Goal: Transaction & Acquisition: Purchase product/service

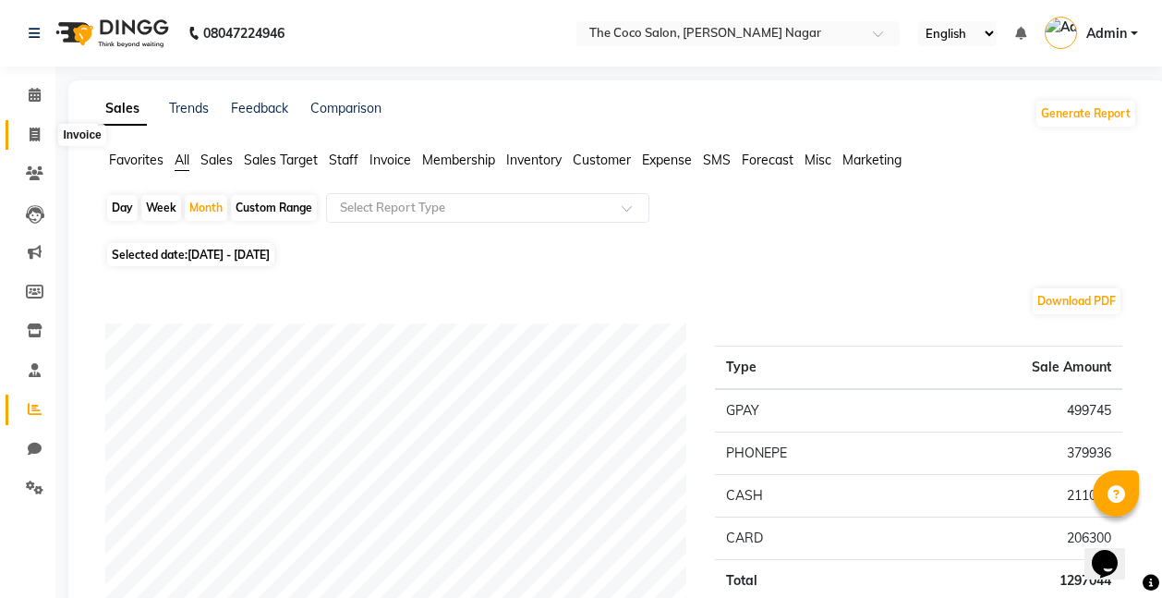
click at [32, 137] on icon at bounding box center [35, 134] width 10 height 14
select select "5542"
select select "service"
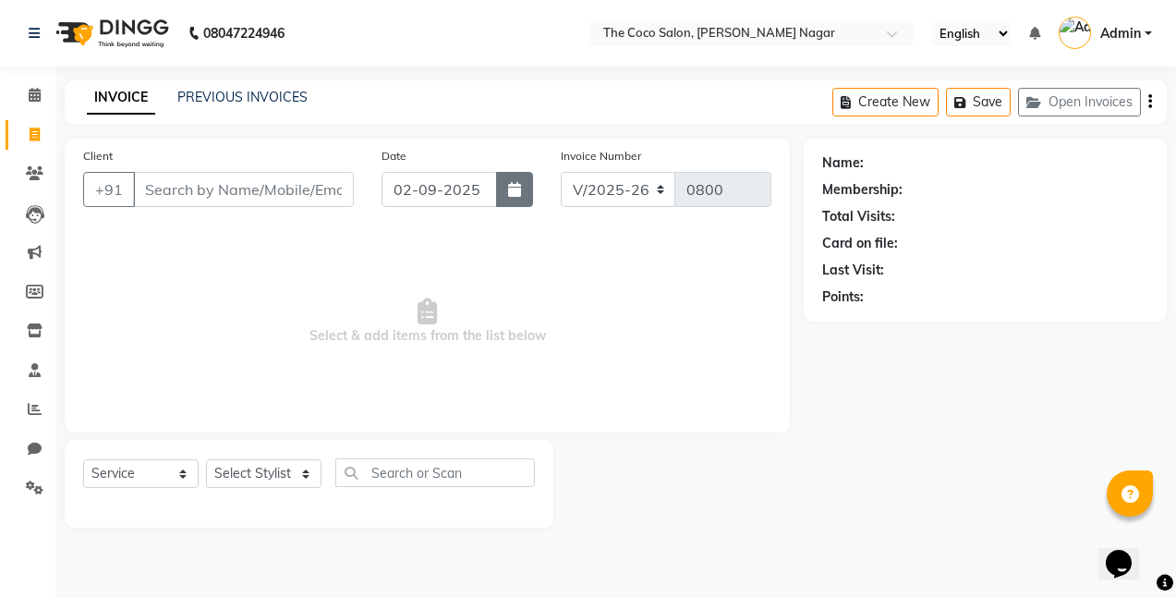
click at [504, 191] on button "button" at bounding box center [514, 189] width 37 height 35
select select "9"
select select "2025"
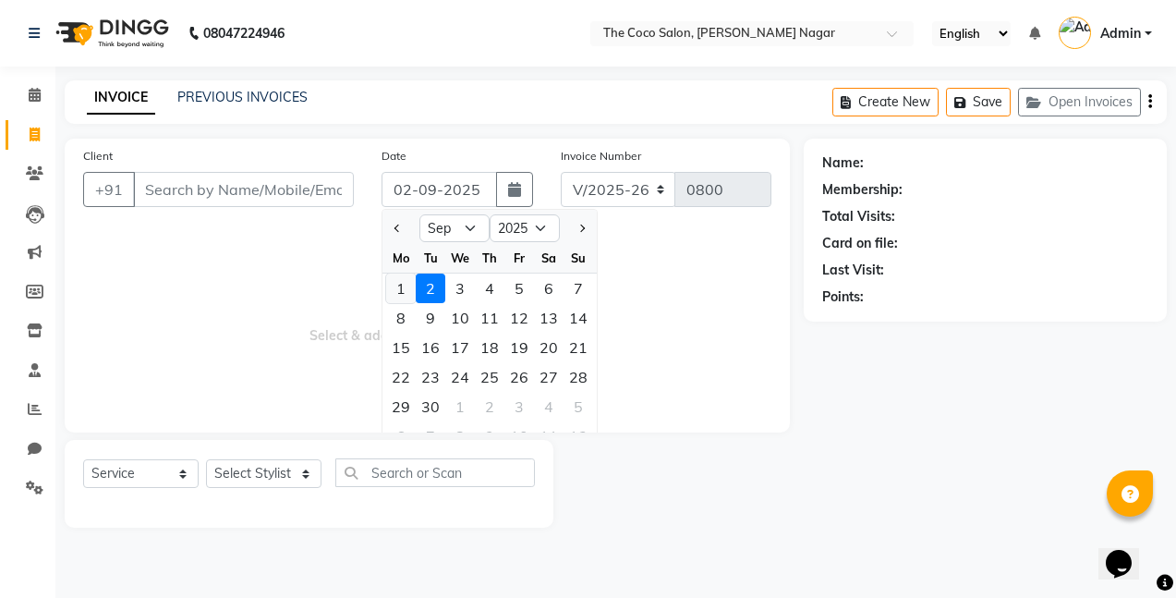
click at [405, 287] on div "1" at bounding box center [401, 288] width 30 height 30
type input "[DATE]"
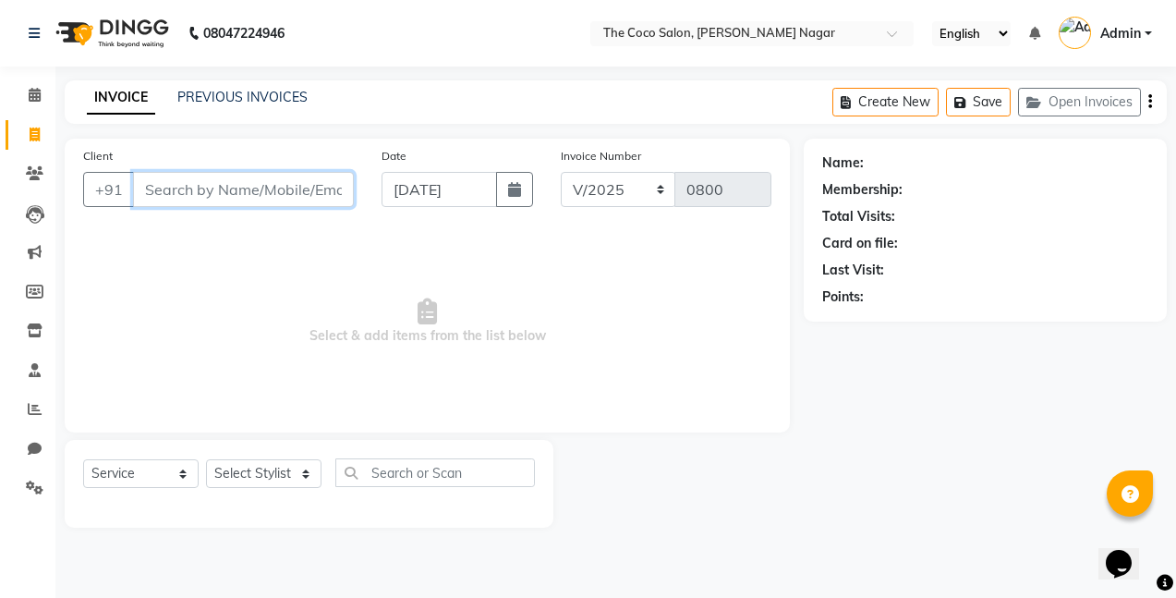
click at [310, 193] on input "Client" at bounding box center [243, 189] width 221 height 35
type input "9607720102"
click at [310, 193] on span "Add Client" at bounding box center [306, 189] width 73 height 18
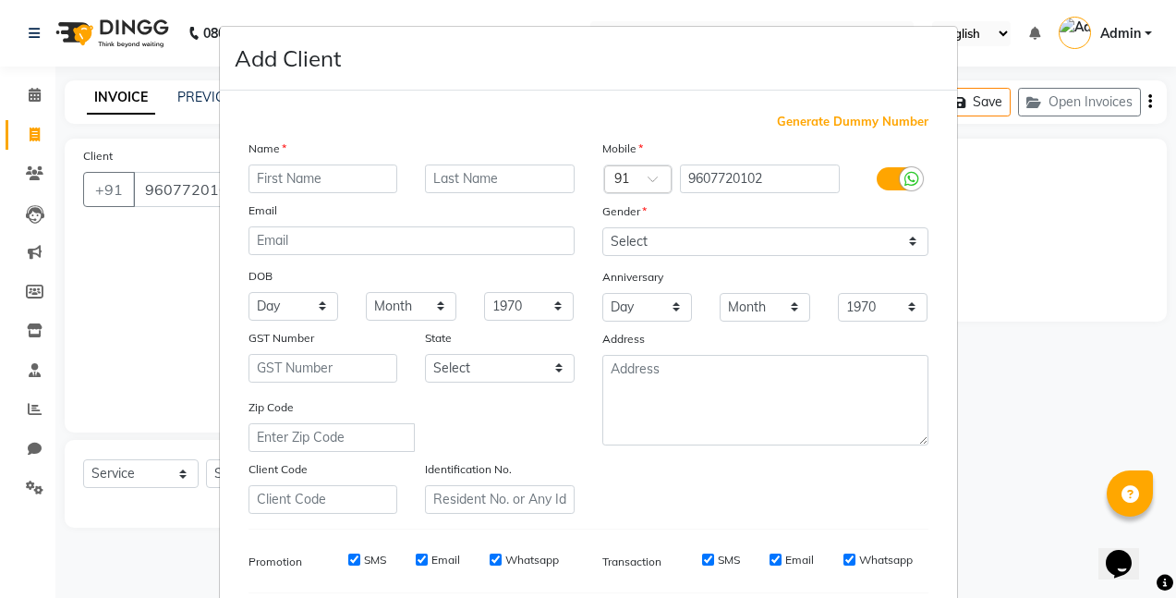
type input "s"
type input "Sherya"
click at [725, 236] on select "Select [DEMOGRAPHIC_DATA] [DEMOGRAPHIC_DATA] Other Prefer Not To Say" at bounding box center [765, 241] width 326 height 29
select select "[DEMOGRAPHIC_DATA]"
click at [602, 227] on select "Select [DEMOGRAPHIC_DATA] [DEMOGRAPHIC_DATA] Other Prefer Not To Say" at bounding box center [765, 241] width 326 height 29
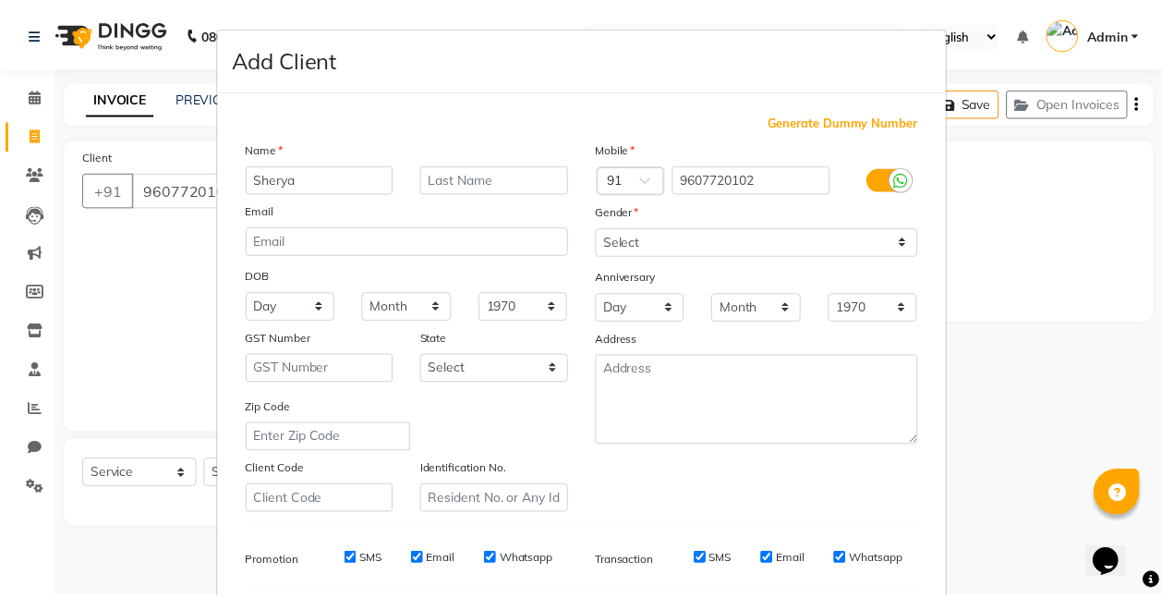
scroll to position [255, 0]
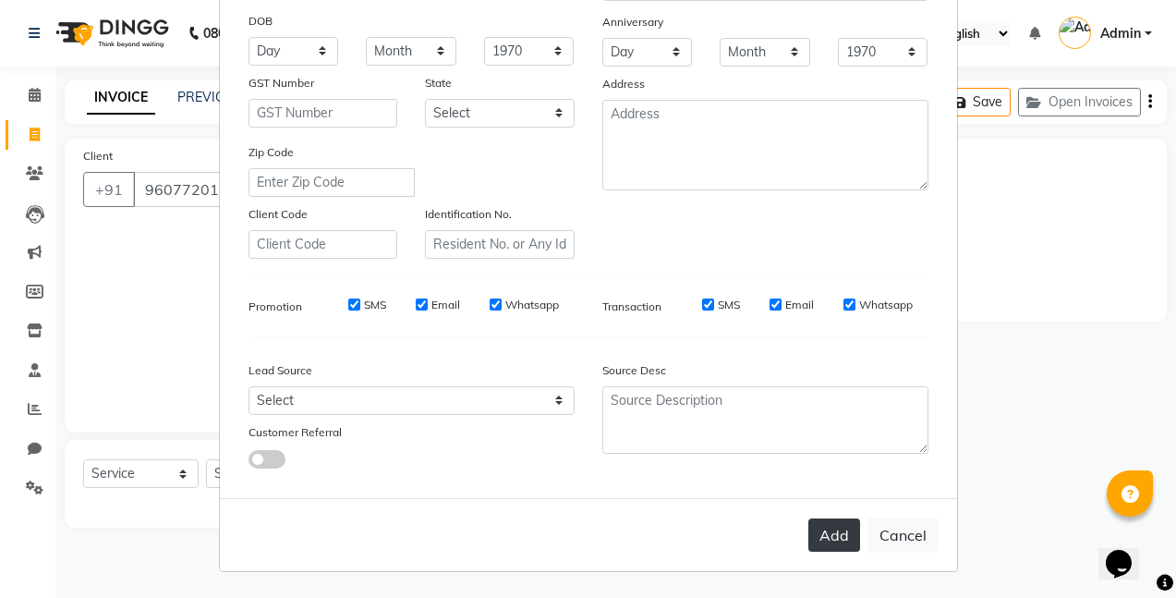
click at [832, 539] on button "Add" at bounding box center [834, 534] width 52 height 33
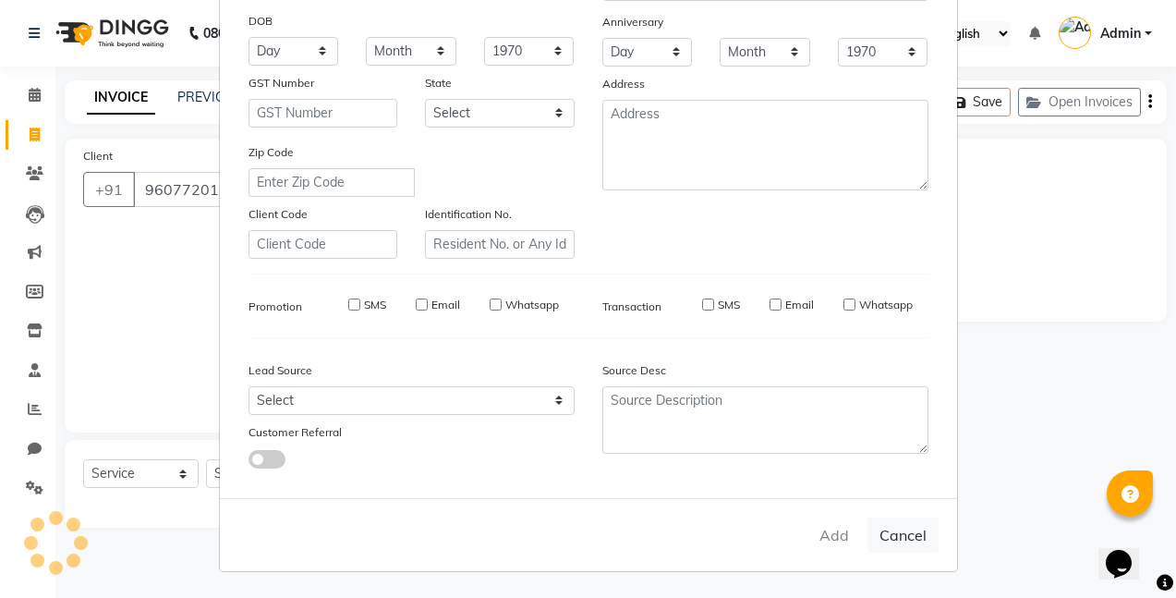
select select
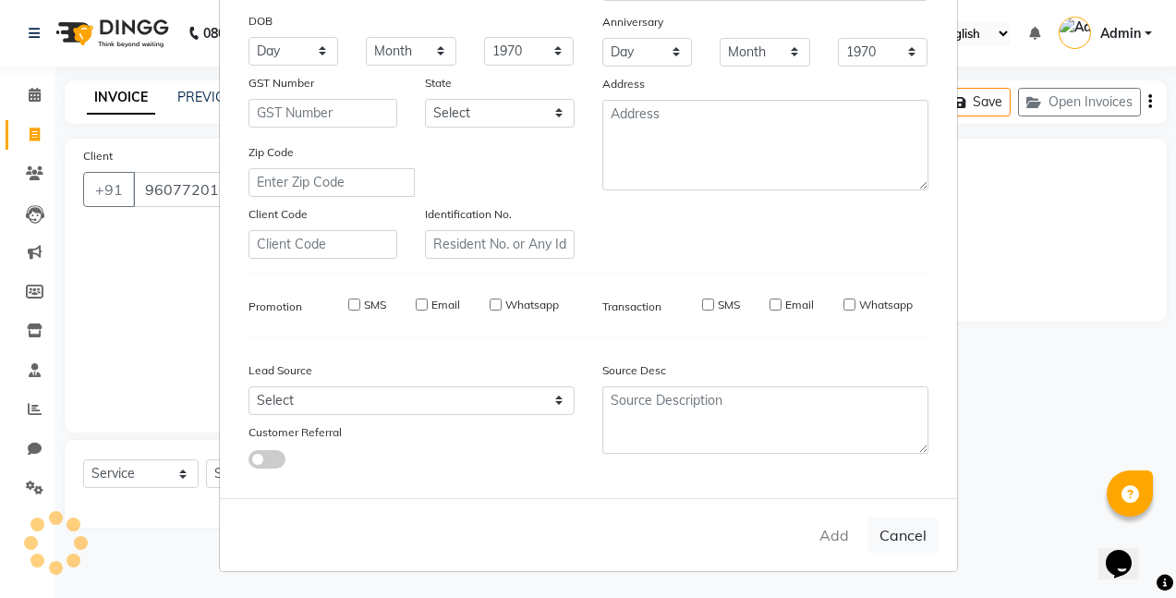
select select
checkbox input "false"
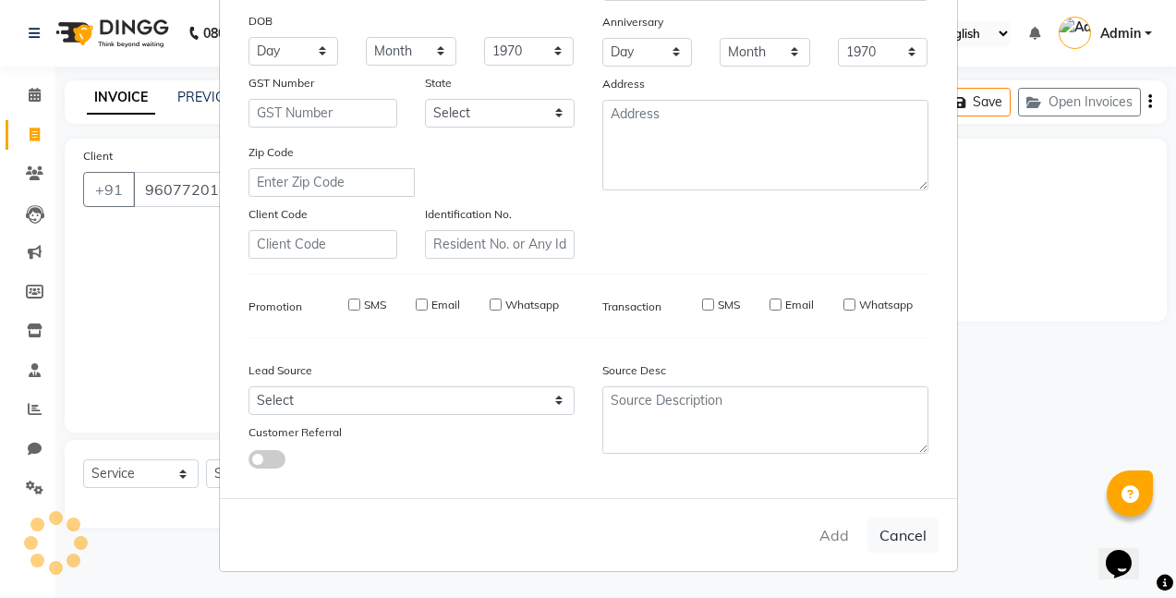
checkbox input "false"
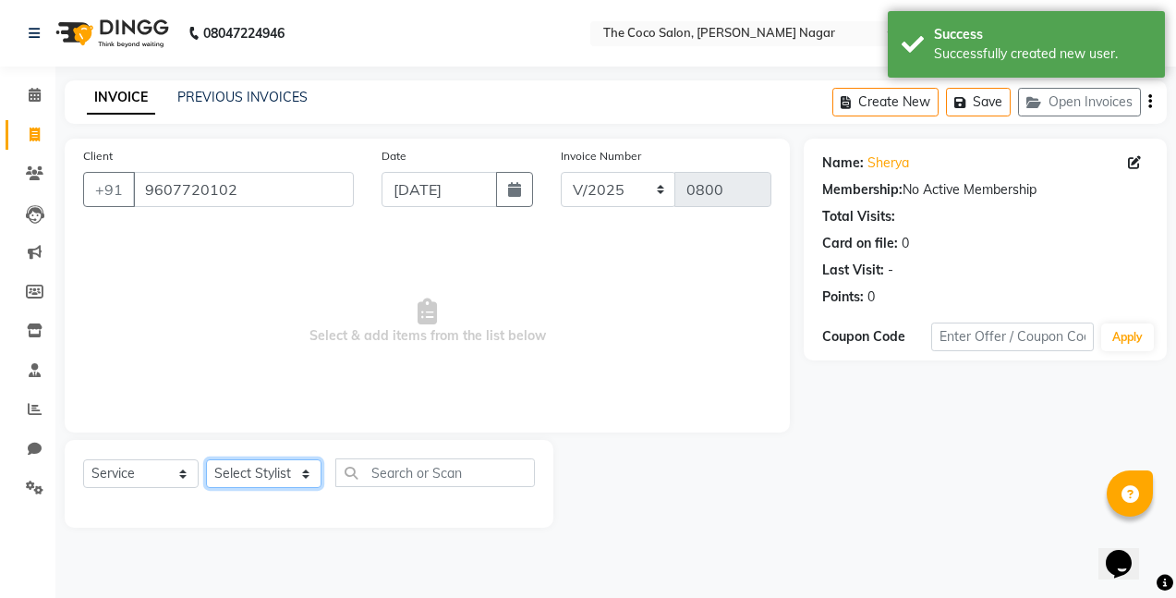
click at [250, 465] on select "Select Stylist Bhakti s MANI Pooja Pooja G SHWETA Vishal Parve" at bounding box center [263, 473] width 115 height 29
select select "77269"
click at [206, 459] on select "Select Stylist Bhakti s MANI Pooja Pooja G SHWETA Vishal Parve" at bounding box center [263, 473] width 115 height 29
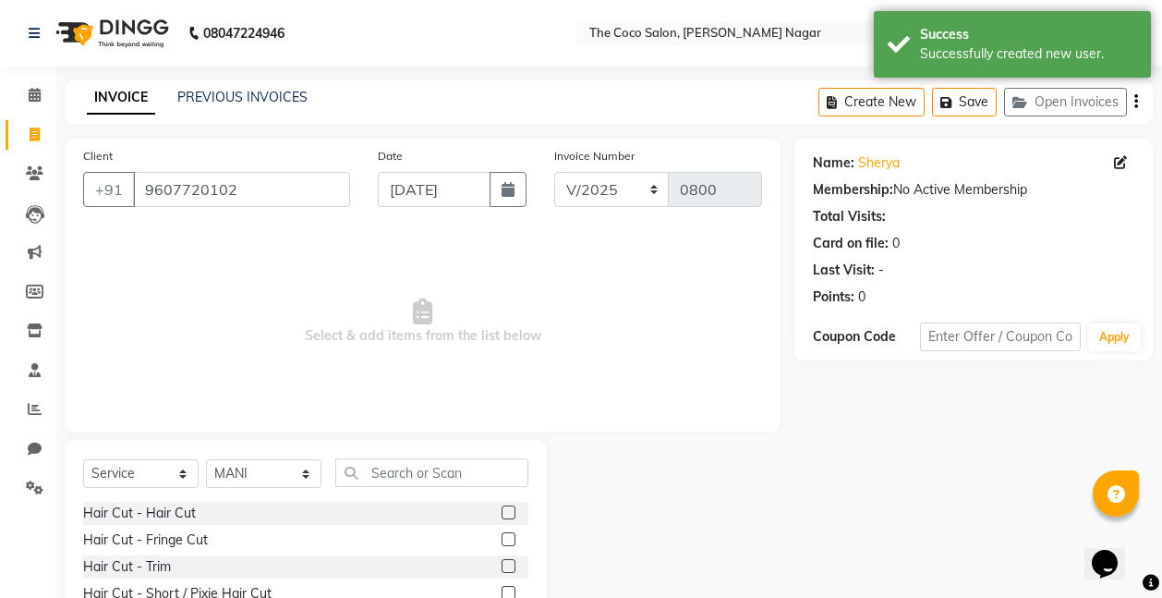
click at [502, 510] on label at bounding box center [509, 512] width 14 height 14
click at [502, 510] on input "checkbox" at bounding box center [508, 513] width 12 height 12
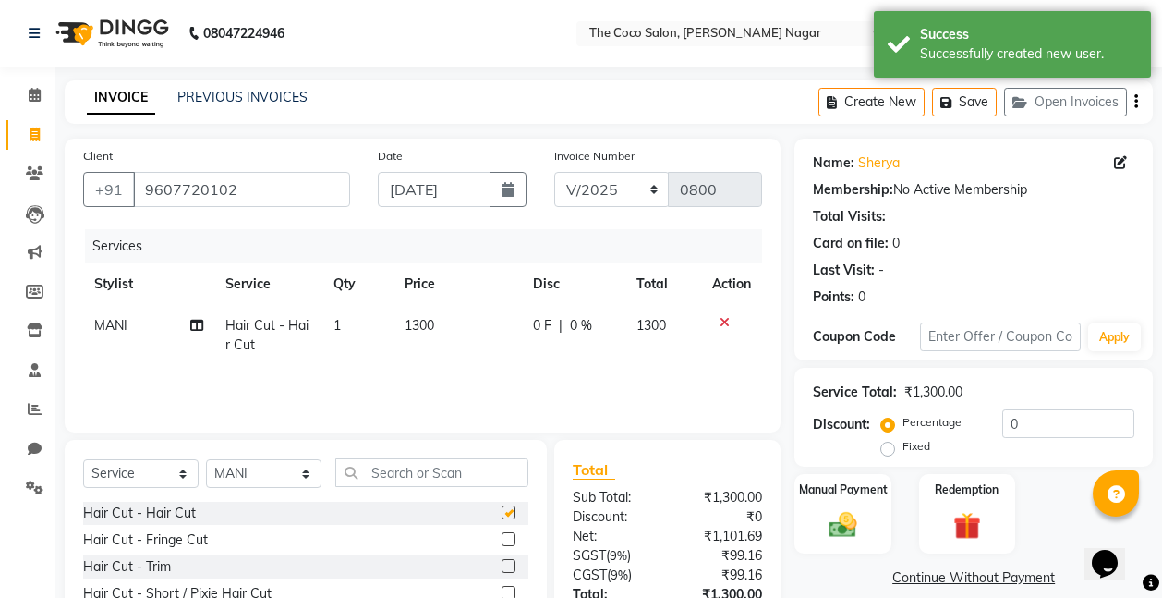
checkbox input "false"
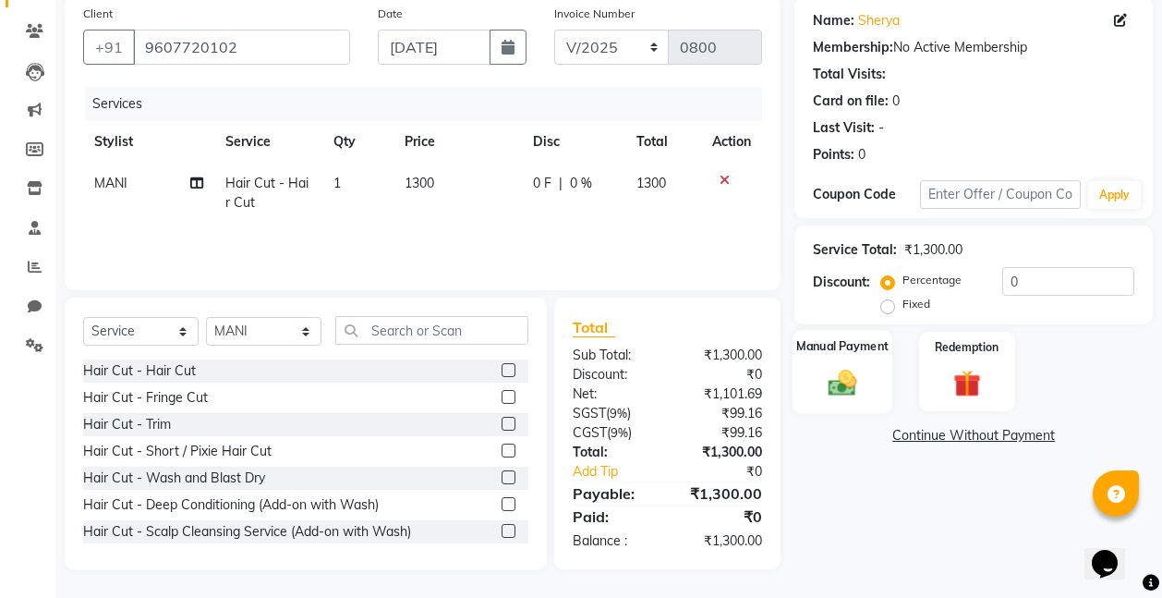
click at [847, 384] on img at bounding box center [842, 382] width 46 height 33
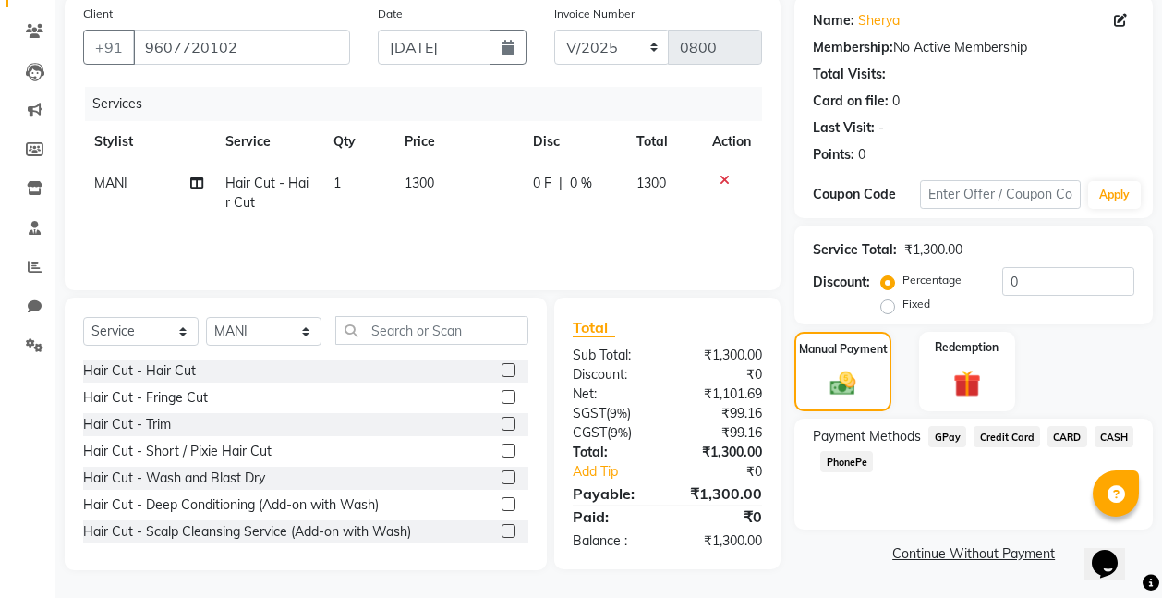
click at [949, 439] on span "GPay" at bounding box center [947, 436] width 38 height 21
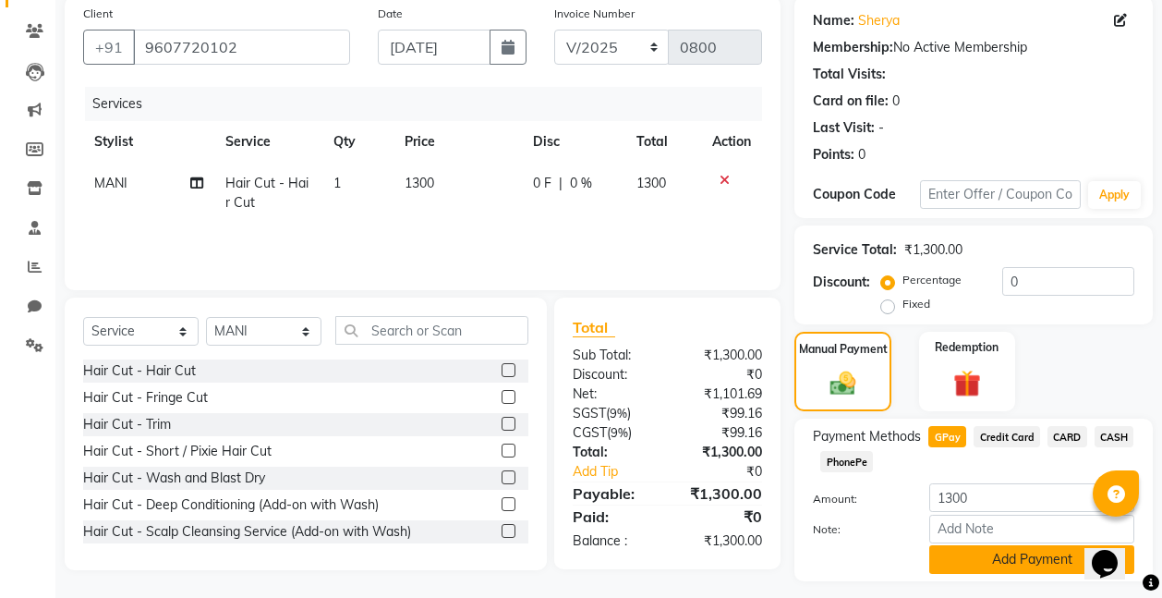
click at [1012, 554] on button "Add Payment" at bounding box center [1031, 559] width 205 height 29
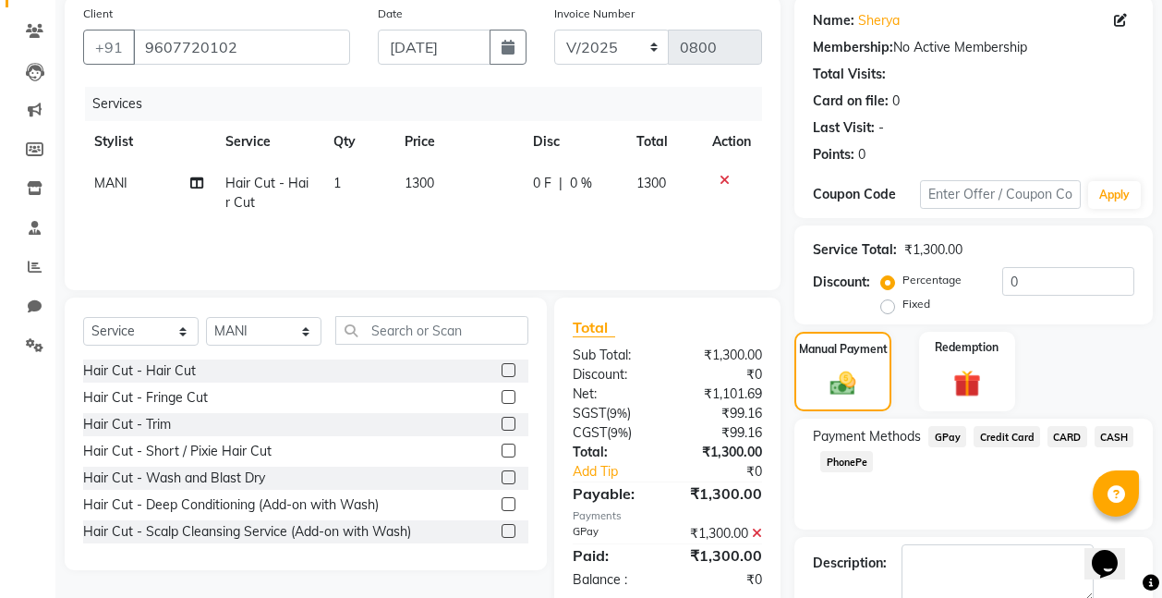
scroll to position [244, 0]
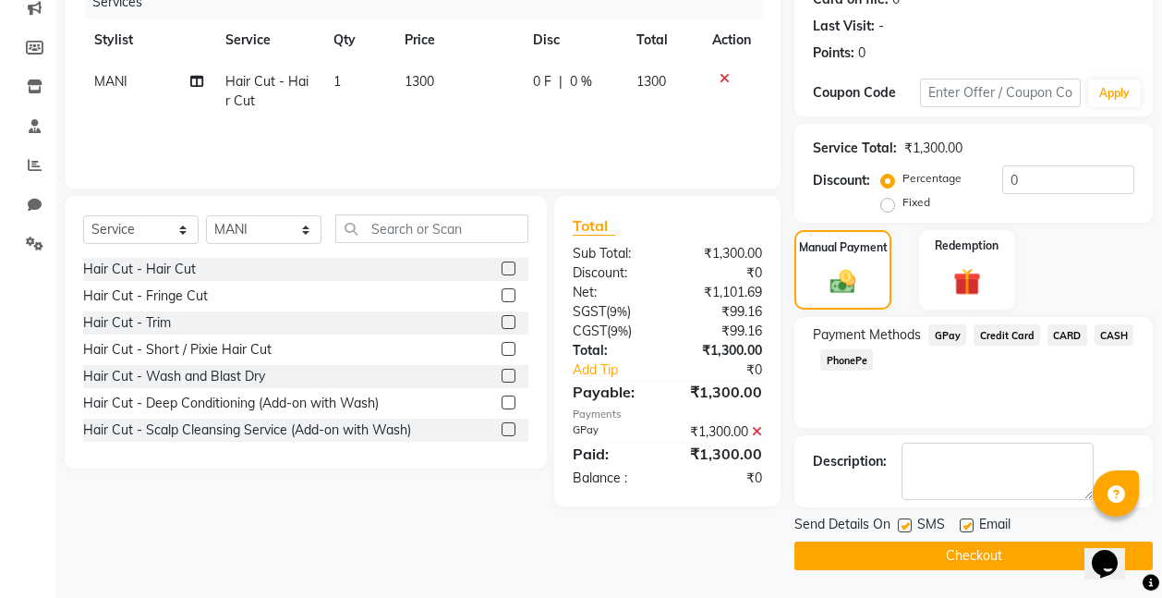
click at [968, 552] on button "Checkout" at bounding box center [973, 555] width 358 height 29
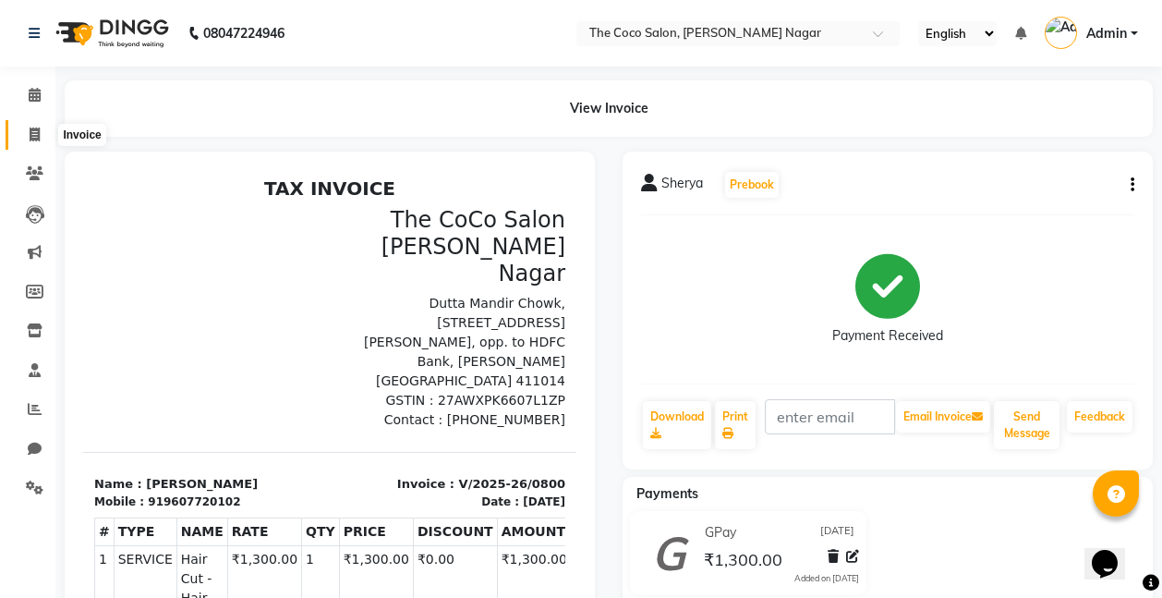
click at [34, 133] on icon at bounding box center [35, 134] width 10 height 14
select select "service"
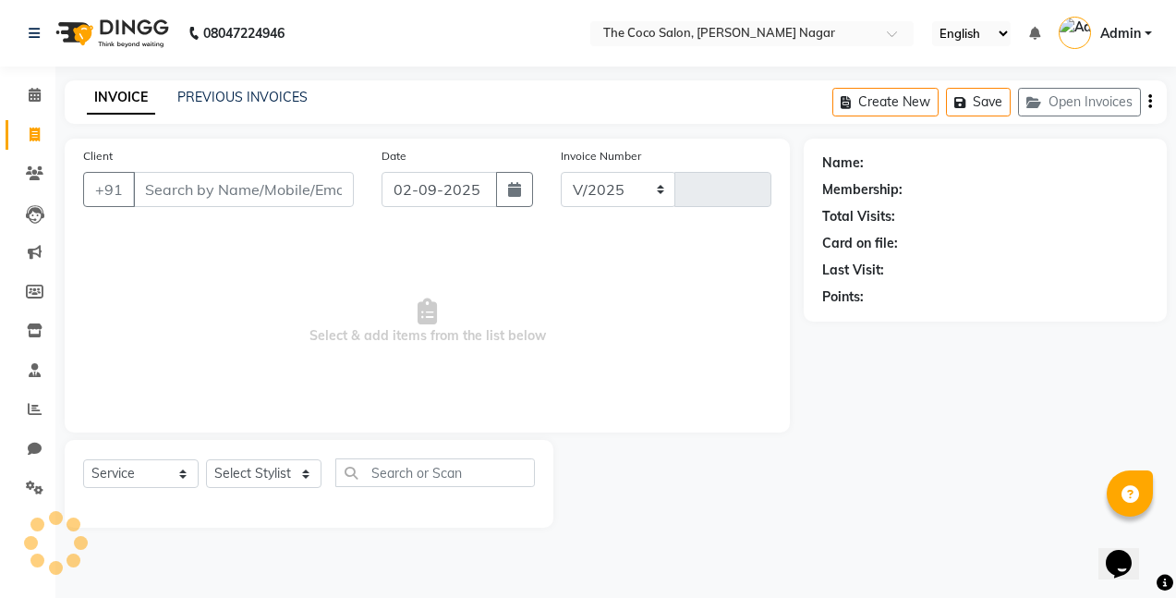
select select "5542"
type input "0801"
click at [291, 199] on input "Client" at bounding box center [243, 189] width 221 height 35
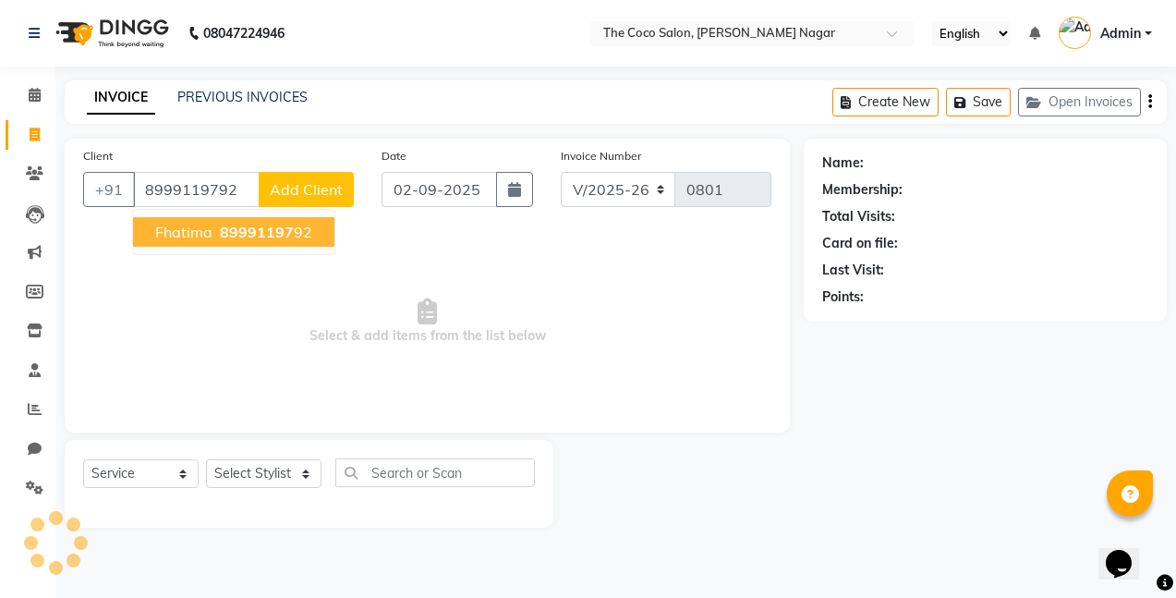
type input "8999119792"
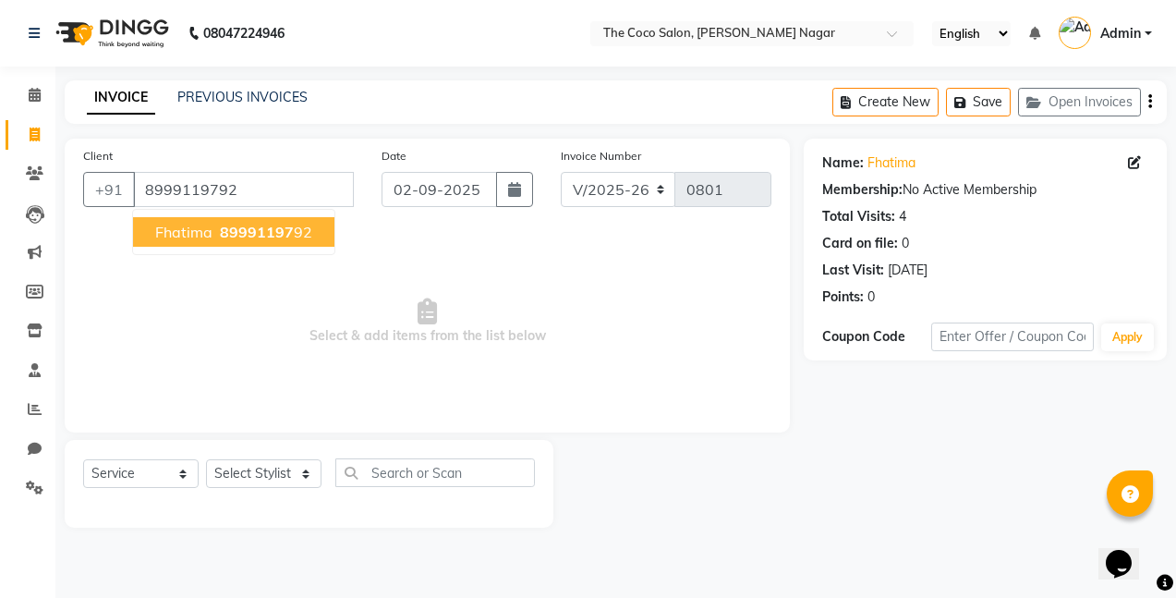
click at [277, 241] on button "Fhatima 89991197 92" at bounding box center [233, 232] width 201 height 30
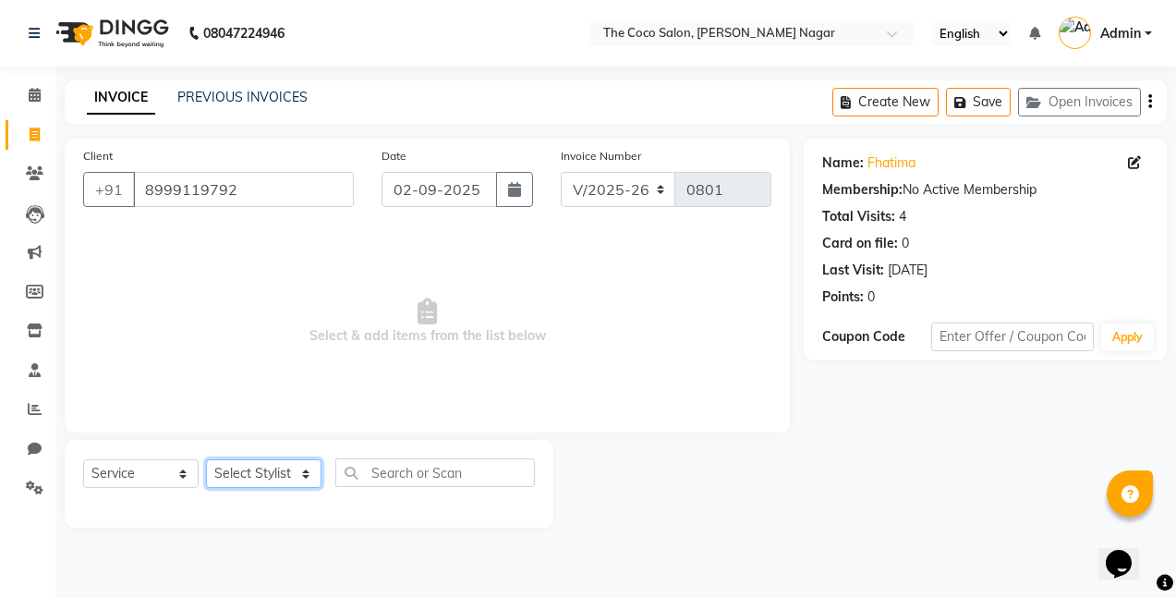
click at [262, 471] on select "Select Stylist Bhakti s MANI Pooja Pooja G SHWETA Vishal Parve" at bounding box center [263, 473] width 115 height 29
select select "37996"
click at [206, 459] on select "Select Stylist Bhakti s MANI Pooja Pooja G SHWETA Vishal Parve" at bounding box center [263, 473] width 115 height 29
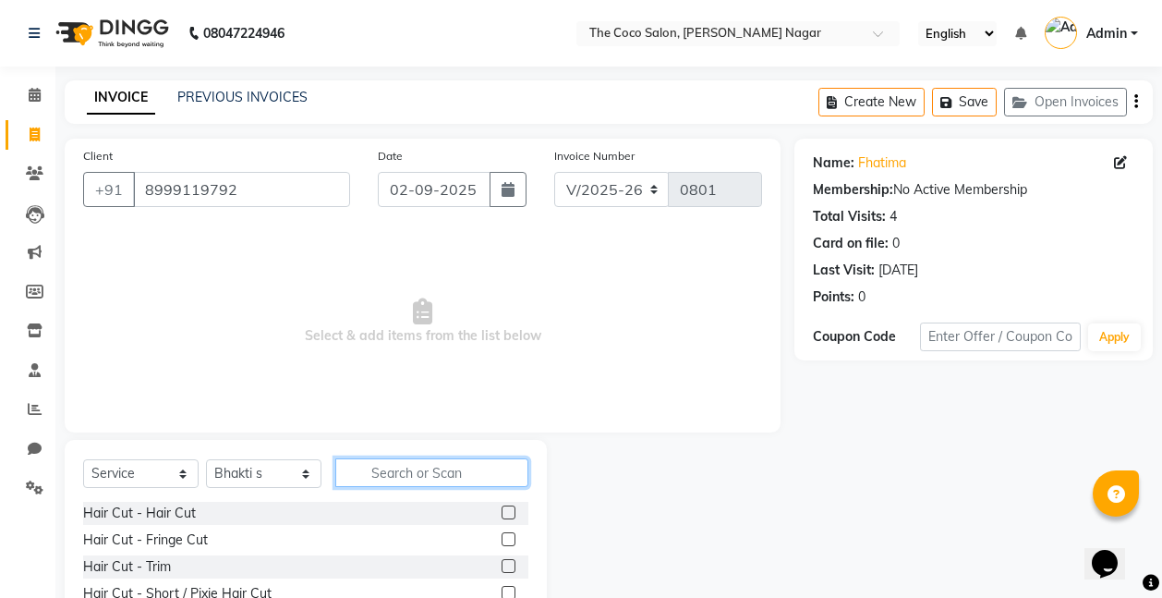
click at [471, 484] on input "text" at bounding box center [431, 472] width 193 height 29
type input "tou"
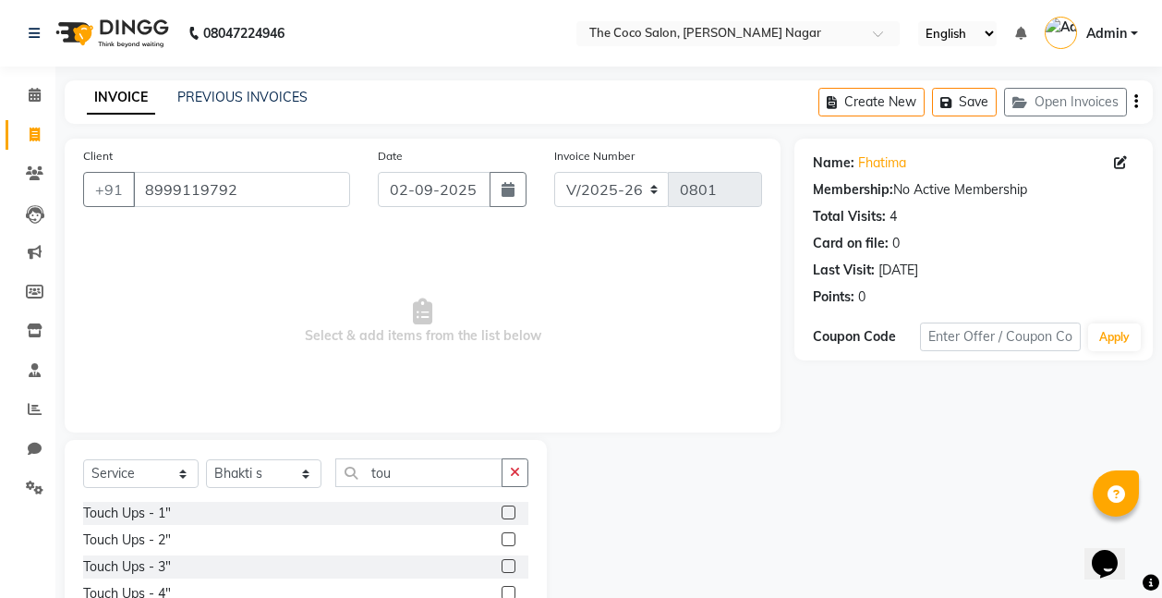
click at [509, 506] on label at bounding box center [509, 512] width 14 height 14
click at [509, 507] on input "checkbox" at bounding box center [508, 513] width 12 height 12
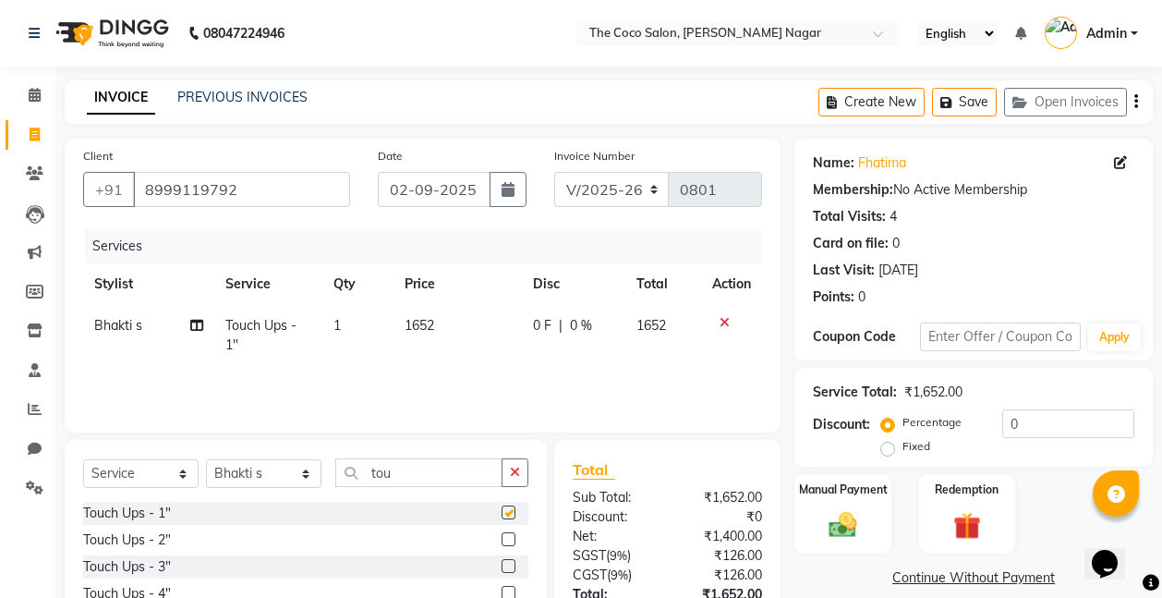
checkbox input "false"
click at [423, 317] on span "1652" at bounding box center [420, 325] width 30 height 17
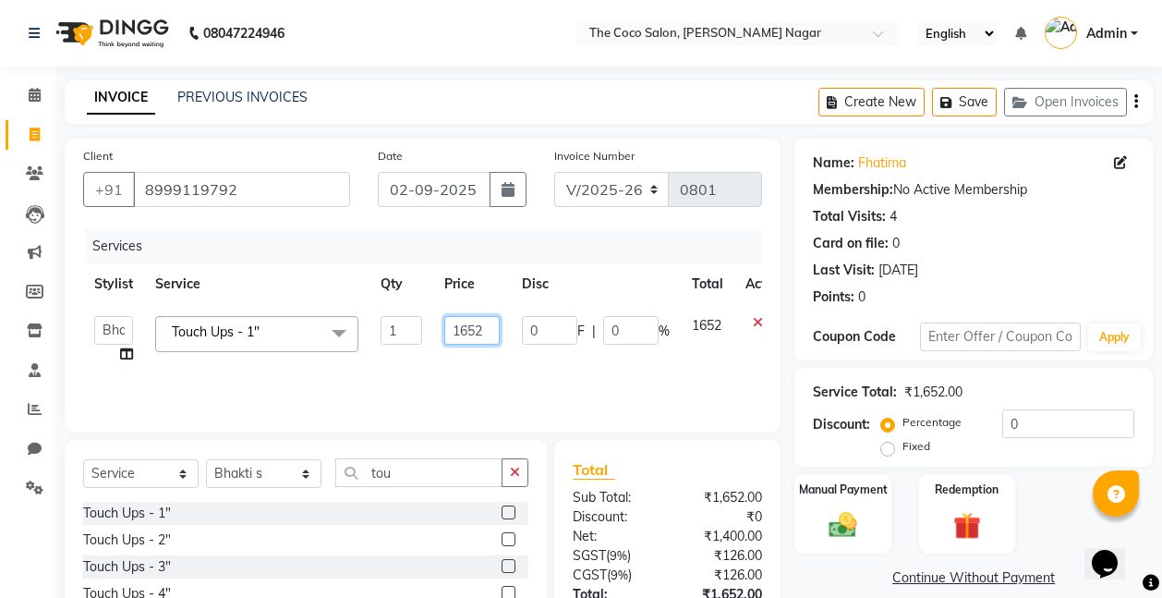
click at [486, 335] on input "1652" at bounding box center [471, 330] width 55 height 29
type input "1800"
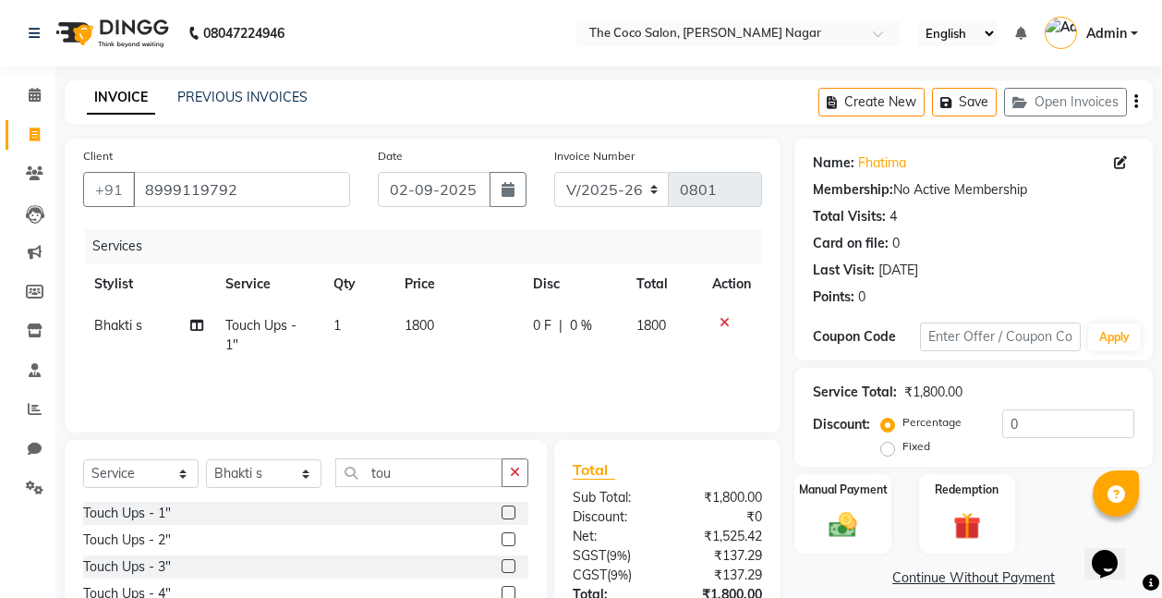
click at [501, 370] on div "Services Stylist Service Qty Price Disc Total Action Bhakti s Touch Ups - 1" 1 …" at bounding box center [422, 321] width 679 height 185
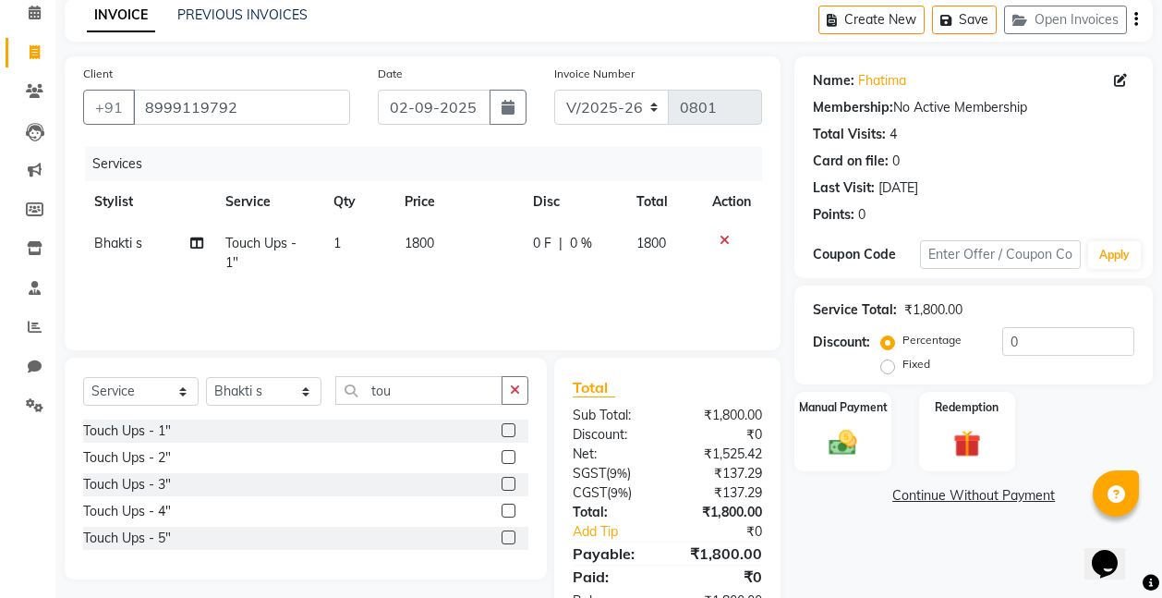
scroll to position [141, 0]
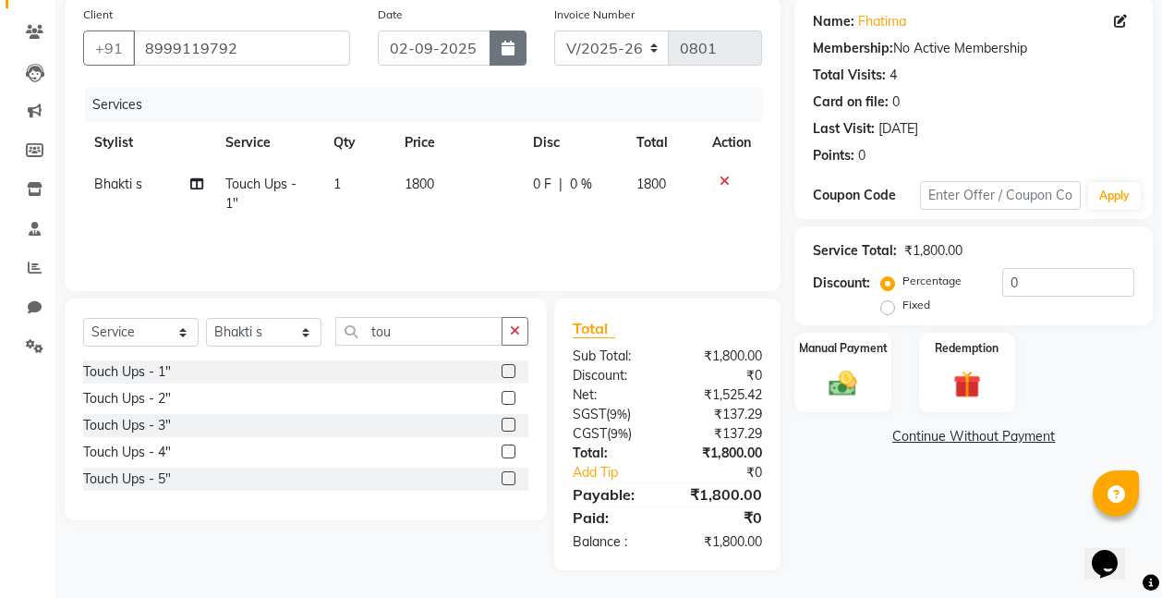
click at [506, 47] on icon "button" at bounding box center [508, 48] width 13 height 15
select select "9"
select select "2025"
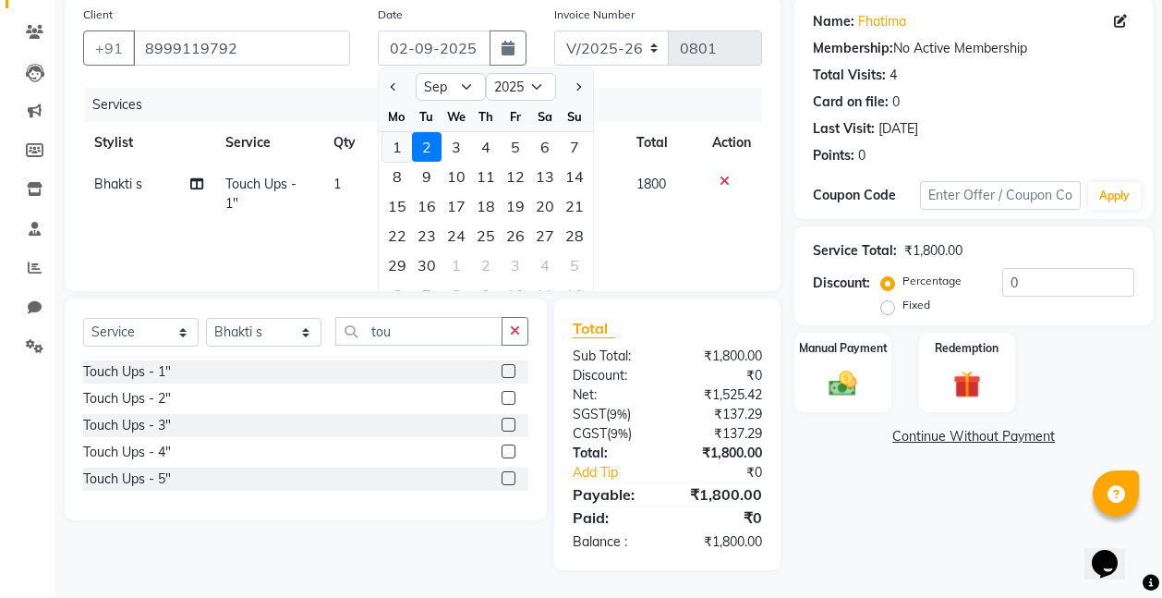
click at [396, 143] on div "1" at bounding box center [397, 147] width 30 height 30
type input "[DATE]"
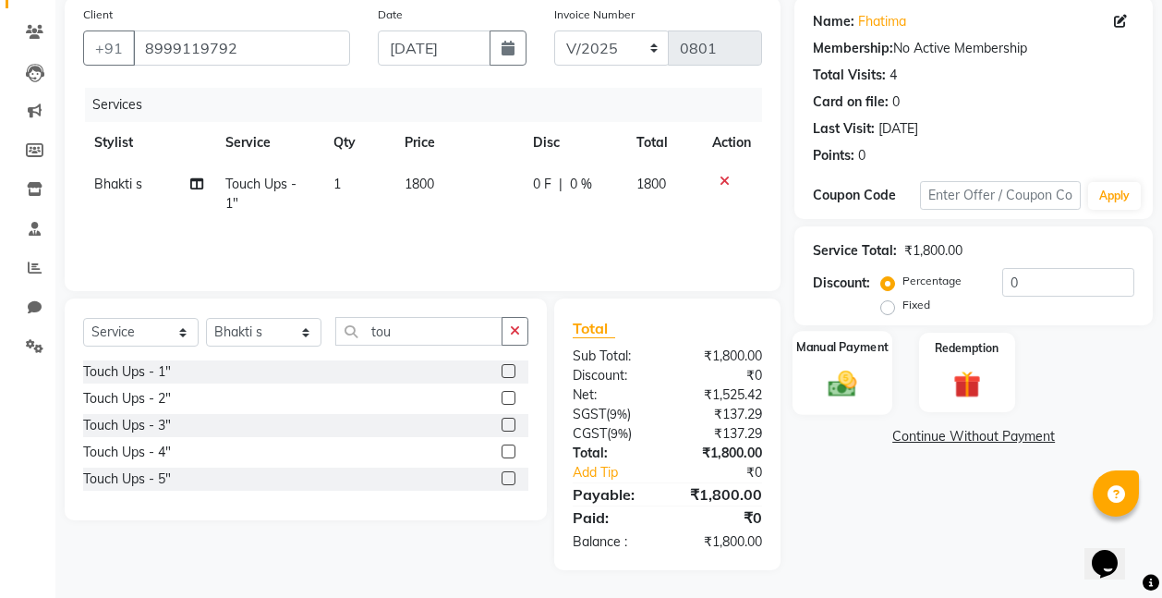
click at [840, 371] on img at bounding box center [842, 383] width 46 height 33
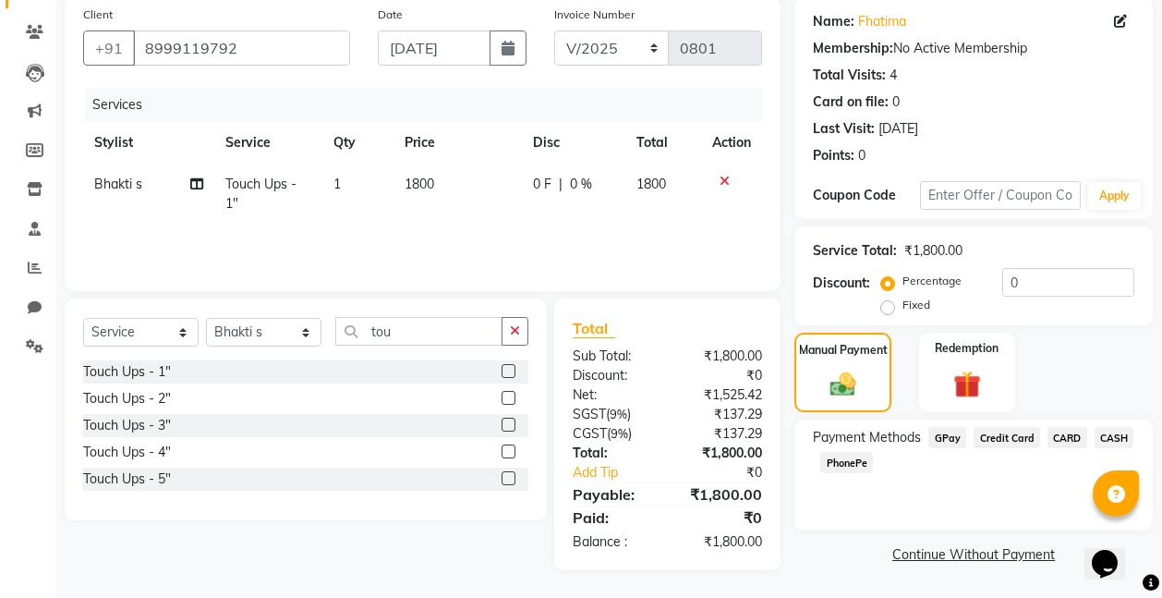
click at [947, 432] on span "GPay" at bounding box center [947, 437] width 38 height 21
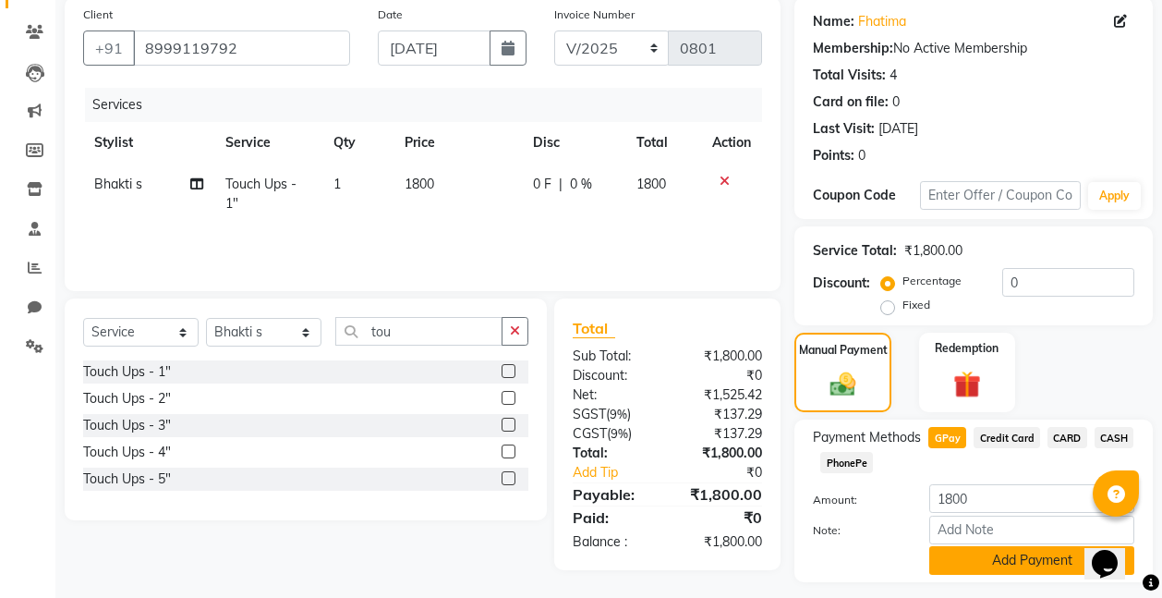
click at [1003, 553] on button "Add Payment" at bounding box center [1031, 560] width 205 height 29
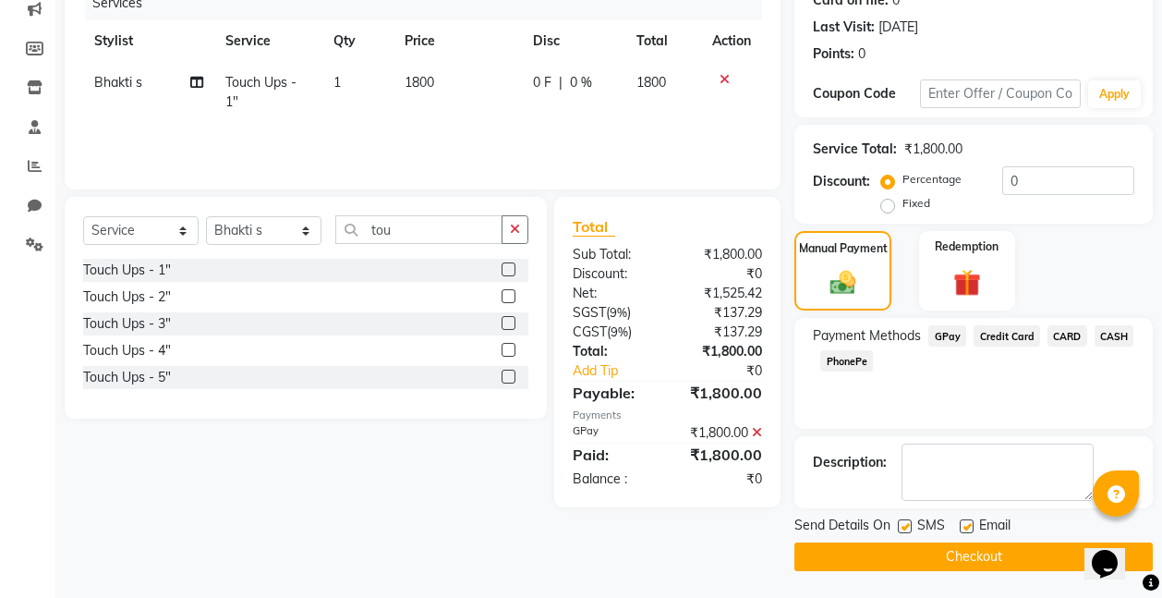
scroll to position [244, 0]
click at [1000, 559] on button "Checkout" at bounding box center [973, 555] width 358 height 29
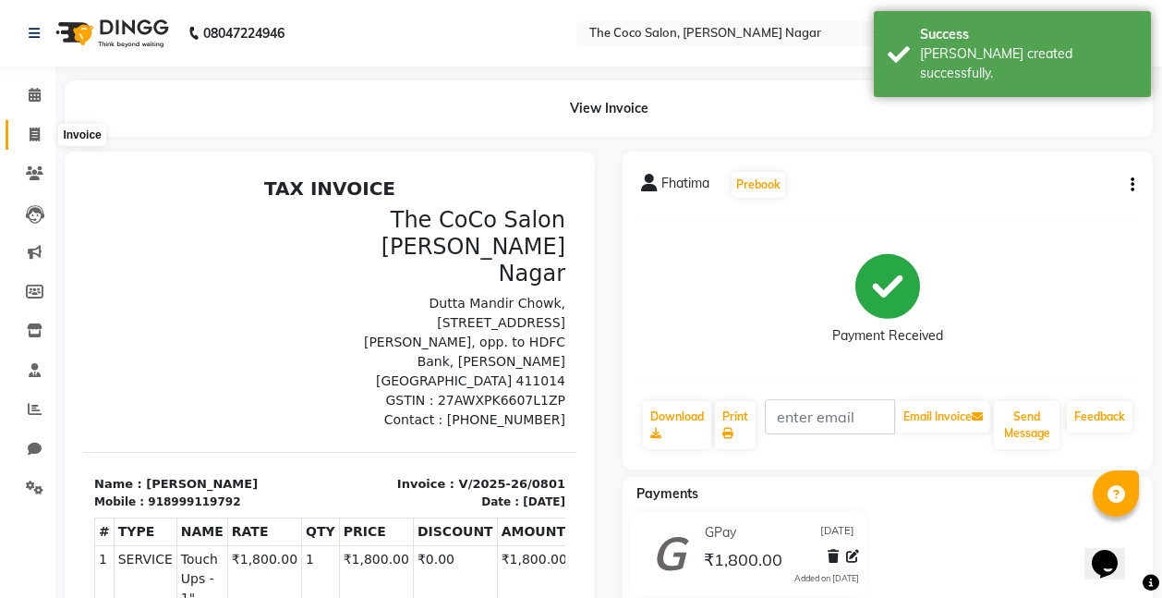
click at [40, 136] on icon at bounding box center [35, 134] width 10 height 14
select select "service"
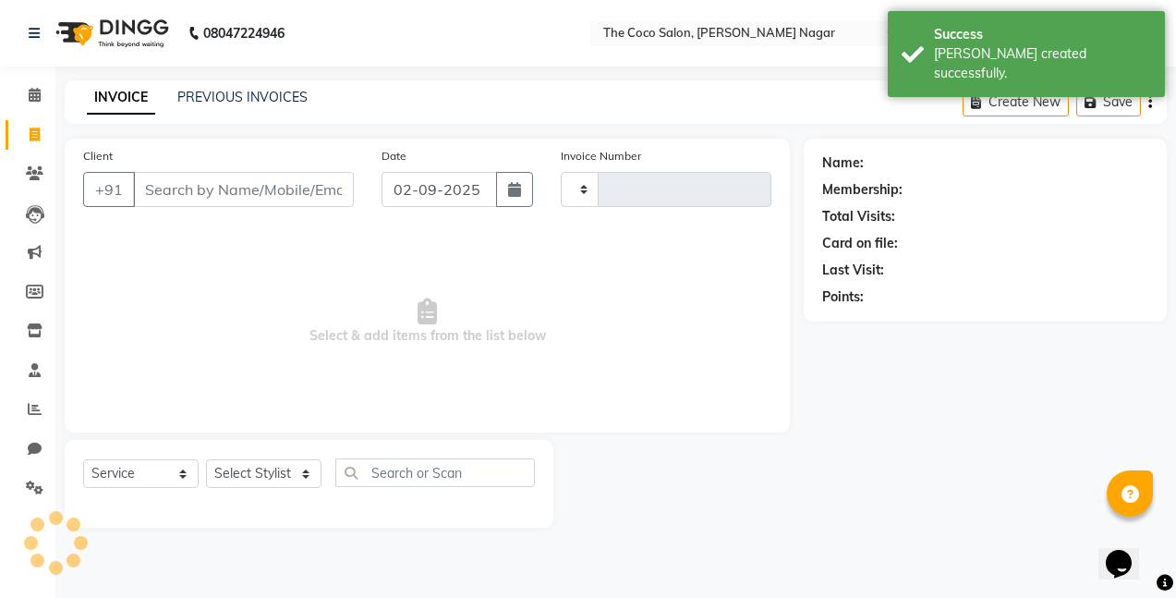
type input "0802"
select select "5542"
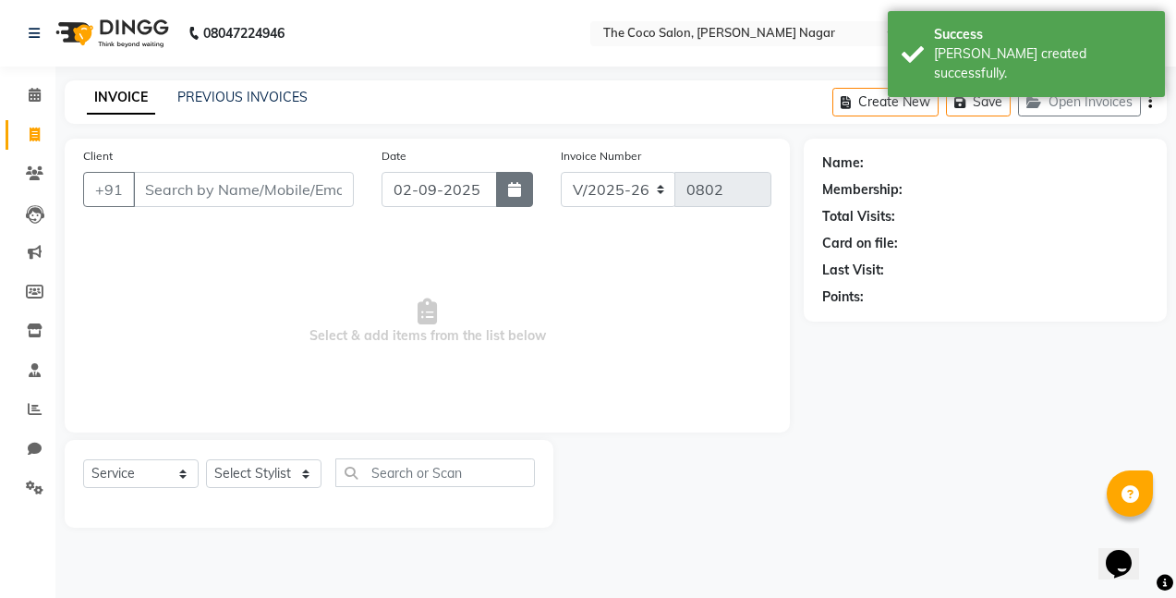
click at [521, 199] on button "button" at bounding box center [514, 189] width 37 height 35
select select "9"
select select "2025"
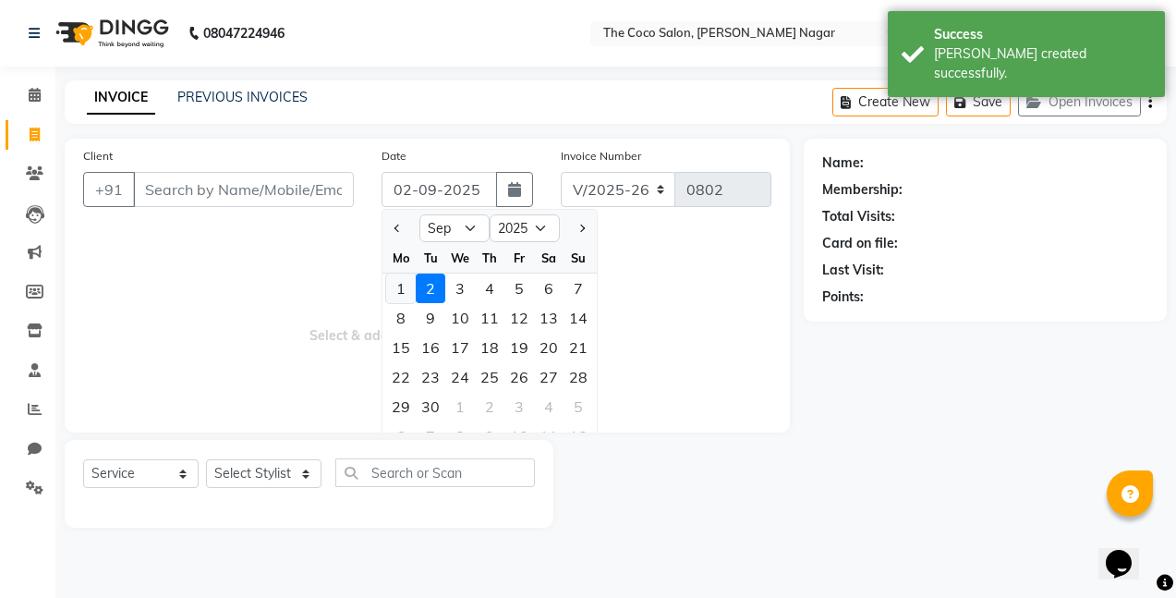
click at [394, 292] on div "1" at bounding box center [401, 288] width 30 height 30
type input "[DATE]"
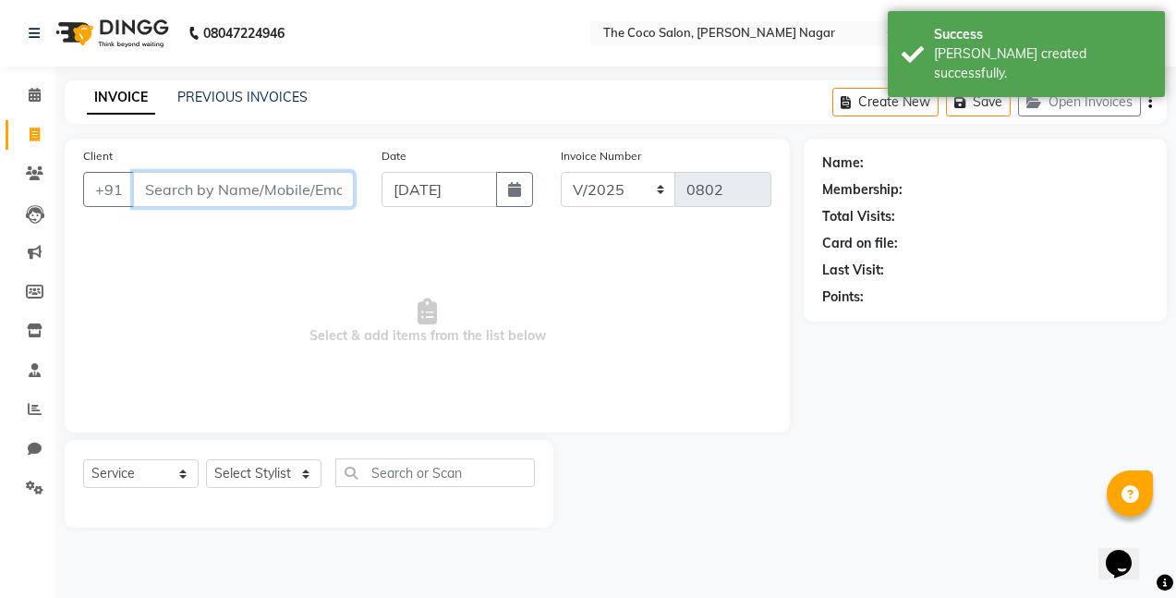
click at [338, 198] on input "Client" at bounding box center [243, 189] width 221 height 35
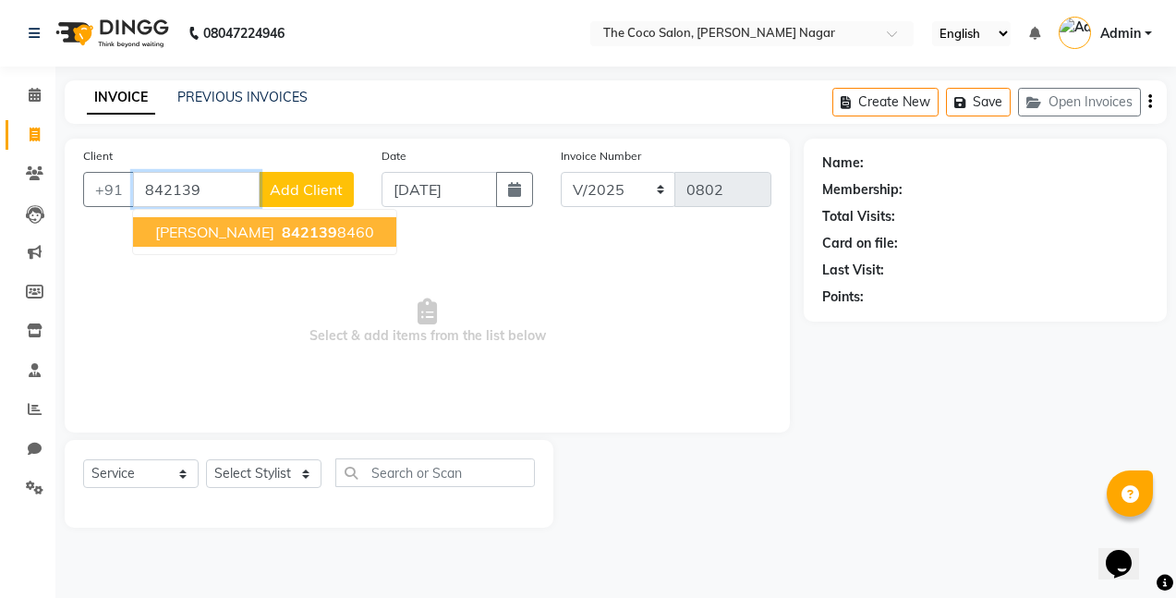
click at [282, 230] on span "842139" at bounding box center [309, 232] width 55 height 18
type input "8421398460"
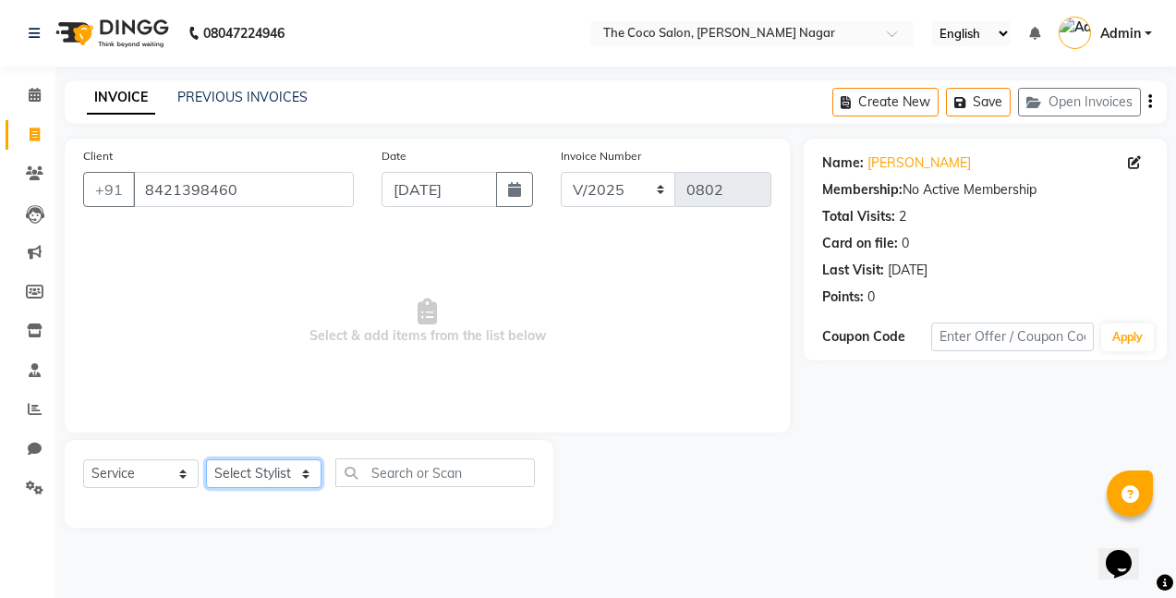
click at [267, 476] on select "Select Stylist Bhakti s MANI Pooja Pooja G SHWETA Vishal Parve" at bounding box center [263, 473] width 115 height 29
select select "77269"
click at [206, 459] on select "Select Stylist Bhakti s MANI Pooja Pooja G SHWETA Vishal Parve" at bounding box center [263, 473] width 115 height 29
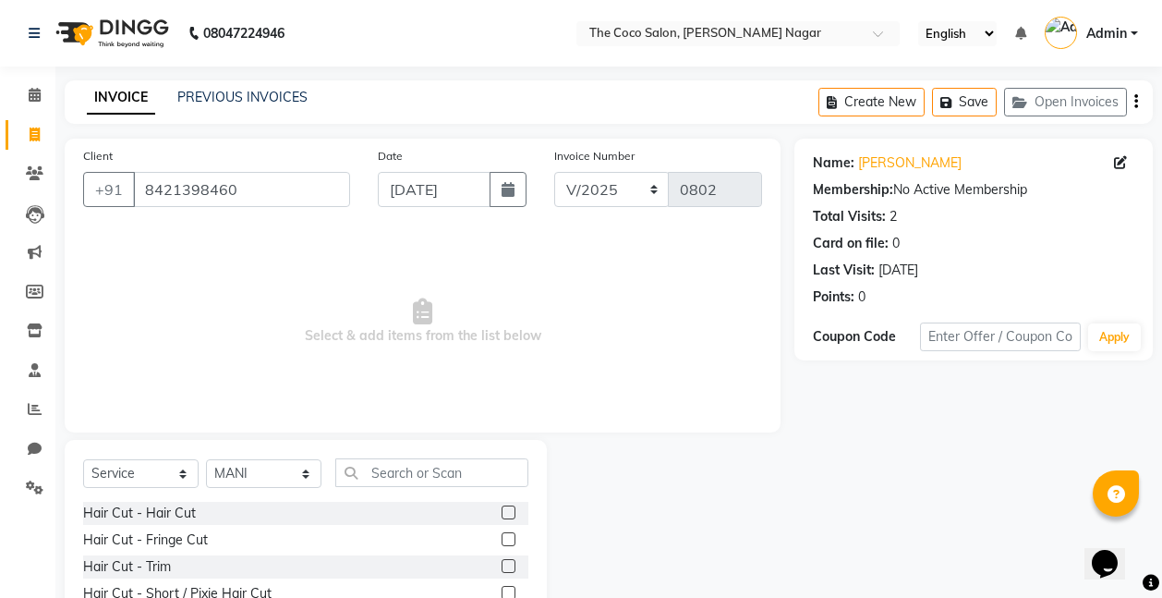
click at [502, 509] on label at bounding box center [509, 512] width 14 height 14
click at [502, 509] on input "checkbox" at bounding box center [508, 513] width 12 height 12
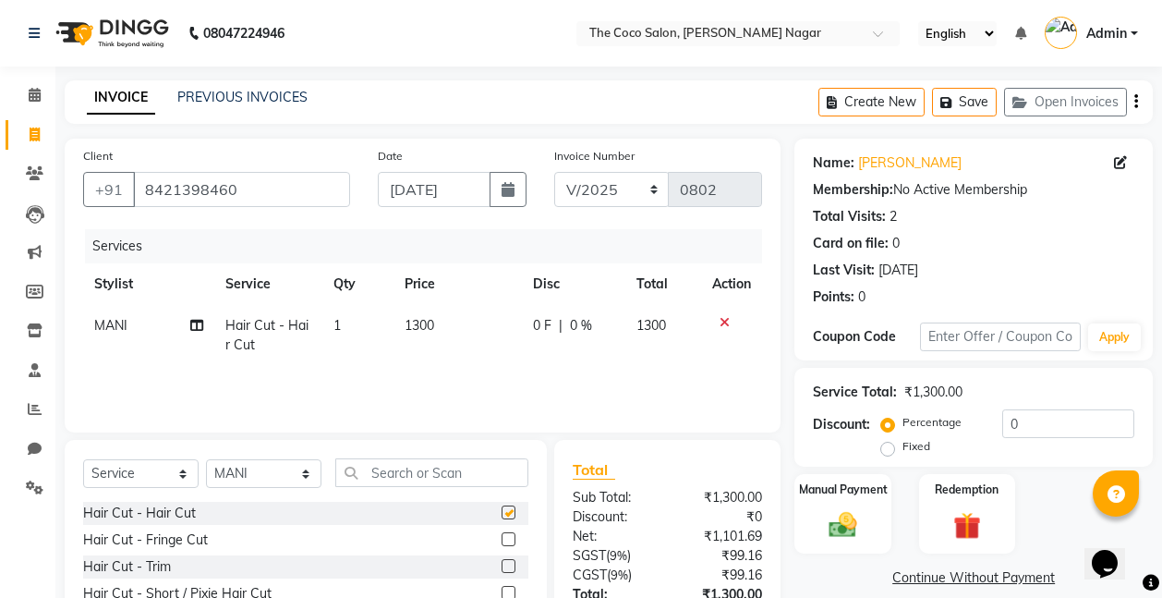
checkbox input "false"
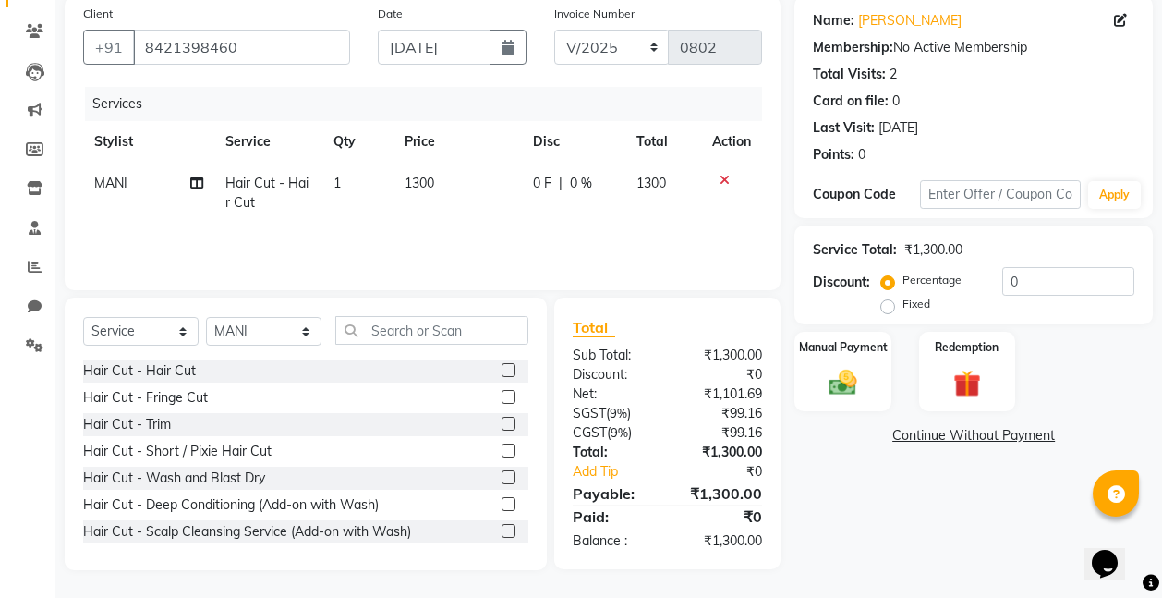
click at [434, 194] on td "1300" at bounding box center [456, 193] width 127 height 61
select select "77269"
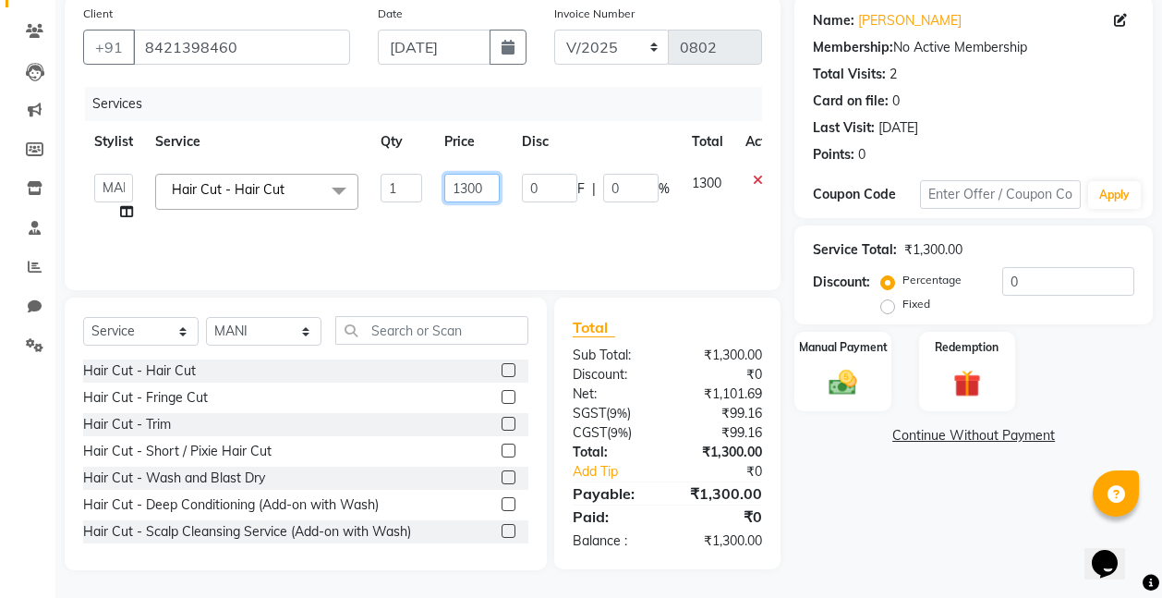
click at [490, 199] on input "1300" at bounding box center [471, 188] width 55 height 29
type input "1390"
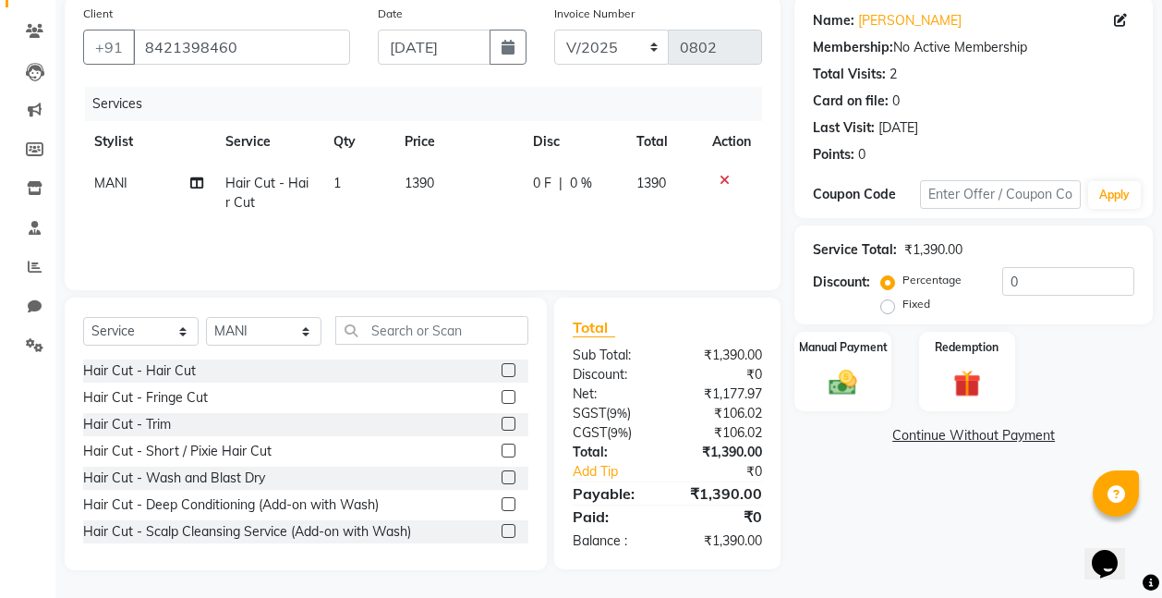
click at [480, 236] on div "Services Stylist Service Qty Price Disc Total Action MANI Hair Cut - Hair Cut 1…" at bounding box center [422, 179] width 679 height 185
click at [860, 391] on img at bounding box center [842, 382] width 46 height 33
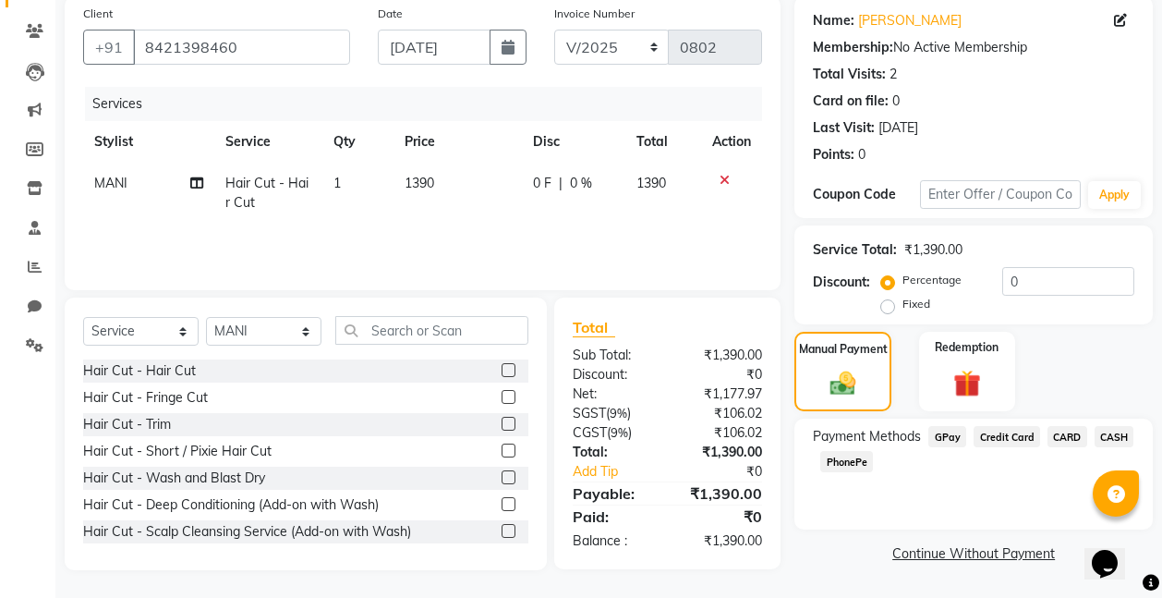
click at [944, 437] on span "GPay" at bounding box center [947, 436] width 38 height 21
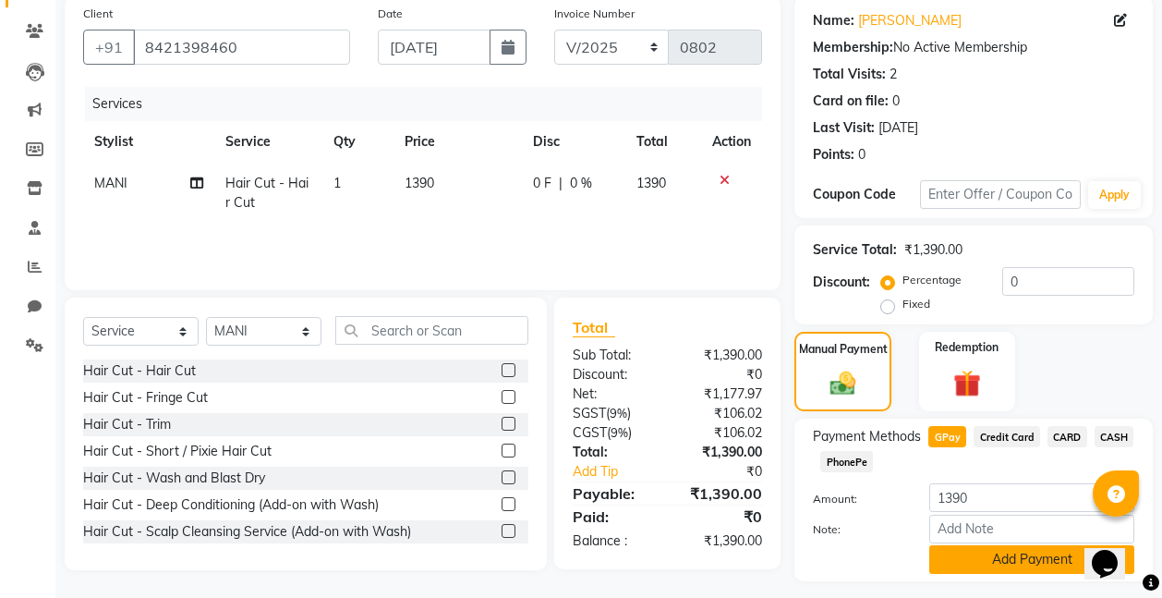
click at [1029, 560] on button "Add Payment" at bounding box center [1031, 559] width 205 height 29
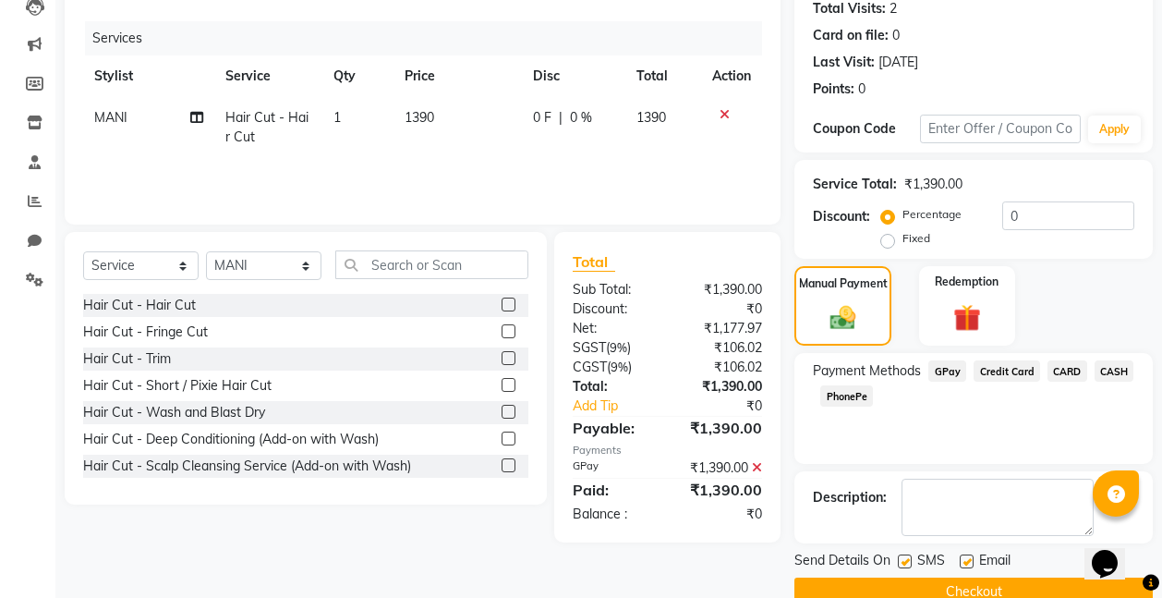
scroll to position [244, 0]
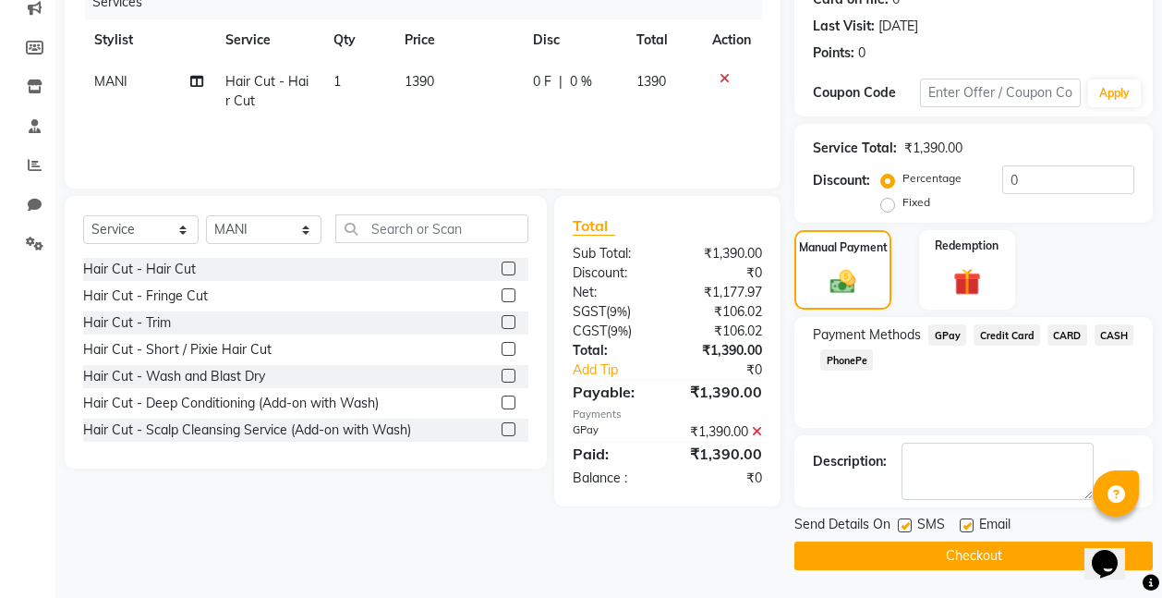
click at [978, 559] on button "Checkout" at bounding box center [973, 555] width 358 height 29
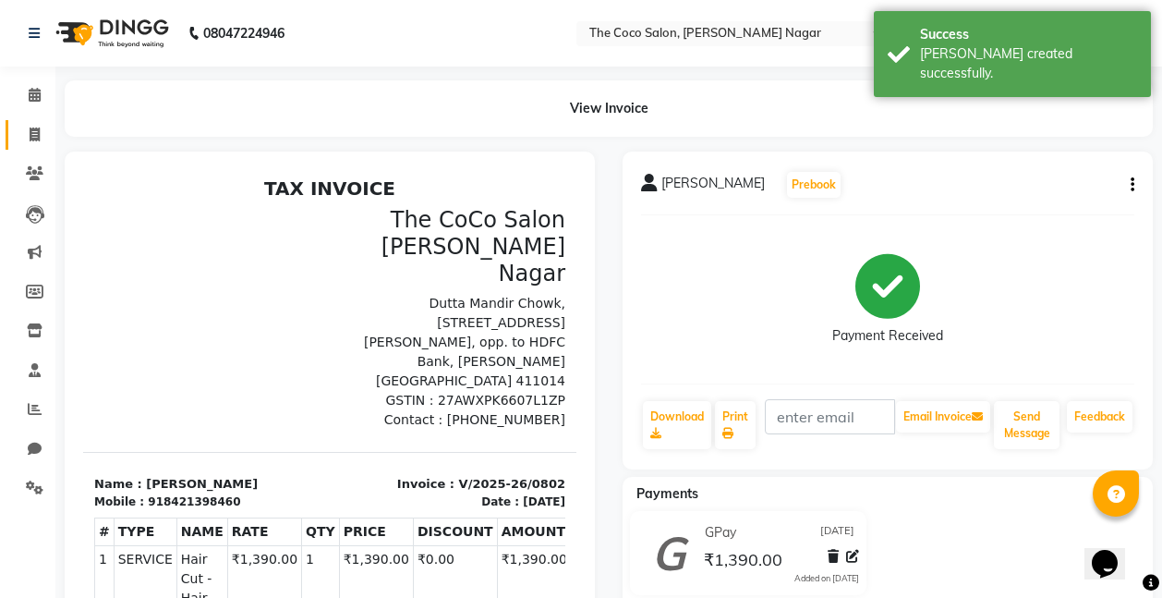
click at [34, 133] on icon at bounding box center [35, 134] width 10 height 14
select select "service"
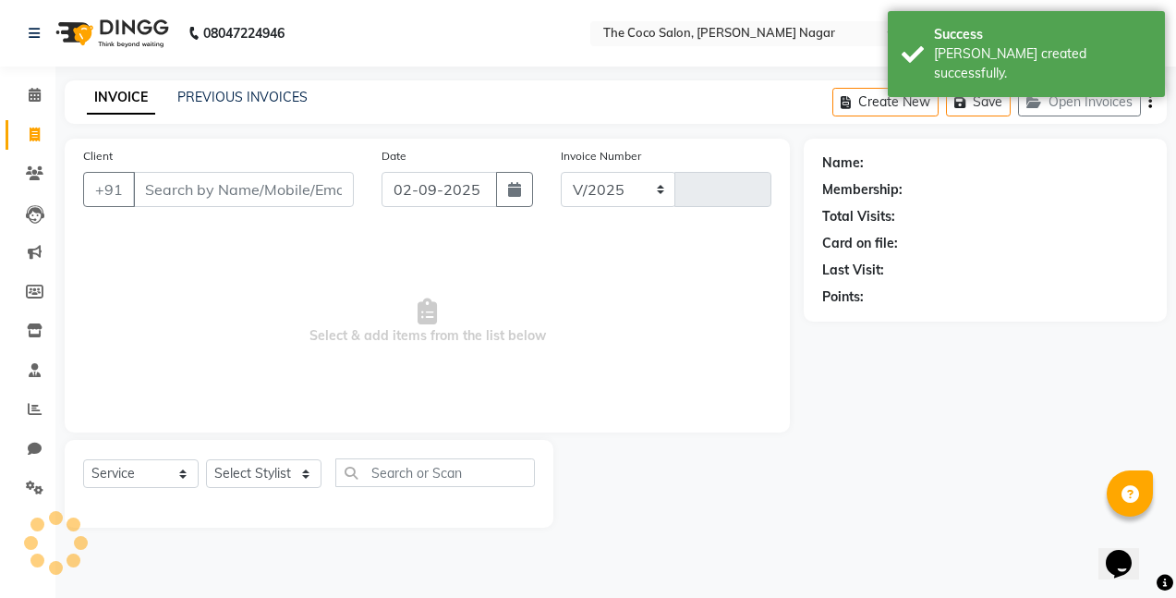
select select "5542"
type input "0803"
click at [513, 195] on icon "button" at bounding box center [514, 189] width 13 height 15
select select "9"
select select "2025"
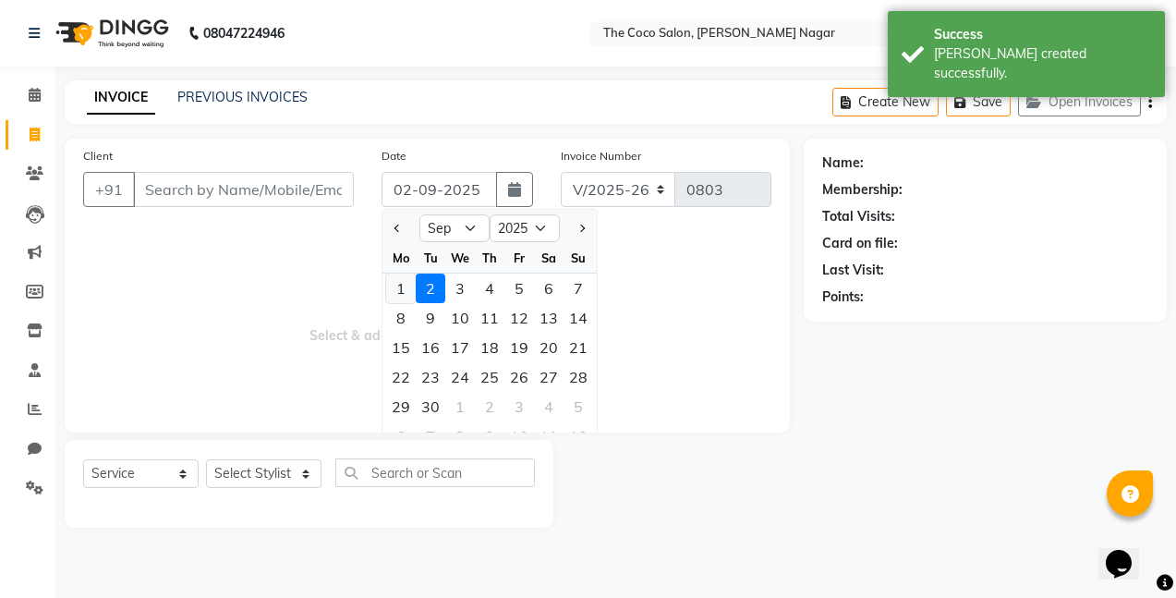
click at [398, 282] on div "1" at bounding box center [401, 288] width 30 height 30
type input "[DATE]"
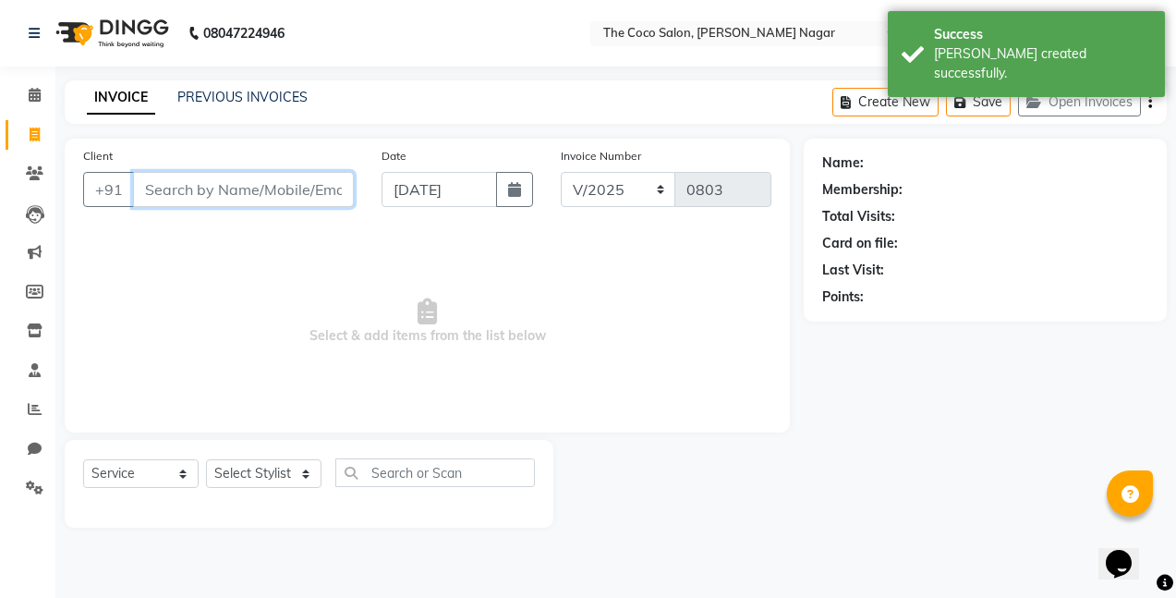
click at [328, 192] on input "Client" at bounding box center [243, 189] width 221 height 35
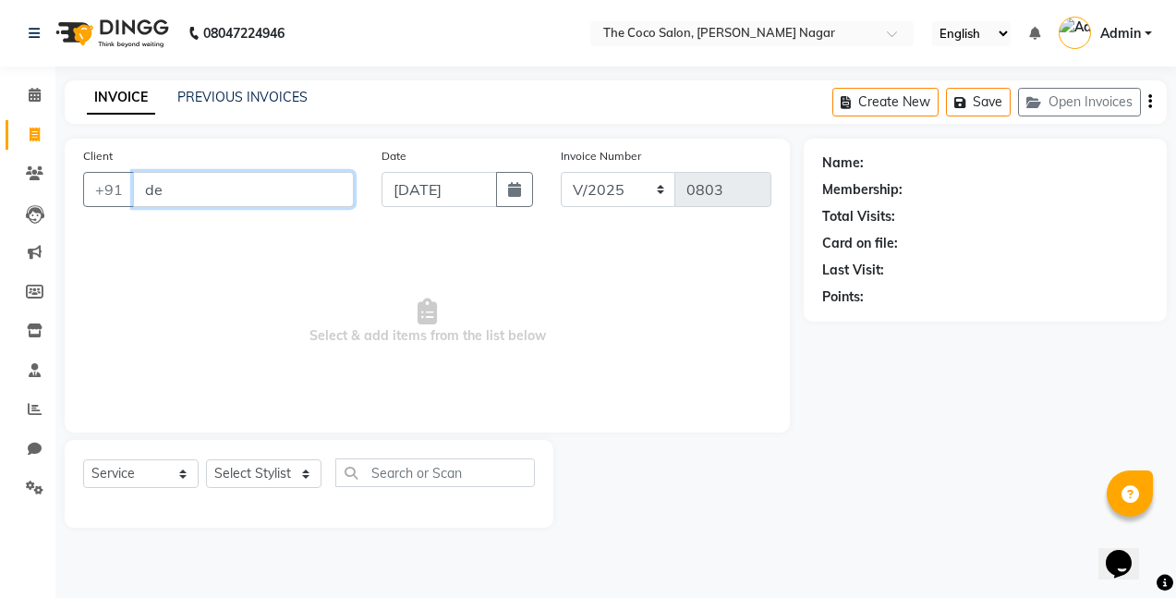
type input "d"
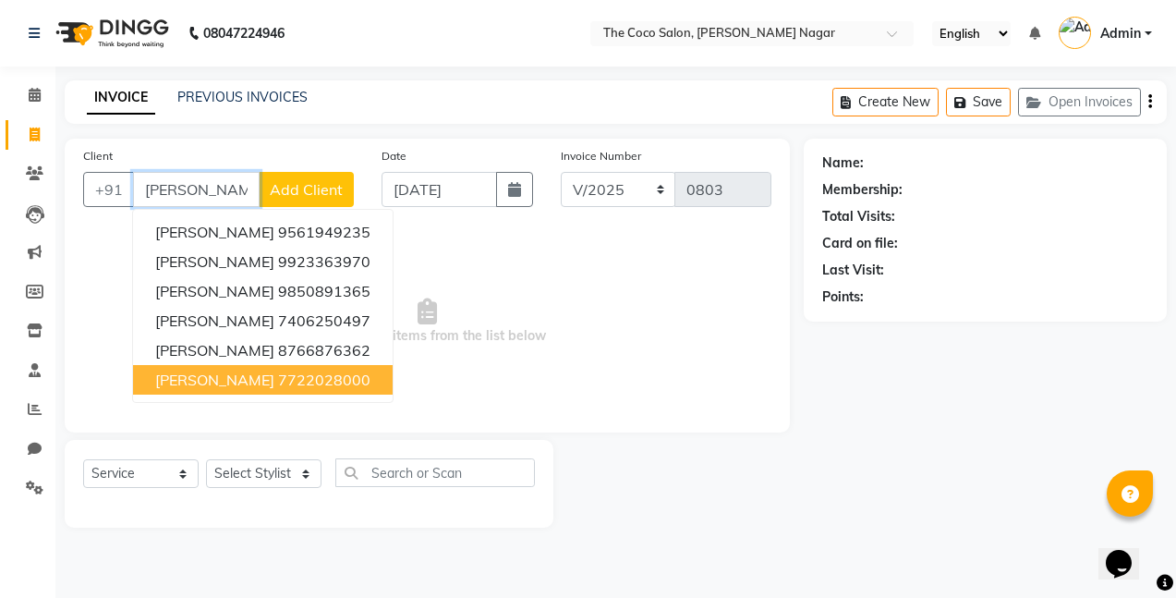
click at [278, 383] on ngb-highlight "7722028000" at bounding box center [324, 379] width 92 height 18
type input "7722028000"
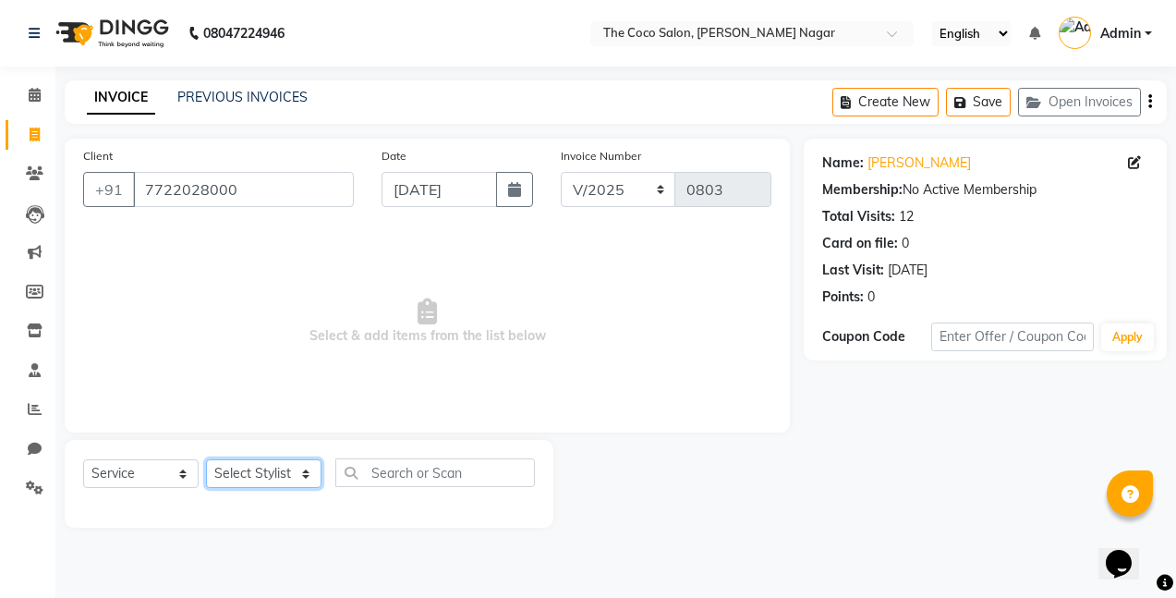
click at [260, 473] on select "Select Stylist Bhakti s MANI Pooja Pooja G SHWETA Vishal Parve" at bounding box center [263, 473] width 115 height 29
select select "88809"
click at [206, 459] on select "Select Stylist Bhakti s MANI Pooja Pooja G SHWETA Vishal Parve" at bounding box center [263, 473] width 115 height 29
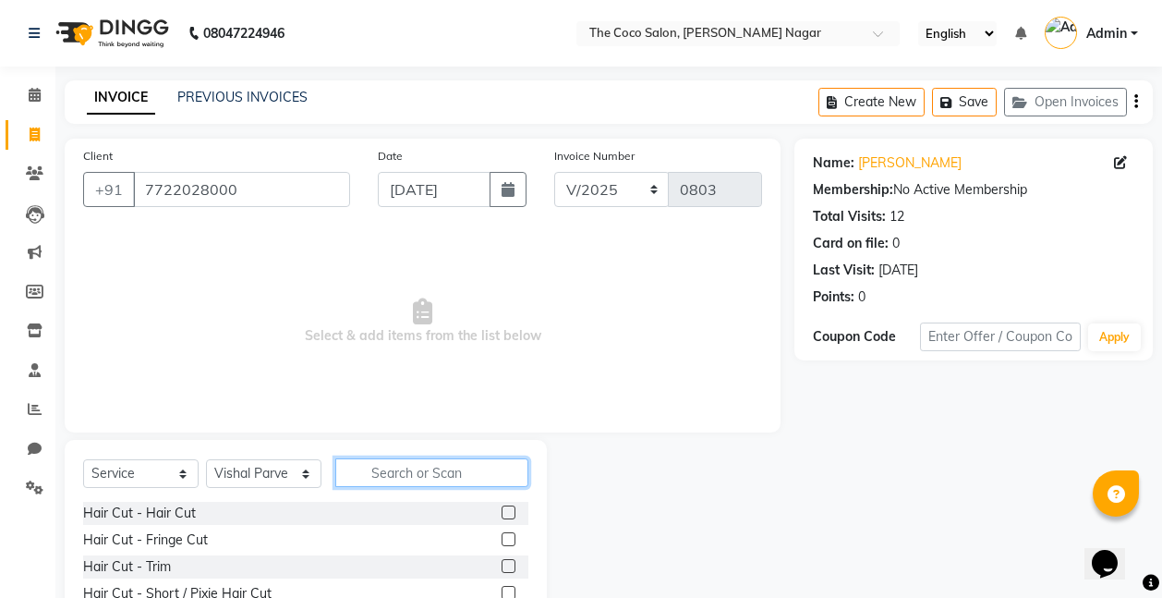
click at [445, 477] on input "text" at bounding box center [431, 472] width 193 height 29
type input "t"
type input "Tou"
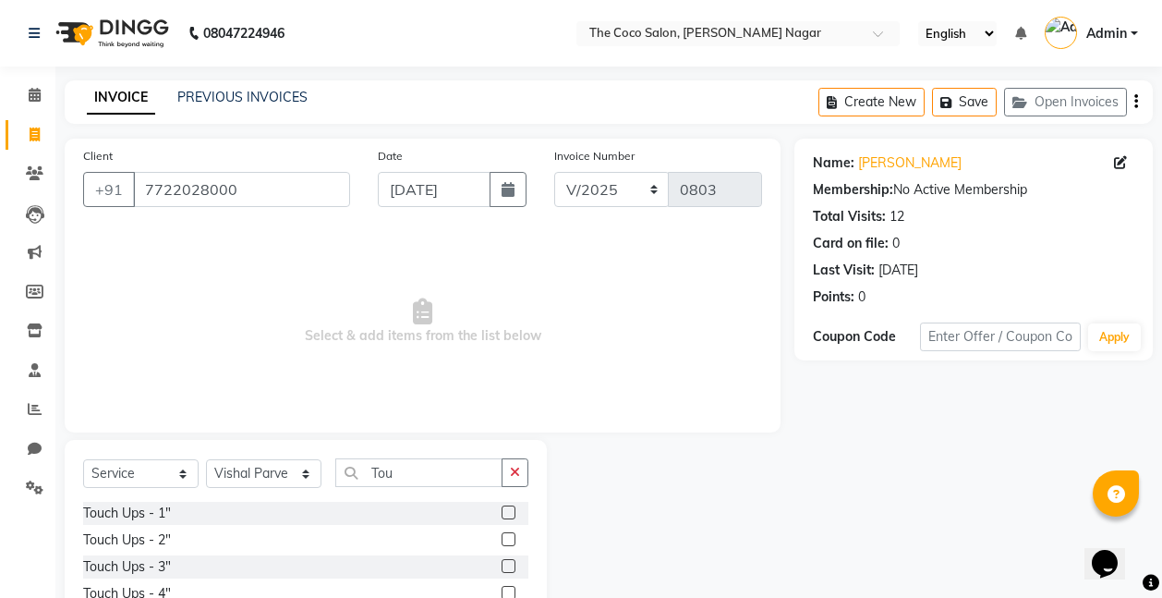
click at [510, 510] on label at bounding box center [509, 512] width 14 height 14
click at [510, 510] on input "checkbox" at bounding box center [508, 513] width 12 height 12
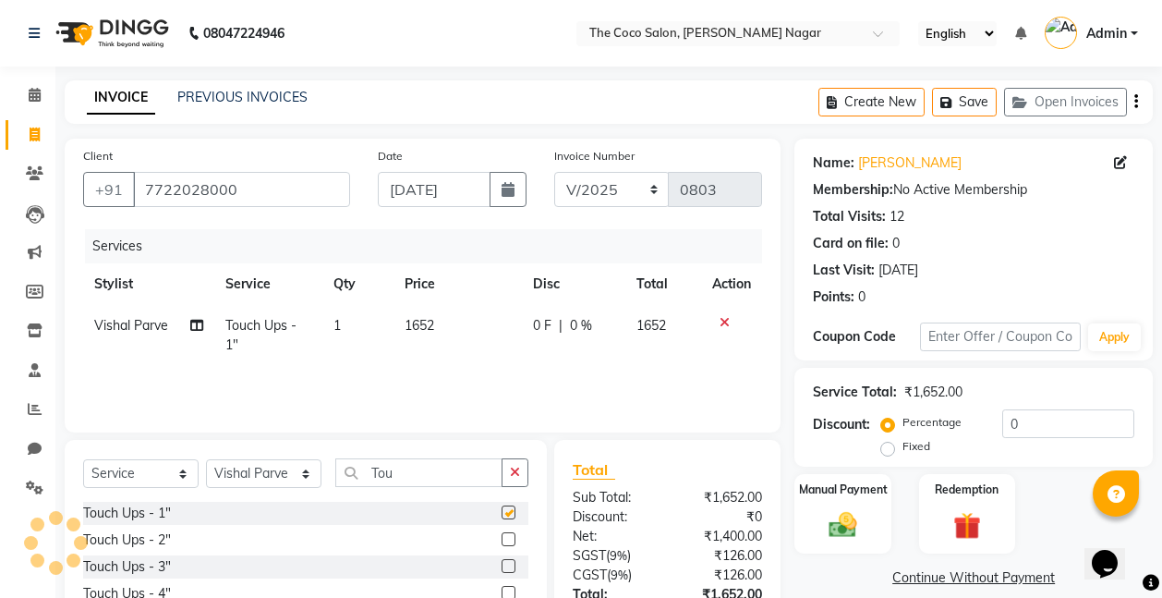
checkbox input "false"
click at [427, 320] on span "1652" at bounding box center [420, 325] width 30 height 17
select select "88809"
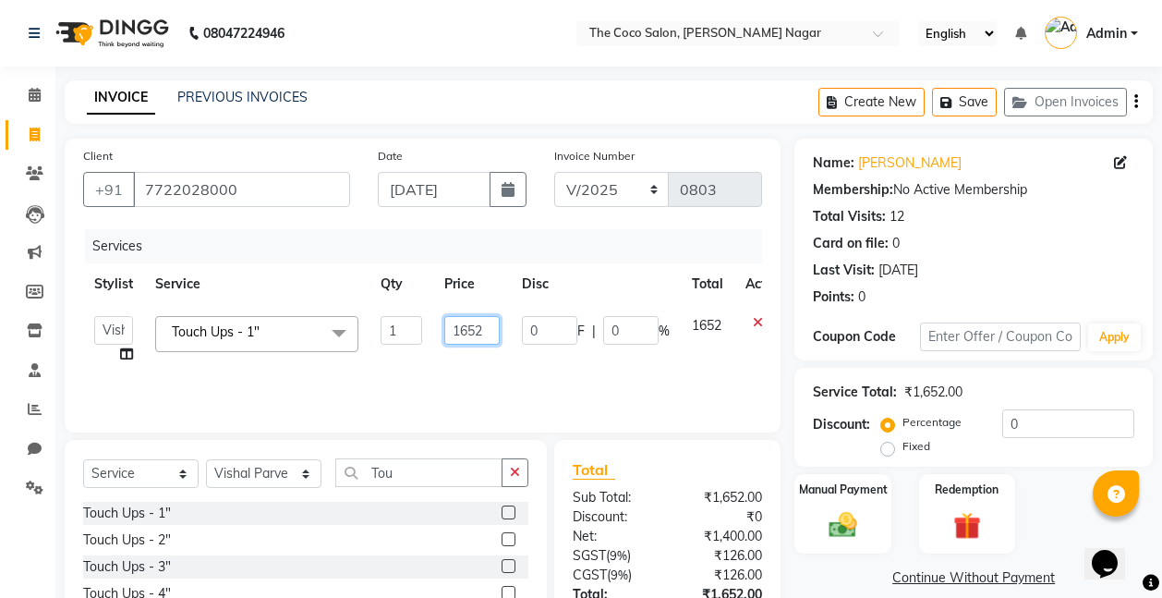
click at [495, 327] on input "1652" at bounding box center [471, 330] width 55 height 29
type input "1"
type input "1180"
click at [478, 385] on div "Services Stylist Service Qty Price Disc Total Action Bhakti s MANI Pooja Pooja …" at bounding box center [422, 321] width 679 height 185
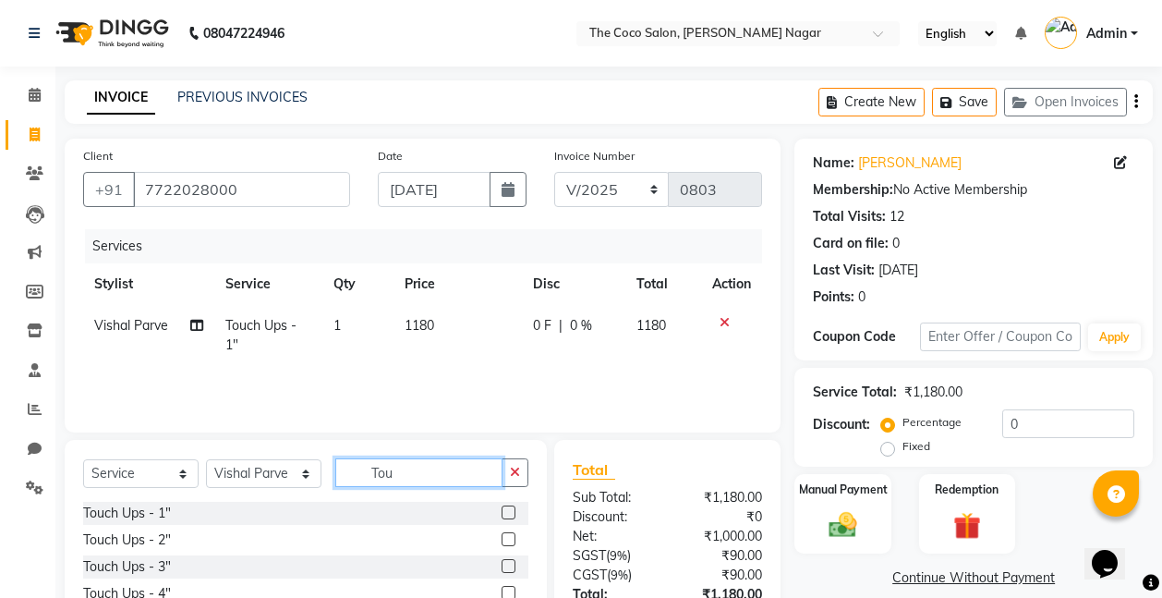
click at [424, 467] on input "Tou" at bounding box center [418, 472] width 167 height 29
type input "T"
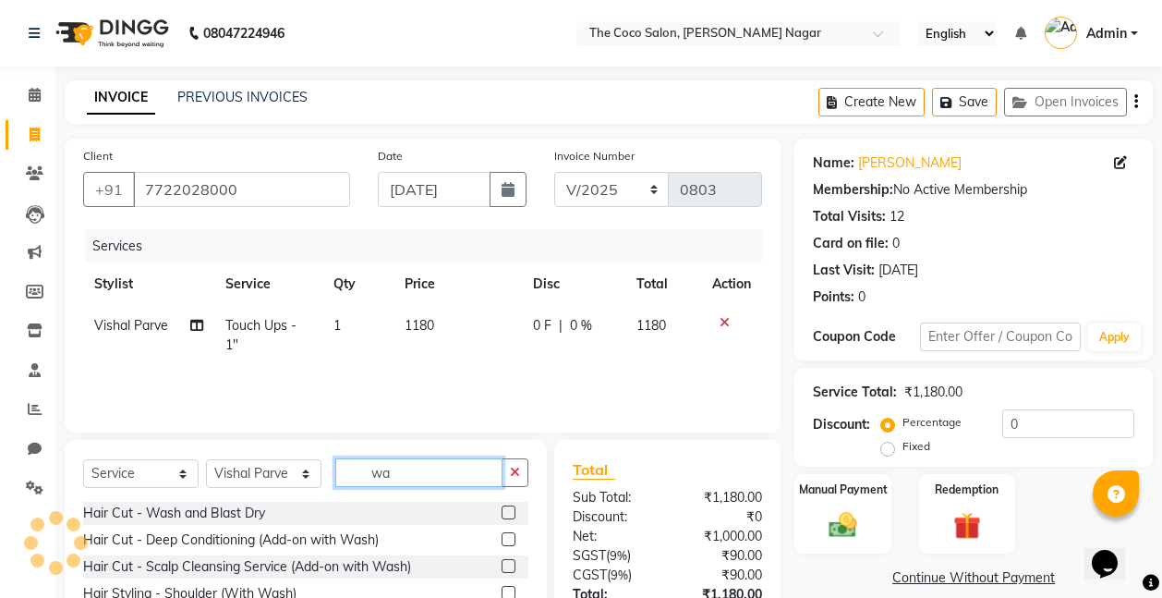
type input "wa"
click at [502, 506] on label at bounding box center [509, 512] width 14 height 14
click at [502, 507] on input "checkbox" at bounding box center [508, 513] width 12 height 12
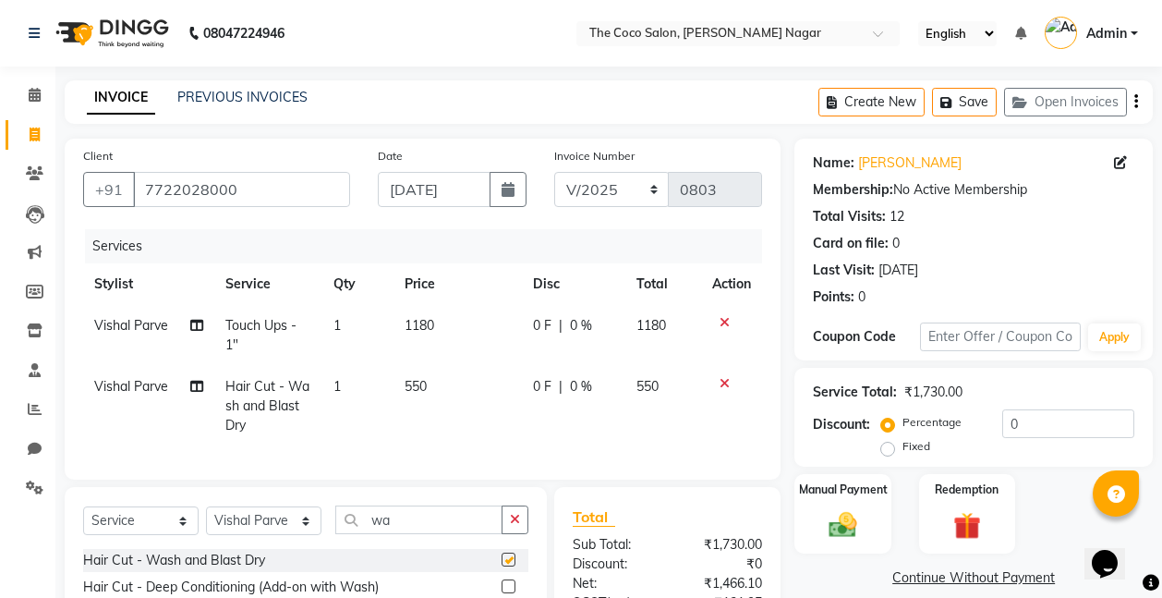
checkbox input "false"
click at [419, 379] on span "550" at bounding box center [416, 386] width 22 height 17
select select "88809"
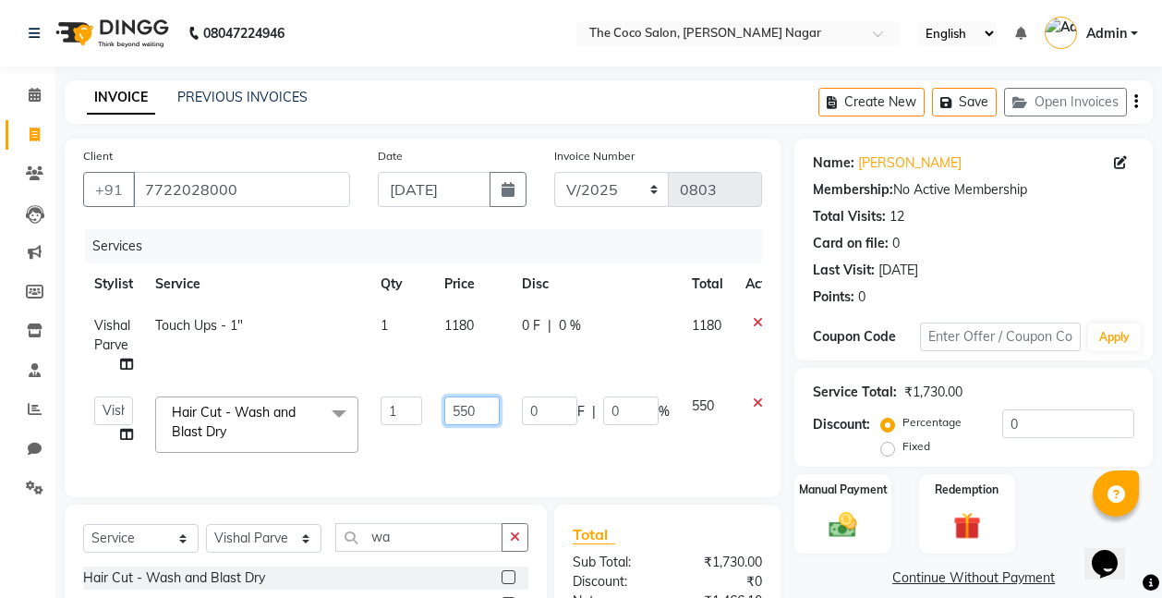
click at [485, 407] on input "550" at bounding box center [471, 410] width 55 height 29
type input "5"
type input "700"
click at [459, 456] on div "Services Stylist Service Qty Price Disc Total Action Vishal Parve Touch Ups - 1…" at bounding box center [422, 353] width 679 height 249
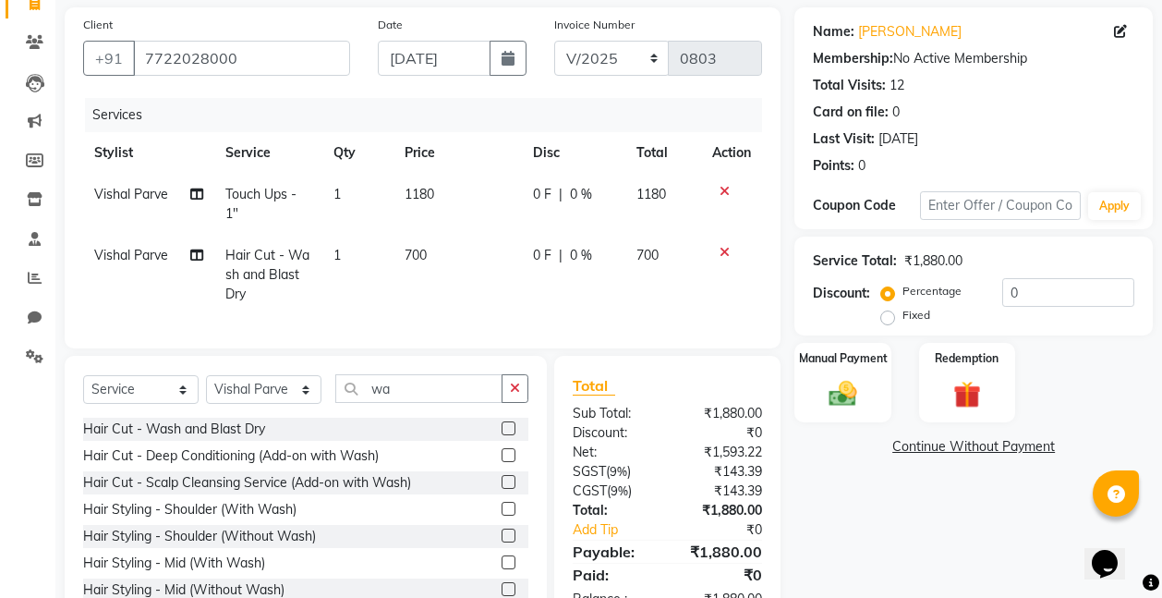
scroll to position [203, 0]
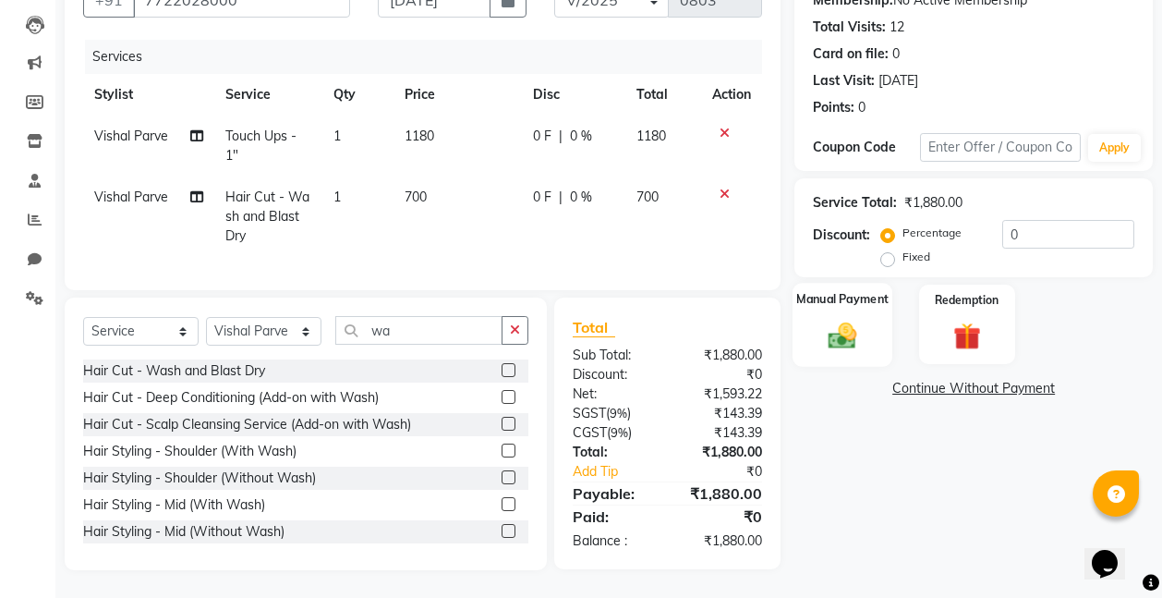
click at [828, 319] on img at bounding box center [842, 335] width 46 height 33
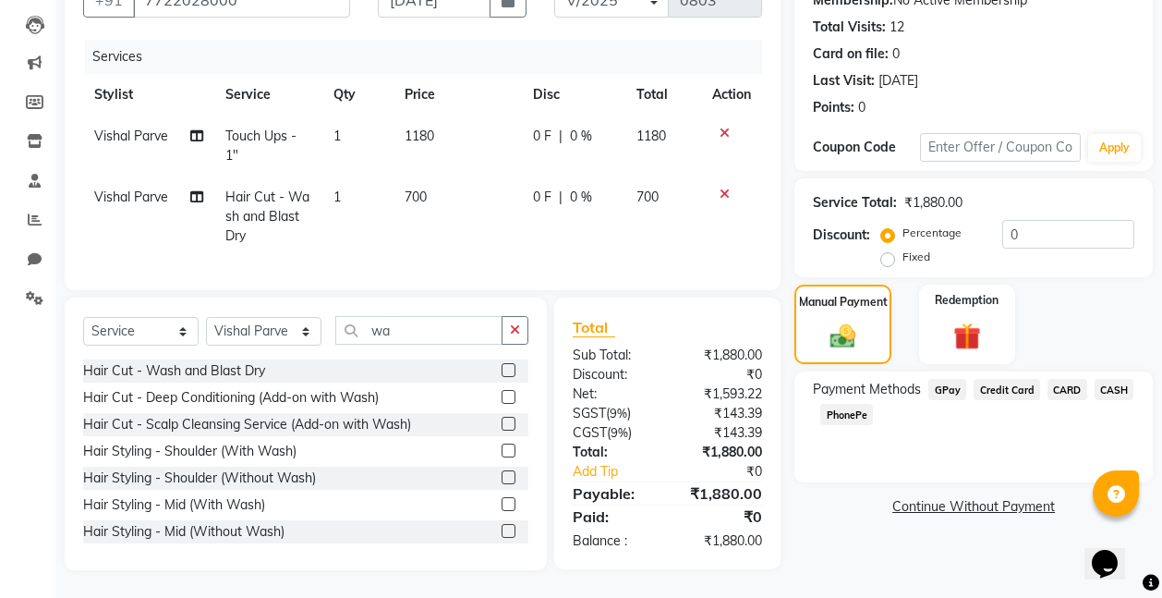
click at [946, 379] on span "GPay" at bounding box center [947, 389] width 38 height 21
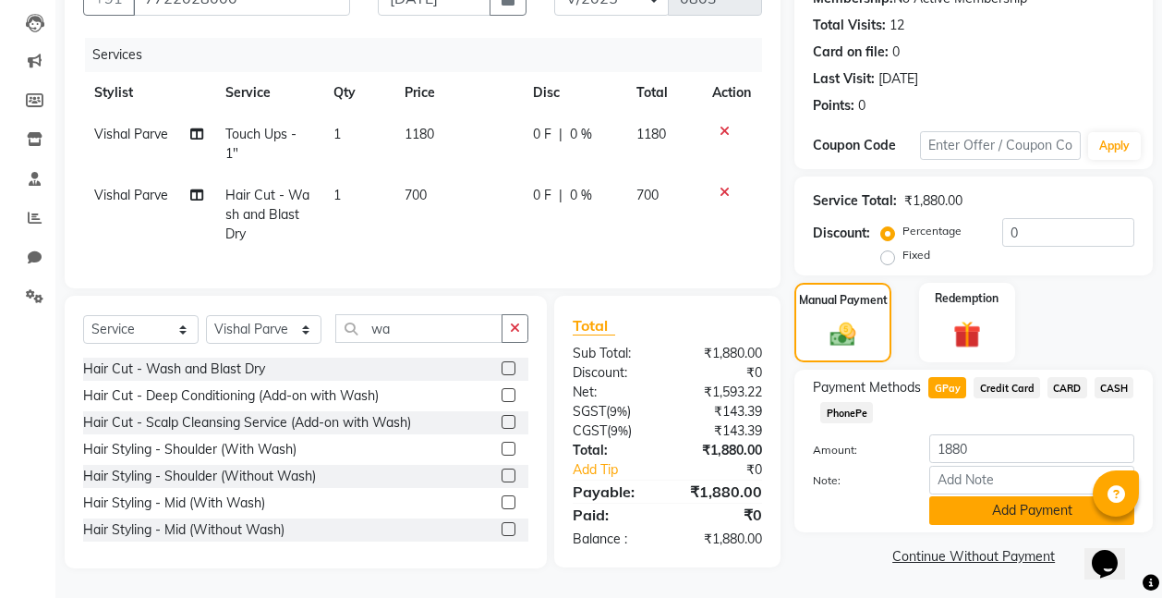
click at [1012, 496] on button "Add Payment" at bounding box center [1031, 510] width 205 height 29
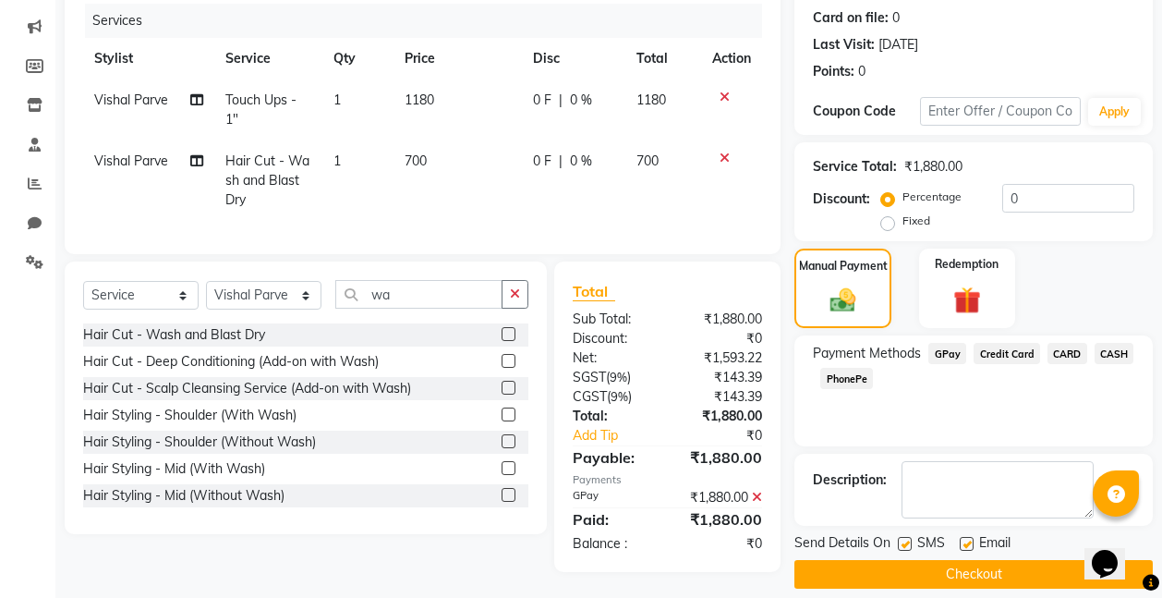
scroll to position [244, 0]
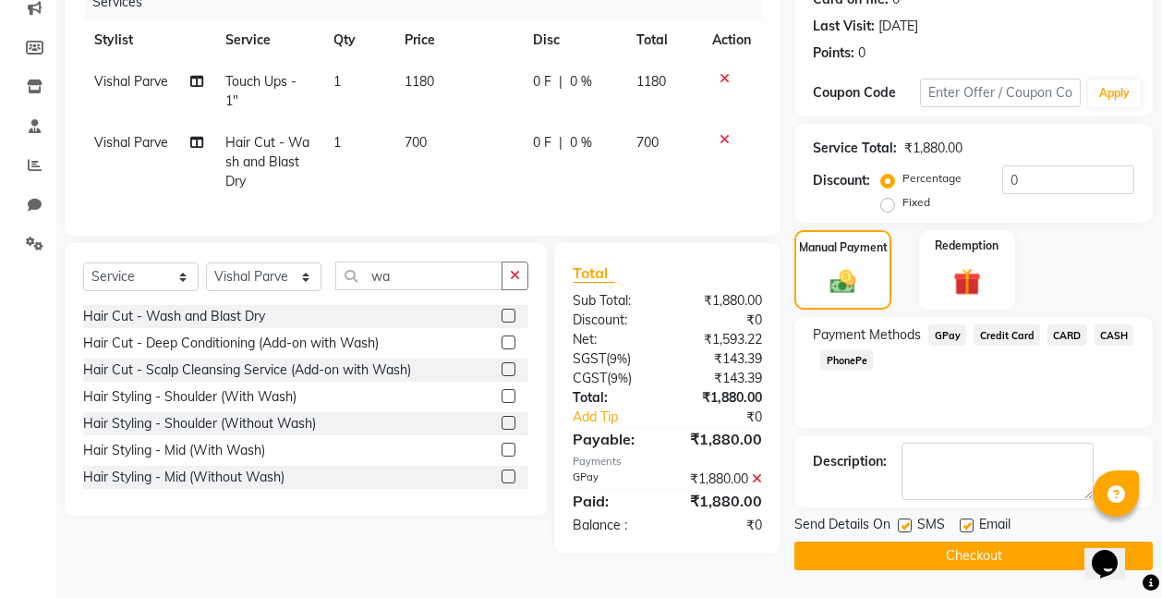
click at [961, 551] on button "Checkout" at bounding box center [973, 555] width 358 height 29
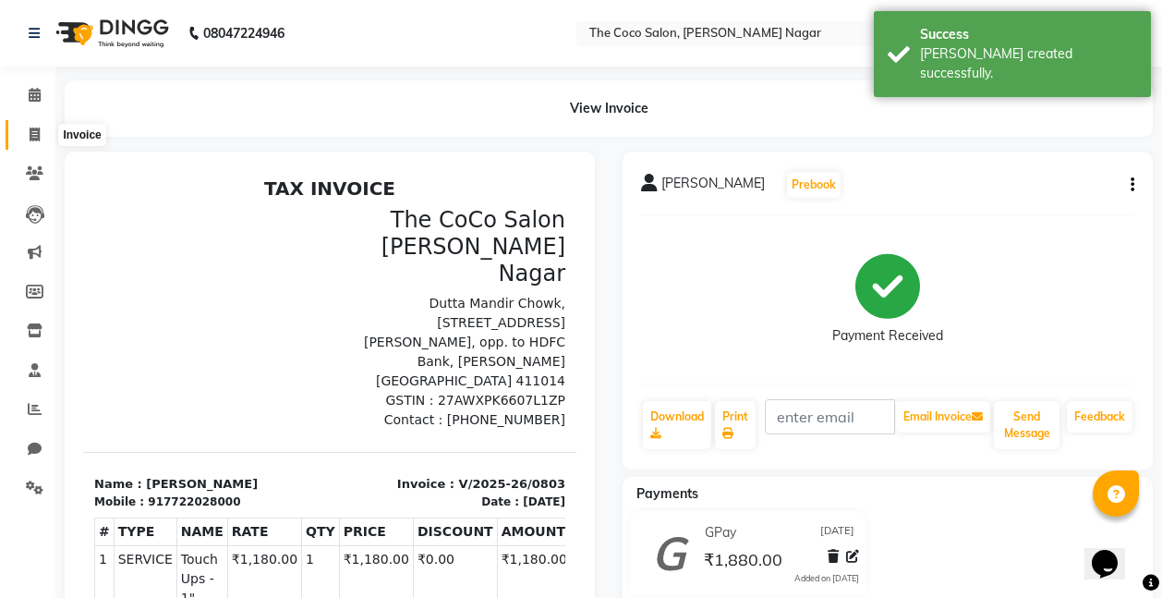
click at [31, 133] on icon at bounding box center [35, 134] width 10 height 14
select select "5542"
select select "service"
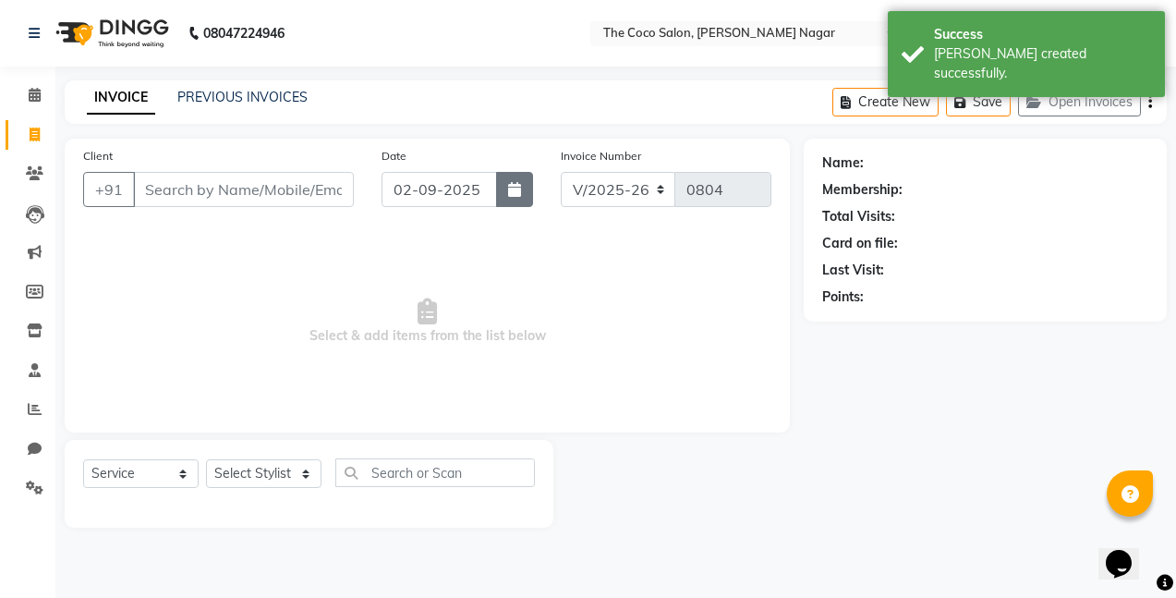
click at [516, 192] on icon "button" at bounding box center [514, 189] width 13 height 15
select select "9"
select select "2025"
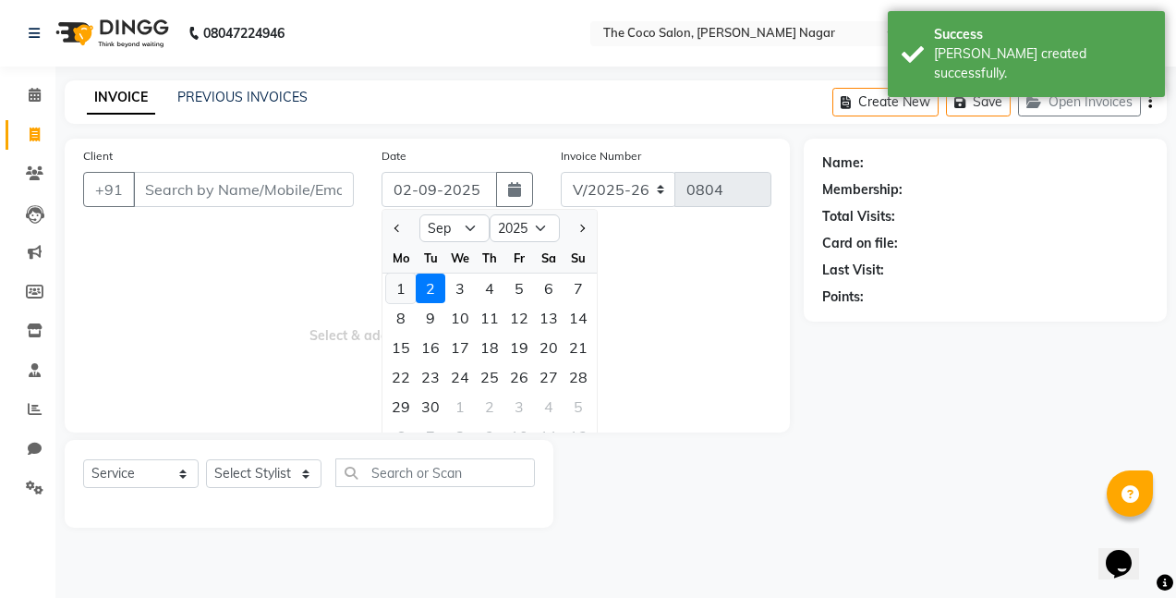
click at [398, 289] on div "1" at bounding box center [401, 288] width 30 height 30
type input "[DATE]"
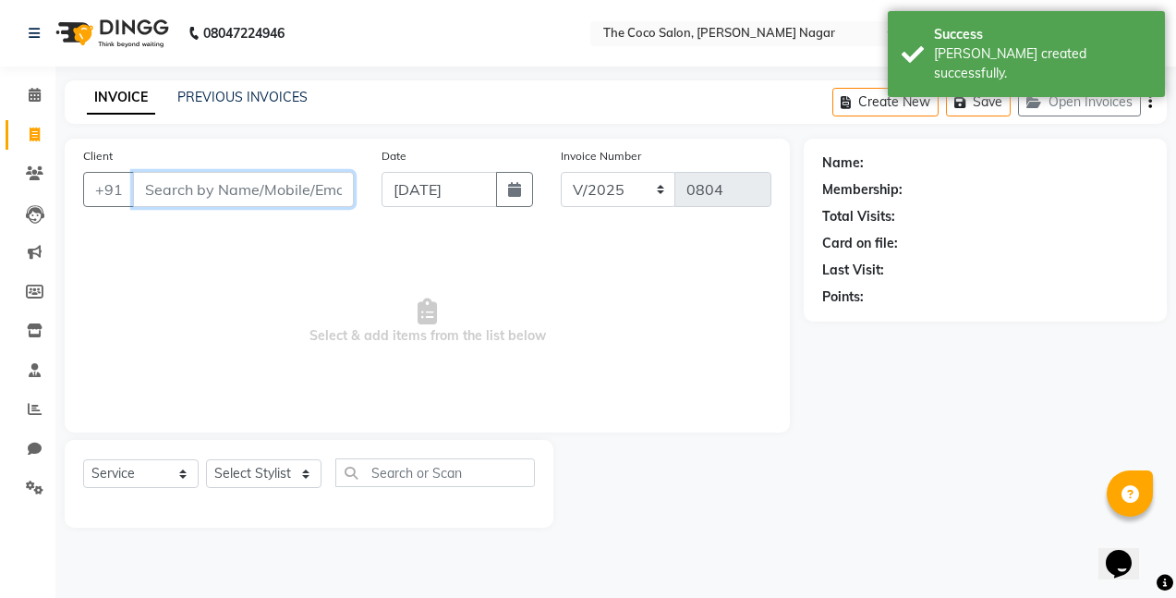
click at [303, 195] on input "Client" at bounding box center [243, 189] width 221 height 35
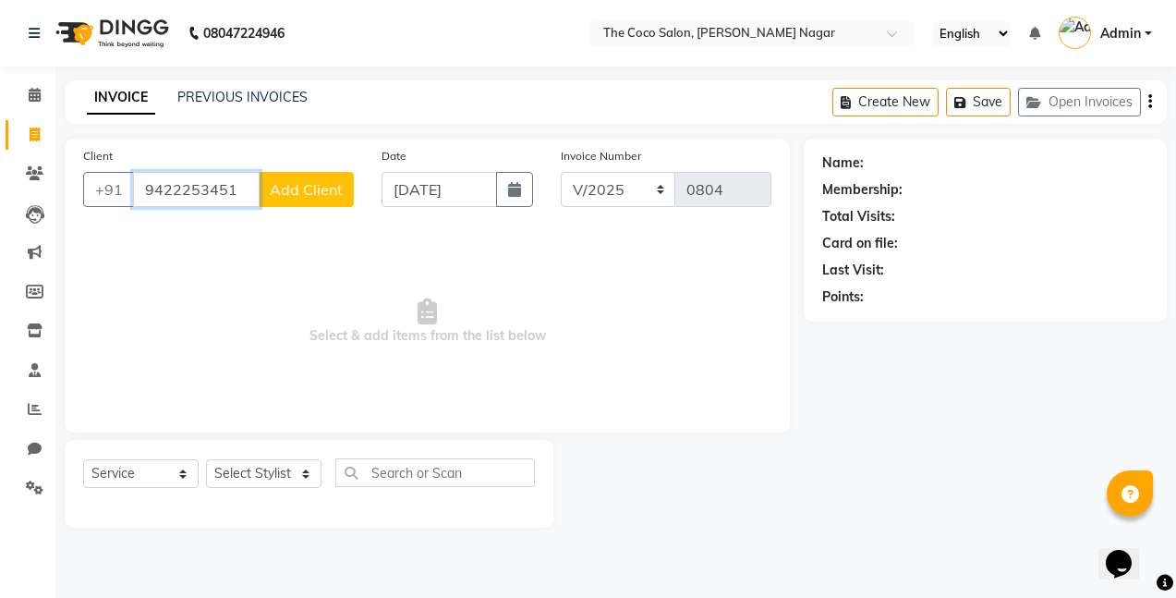
type input "9422253451"
click at [303, 195] on span "Add Client" at bounding box center [306, 189] width 73 height 18
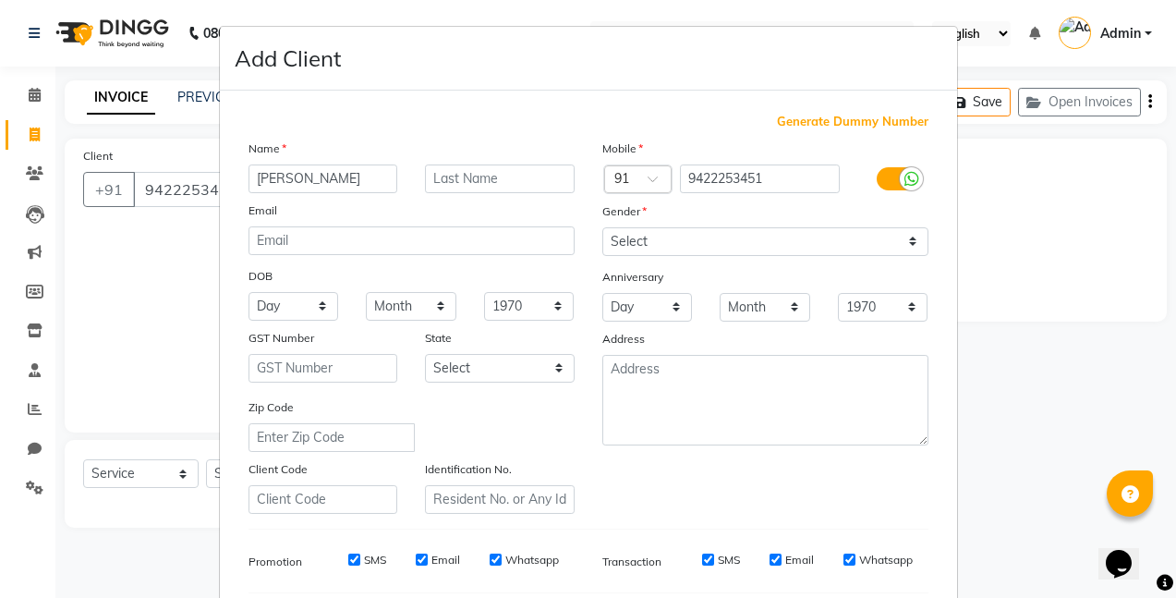
type input "[PERSON_NAME]"
click at [452, 187] on input "text" at bounding box center [500, 178] width 150 height 29
type input "Patil"
click at [678, 240] on select "Select [DEMOGRAPHIC_DATA] [DEMOGRAPHIC_DATA] Other Prefer Not To Say" at bounding box center [765, 241] width 326 height 29
select select "[DEMOGRAPHIC_DATA]"
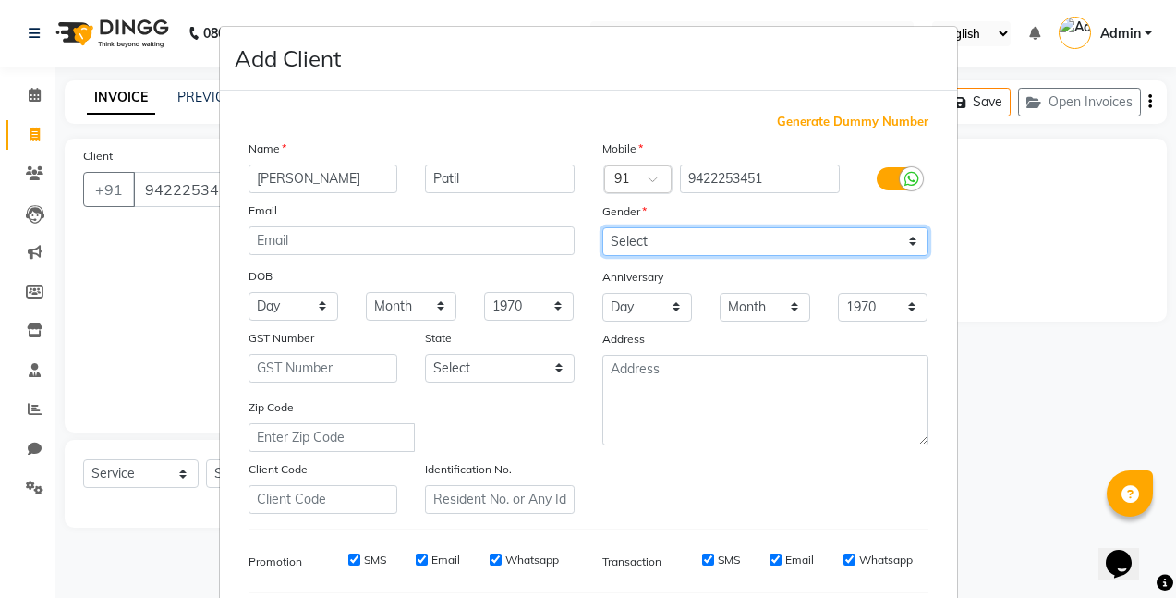
click at [602, 227] on select "Select [DEMOGRAPHIC_DATA] [DEMOGRAPHIC_DATA] Other Prefer Not To Say" at bounding box center [765, 241] width 326 height 29
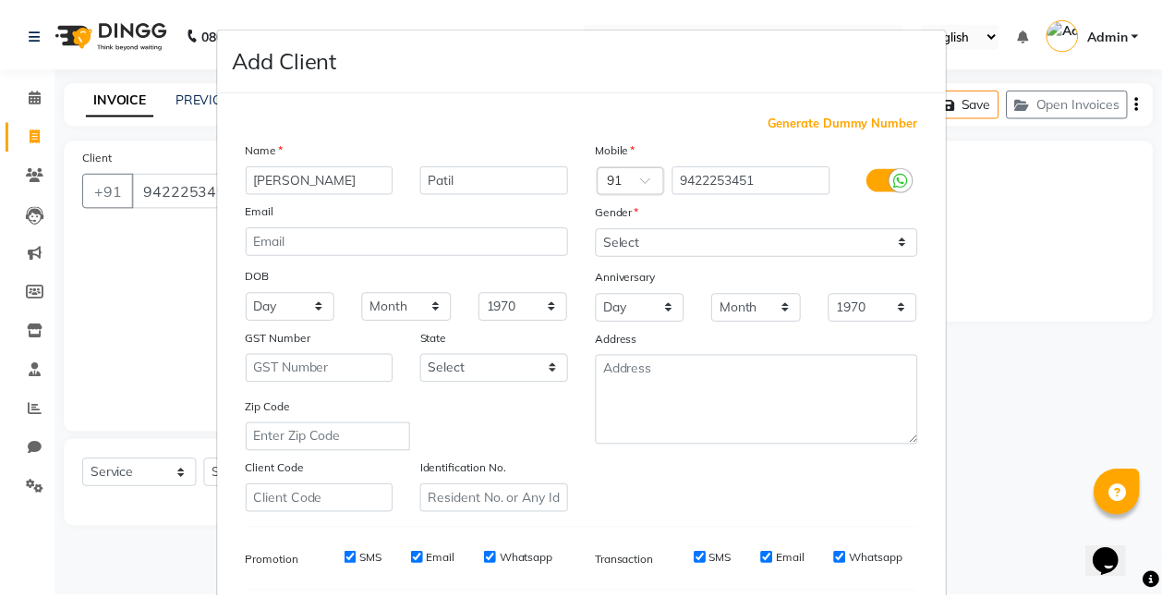
scroll to position [255, 0]
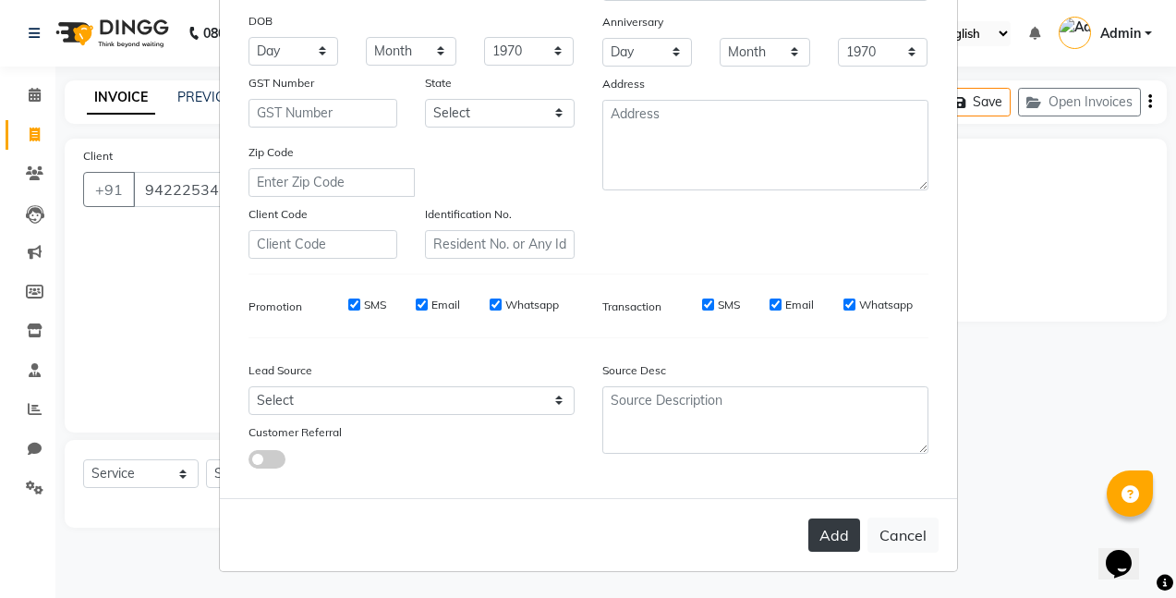
click at [827, 536] on button "Add" at bounding box center [834, 534] width 52 height 33
select select
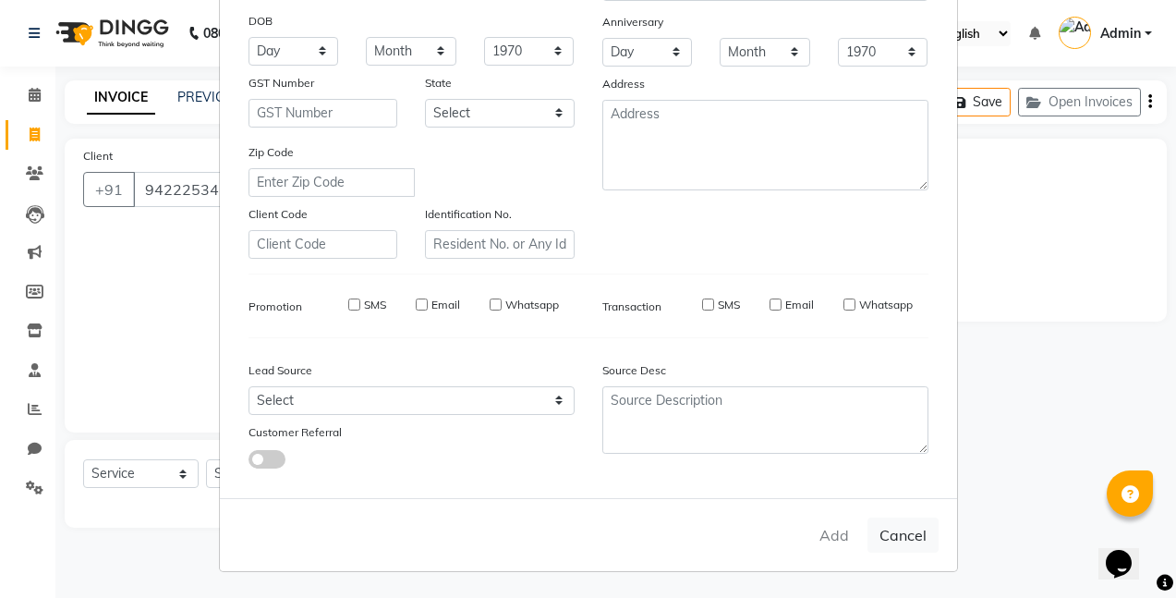
select select
checkbox input "false"
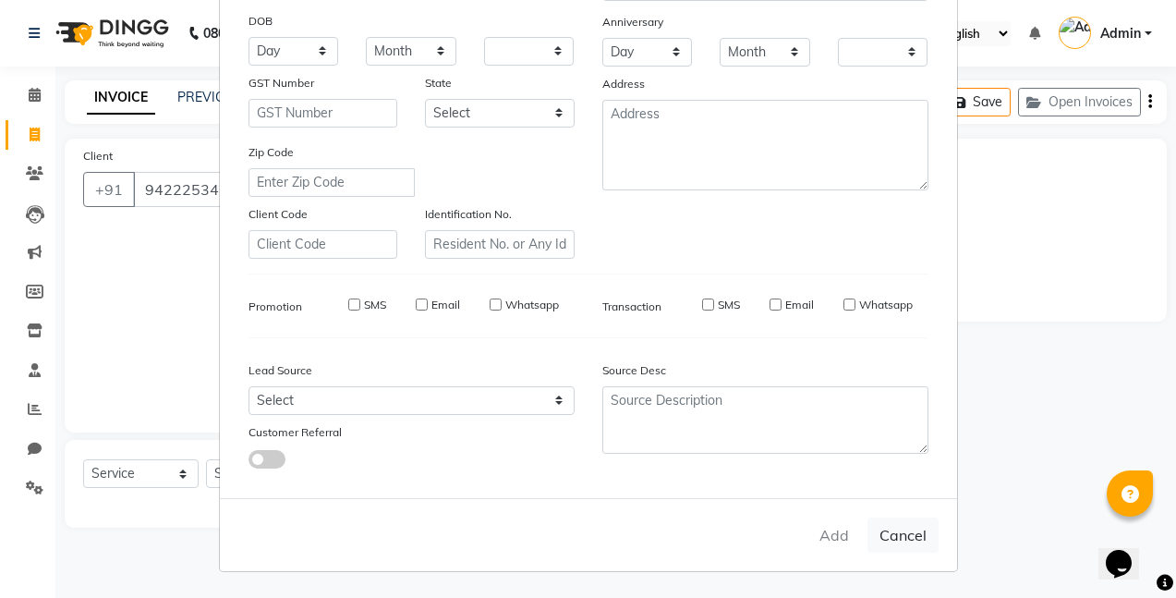
checkbox input "false"
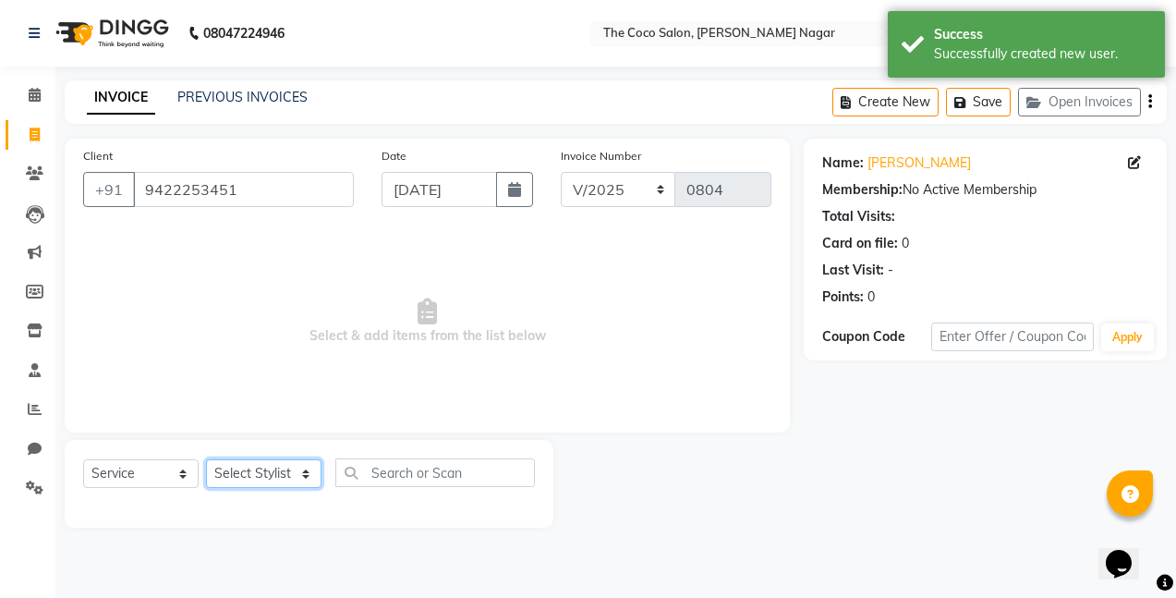
click at [248, 475] on select "Select Stylist Bhakti s MANI Pooja Pooja G SHWETA Vishal Parve" at bounding box center [263, 473] width 115 height 29
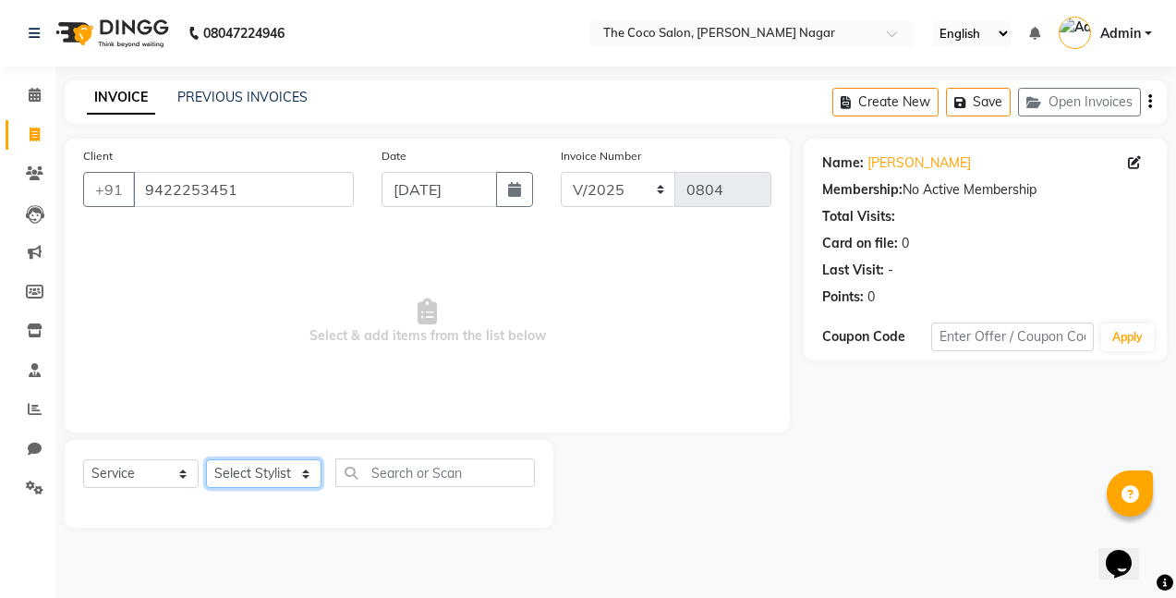
select select "77269"
click at [206, 459] on select "Select Stylist Bhakti s MANI Pooja Pooja G SHWETA Vishal Parve" at bounding box center [263, 473] width 115 height 29
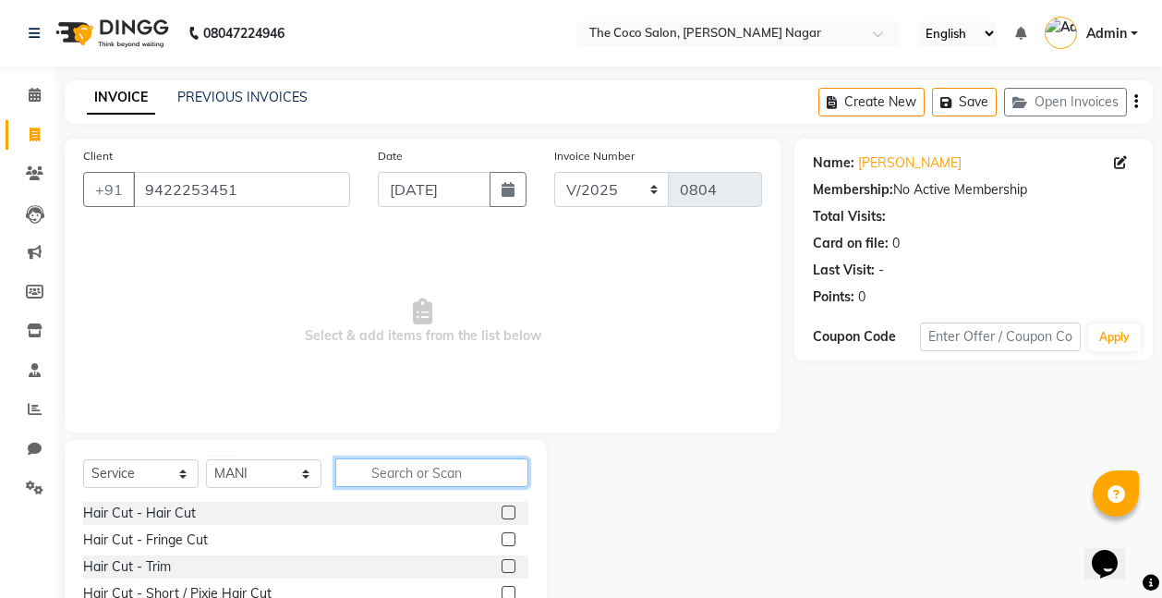
click at [465, 465] on input "text" at bounding box center [431, 472] width 193 height 29
type input "e"
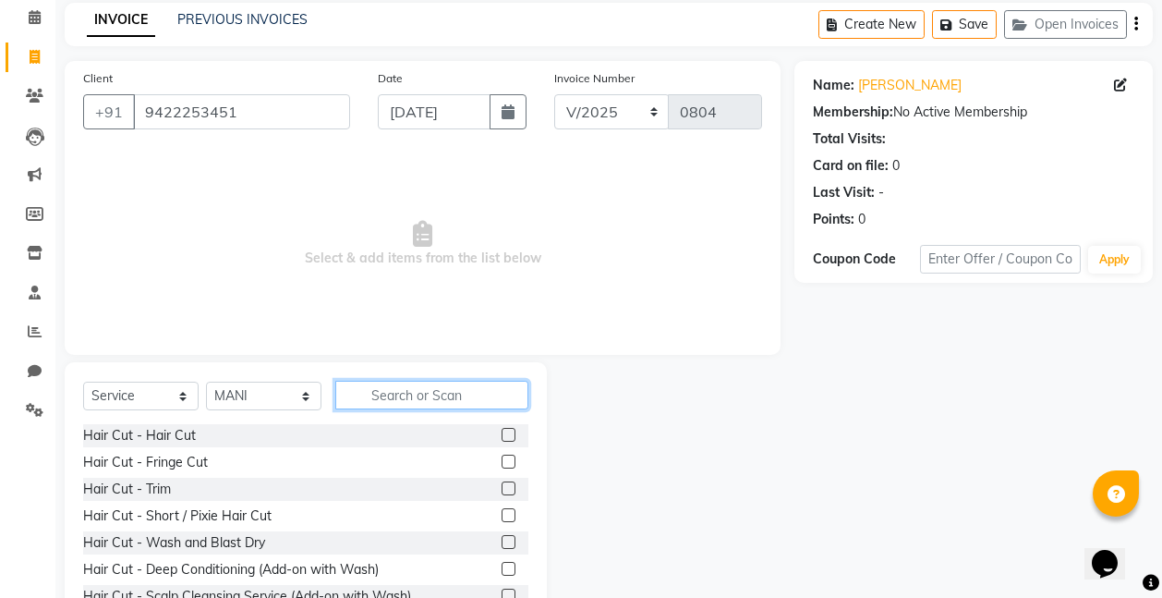
scroll to position [142, 0]
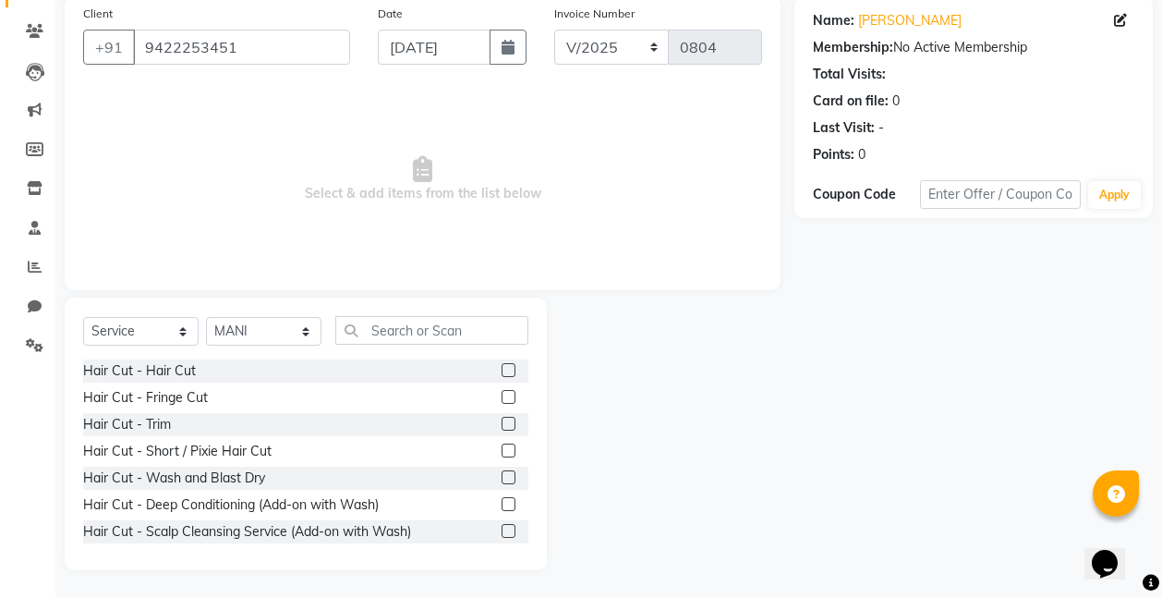
click at [502, 500] on label at bounding box center [509, 504] width 14 height 14
click at [502, 500] on input "checkbox" at bounding box center [508, 505] width 12 height 12
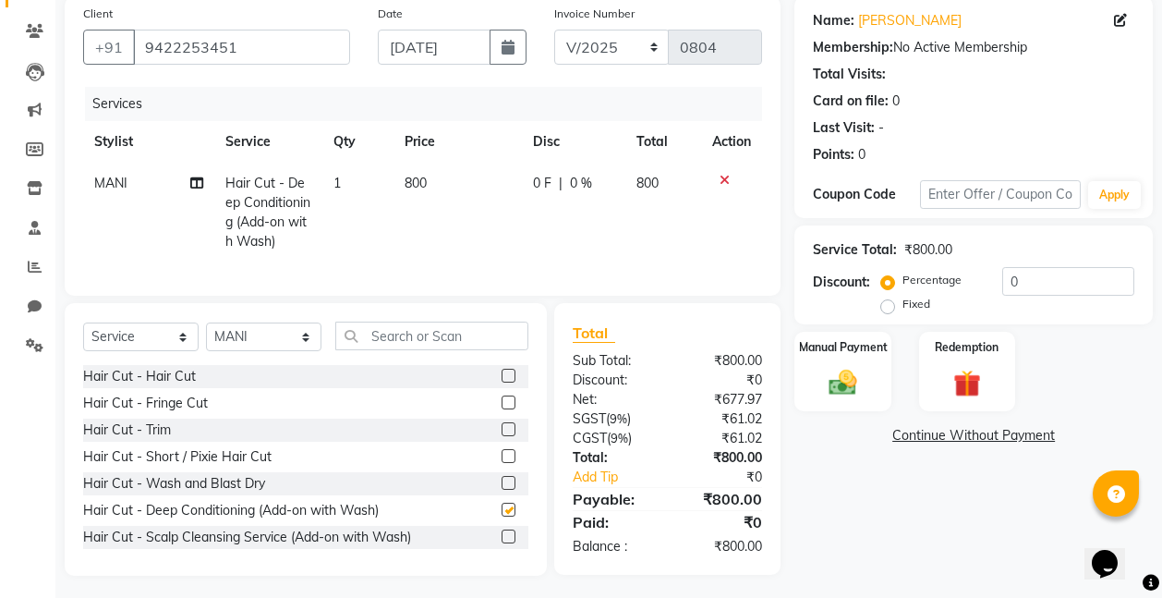
checkbox input "false"
click at [417, 187] on span "800" at bounding box center [416, 183] width 22 height 17
select select "77269"
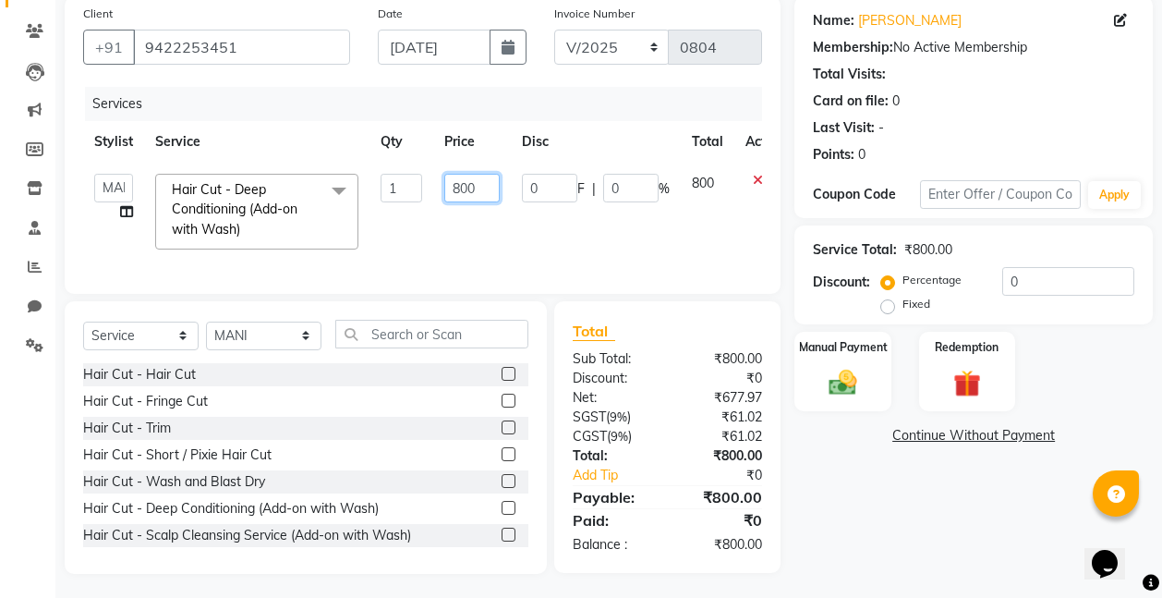
click at [480, 189] on input "800" at bounding box center [471, 188] width 55 height 29
type input "8"
type input "1500"
click at [476, 233] on td "1500" at bounding box center [472, 212] width 78 height 98
select select "77269"
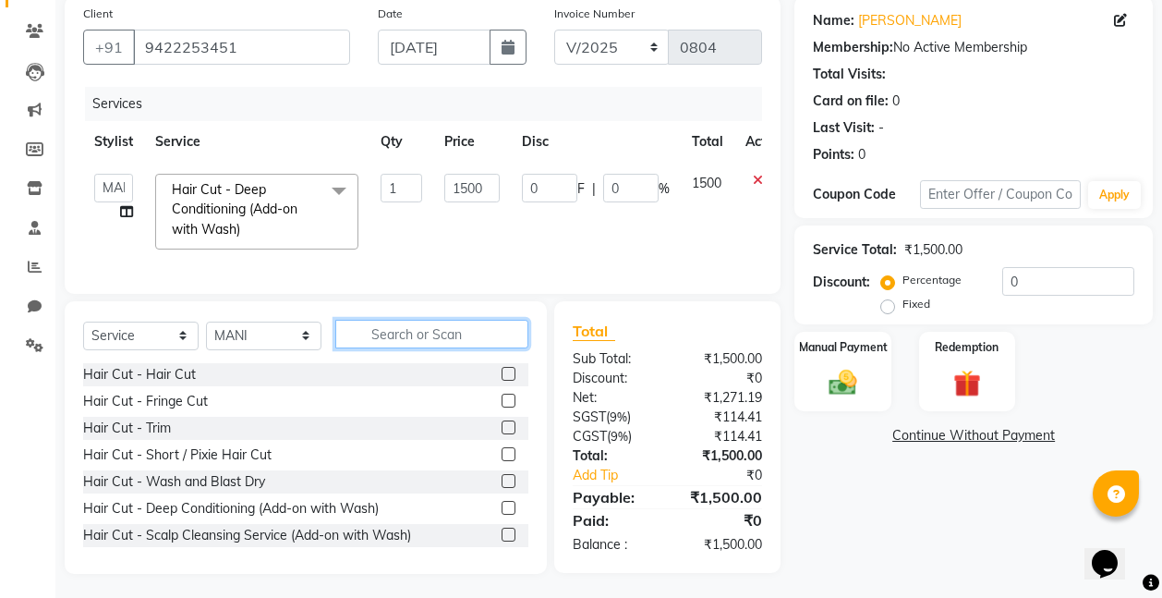
click at [396, 345] on input "text" at bounding box center [431, 334] width 193 height 29
click at [502, 488] on label at bounding box center [509, 481] width 14 height 14
click at [502, 488] on input "checkbox" at bounding box center [508, 482] width 12 height 12
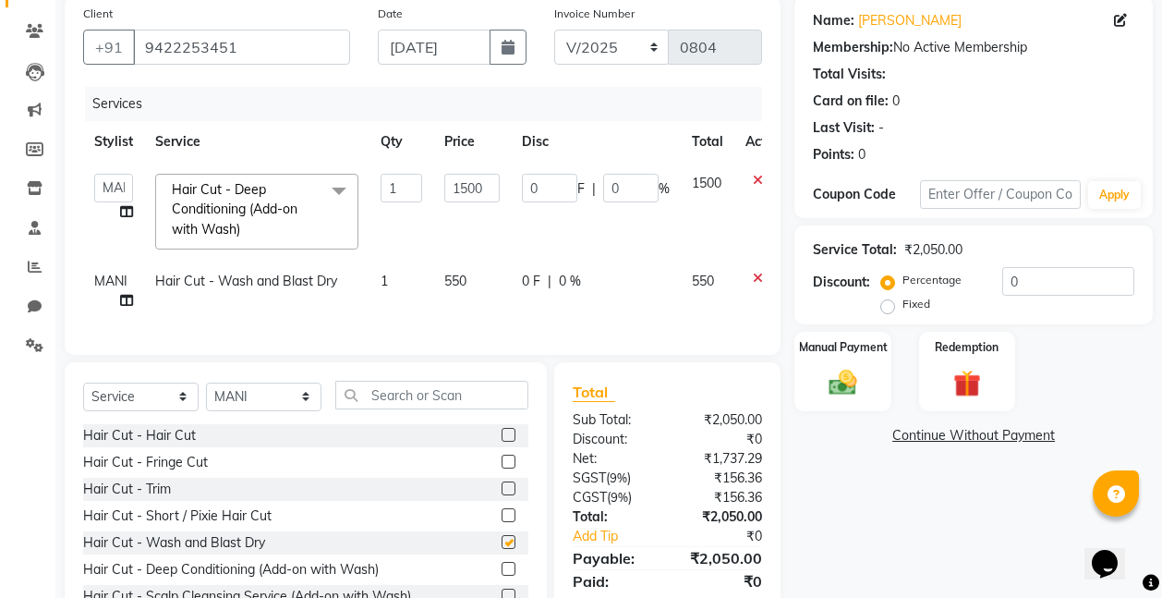
checkbox input "false"
click at [457, 287] on span "550" at bounding box center [455, 280] width 22 height 17
select select "77269"
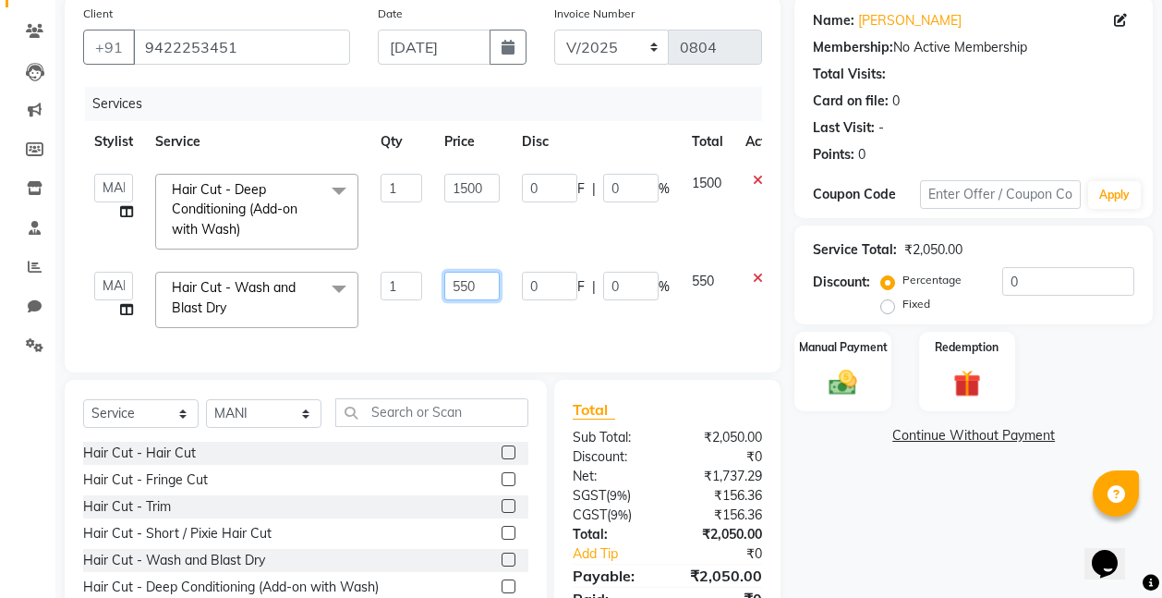
click at [489, 284] on input "550" at bounding box center [471, 286] width 55 height 29
type input "5"
type input "900"
click at [471, 330] on div "Services Stylist Service Qty Price Disc Total Action Bhakti s MANI Pooja Pooja …" at bounding box center [422, 220] width 679 height 267
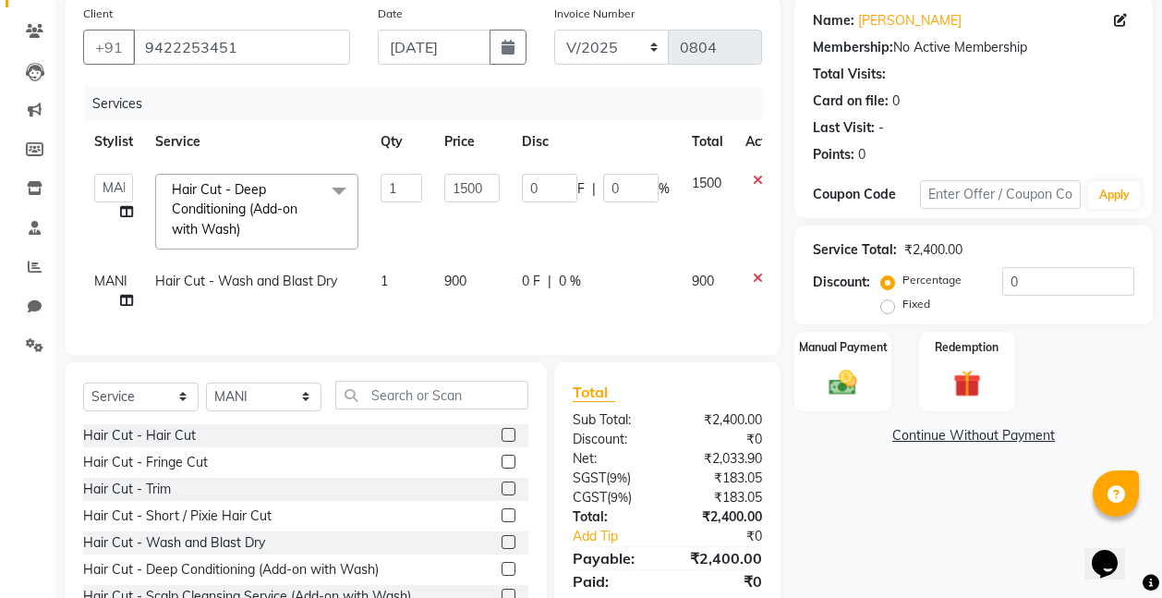
click at [755, 275] on icon at bounding box center [758, 278] width 10 height 13
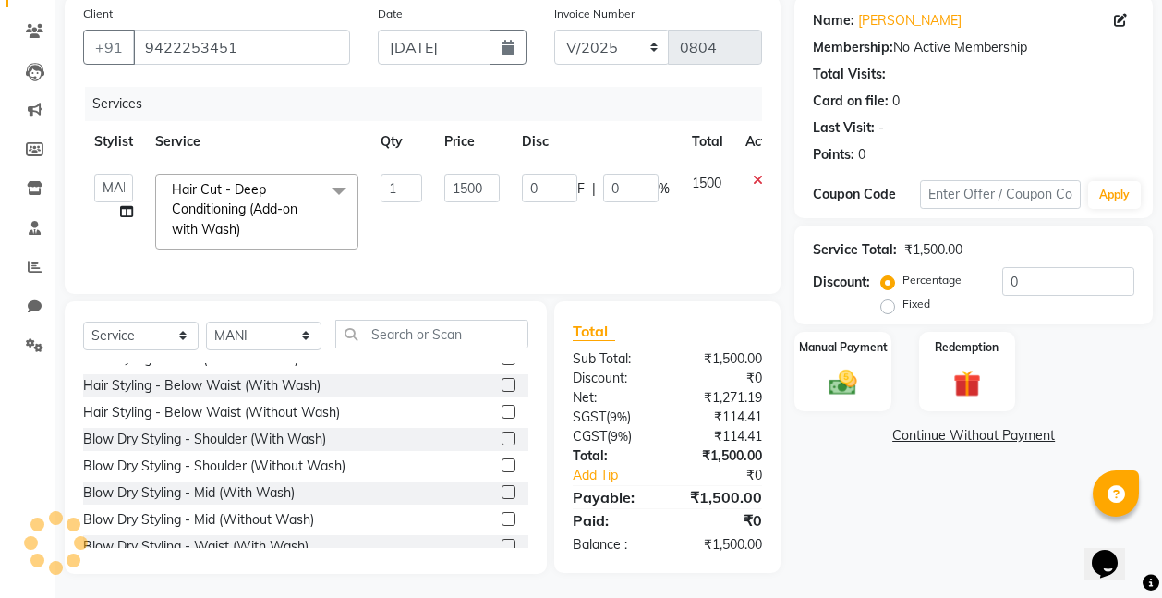
scroll to position [480, 0]
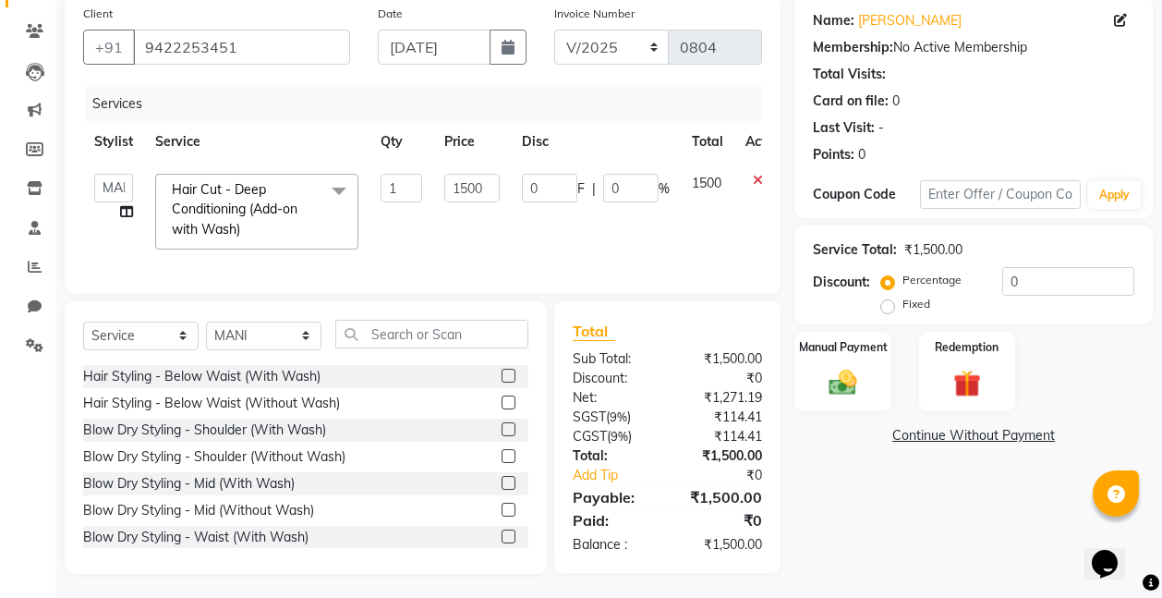
click at [502, 463] on label at bounding box center [509, 456] width 14 height 14
click at [502, 463] on input "checkbox" at bounding box center [508, 457] width 12 height 12
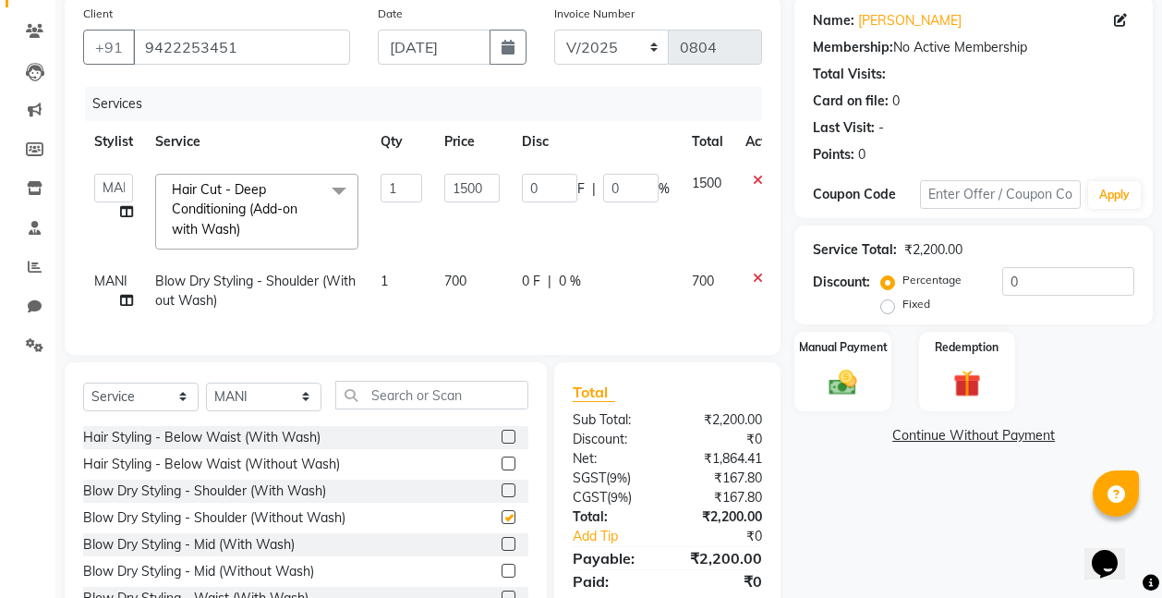
checkbox input "false"
click at [462, 279] on span "700" at bounding box center [455, 280] width 22 height 17
select select "77269"
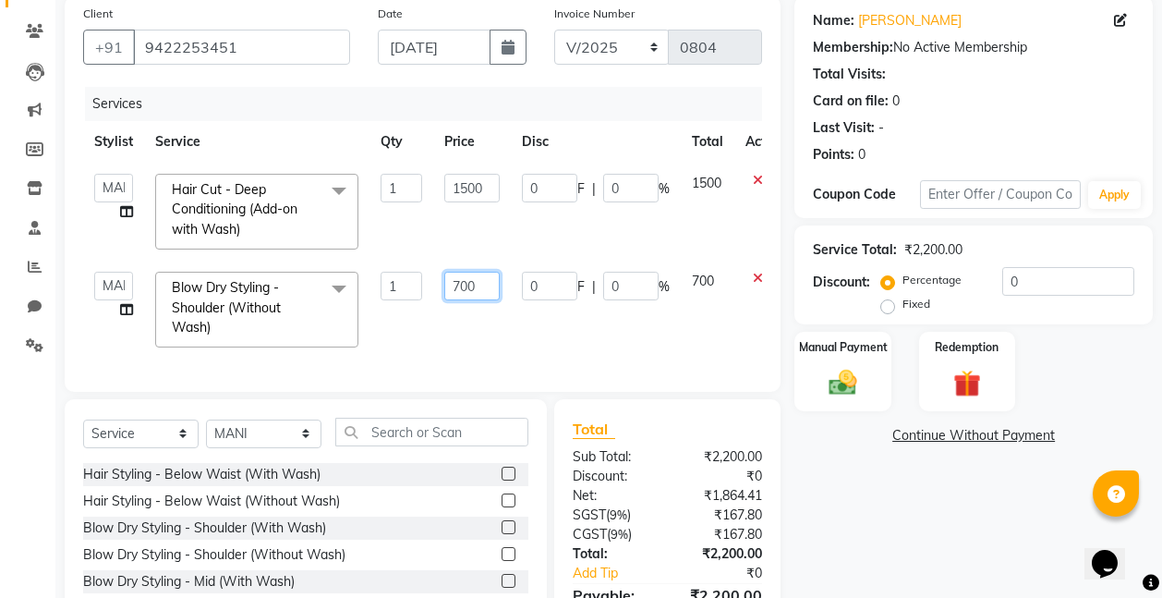
click at [481, 290] on input "700" at bounding box center [471, 286] width 55 height 29
type input "7"
type input "900"
click at [470, 344] on div "Services Stylist Service Qty Price Disc Total Action Bhakti s MANI Pooja Pooja …" at bounding box center [422, 230] width 679 height 286
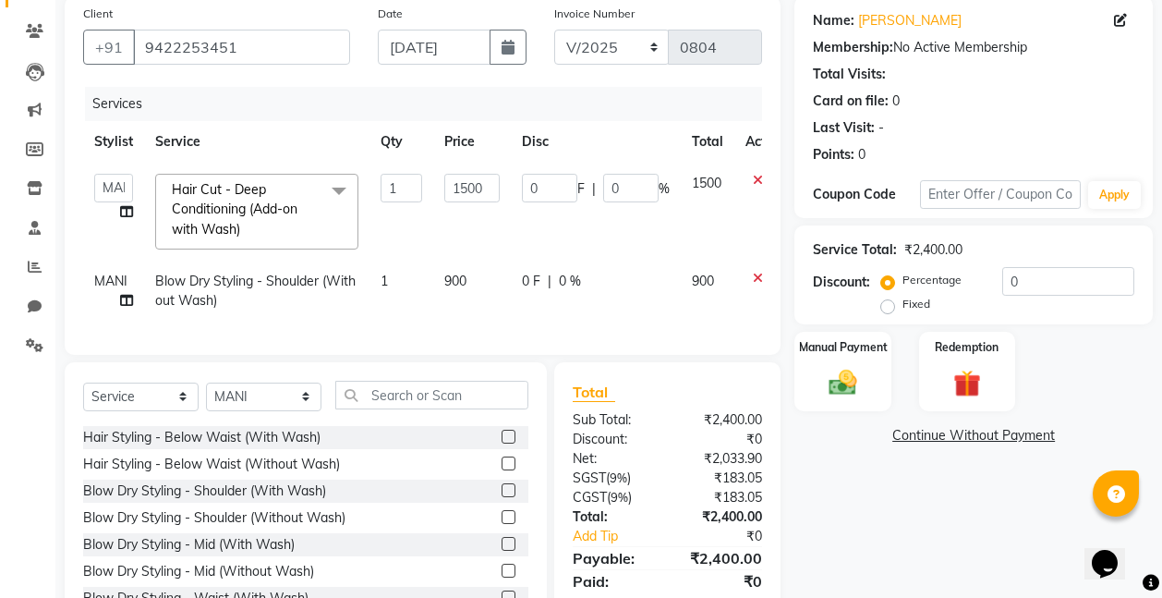
click at [107, 281] on span "MANI" at bounding box center [110, 280] width 33 height 17
select select "77269"
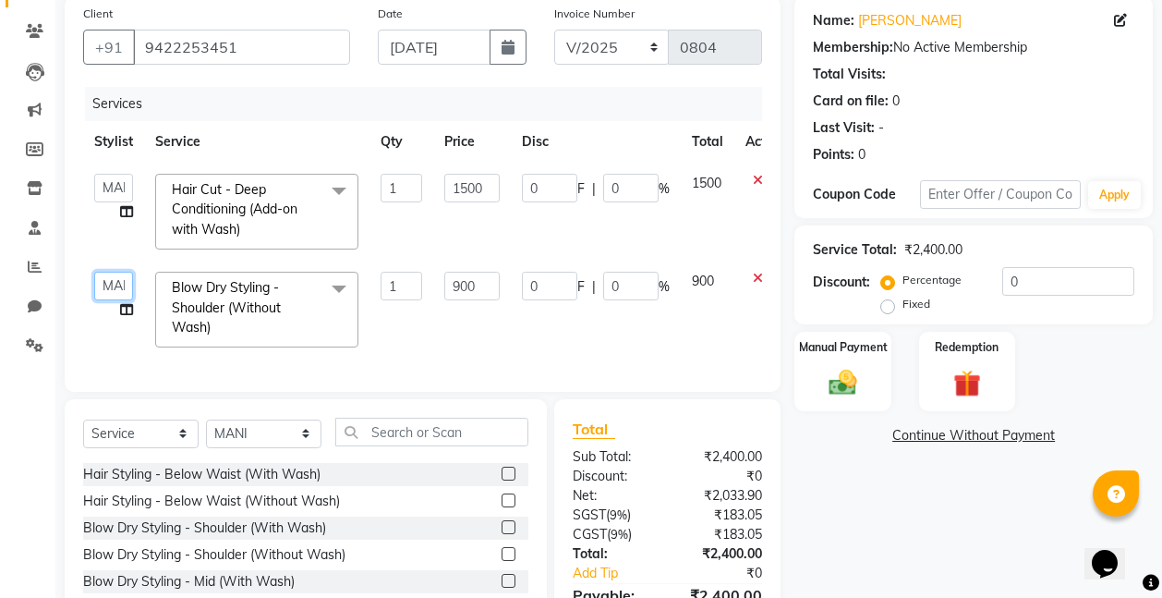
click at [107, 281] on select "Bhakti s MANI Pooja Pooja G SHWETA Vishal Parve" at bounding box center [113, 286] width 39 height 29
select select "88809"
click at [465, 344] on td "900" at bounding box center [472, 309] width 78 height 98
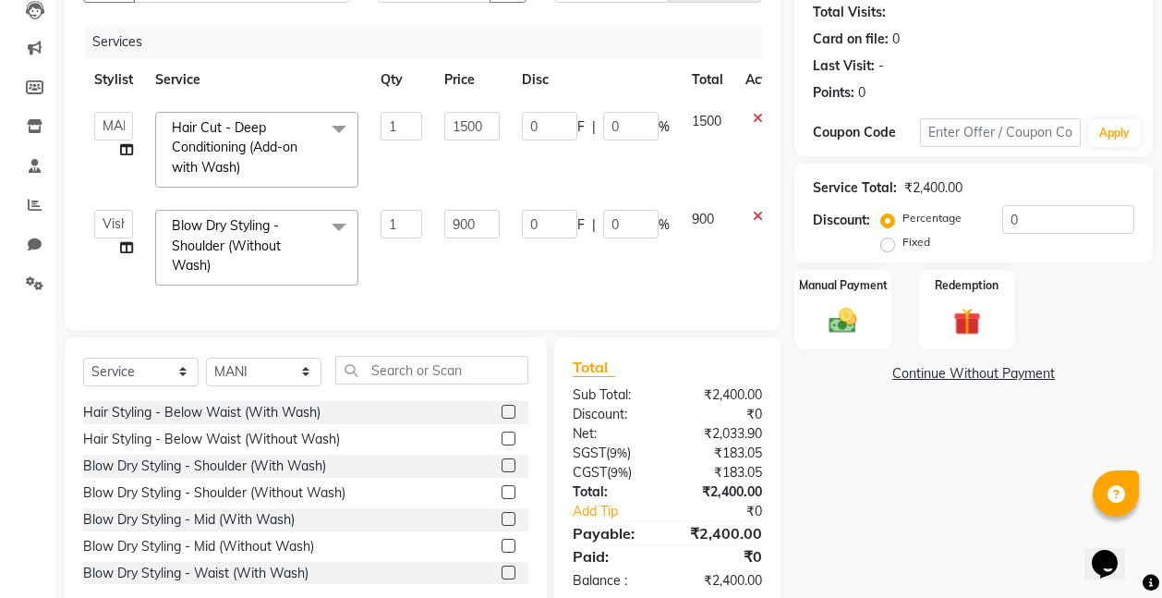
scroll to position [258, 0]
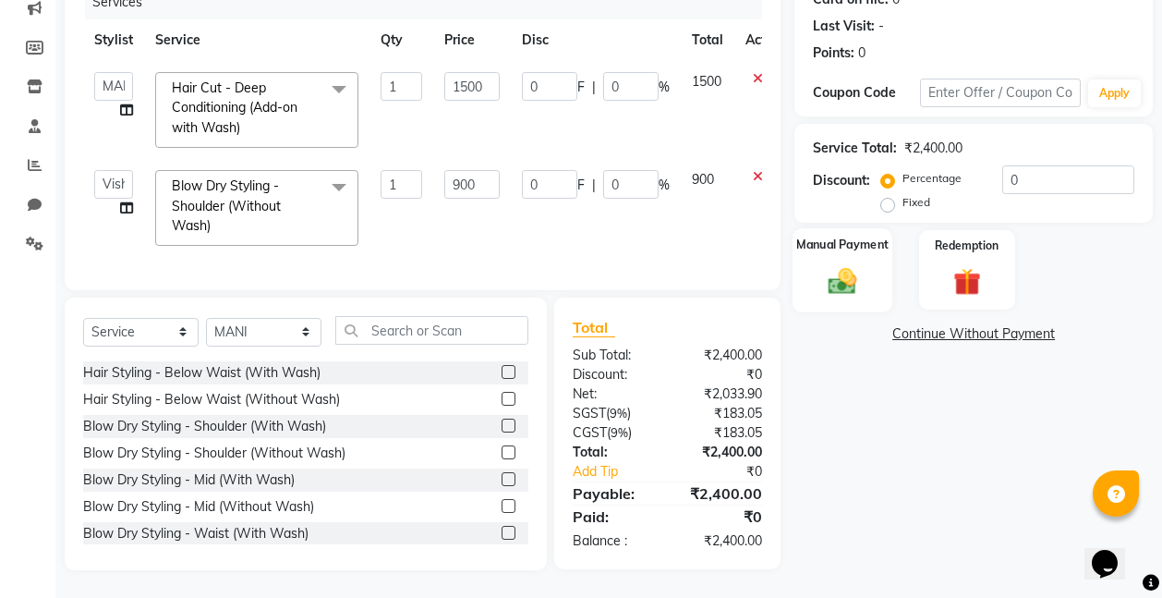
click at [822, 266] on img at bounding box center [842, 280] width 46 height 33
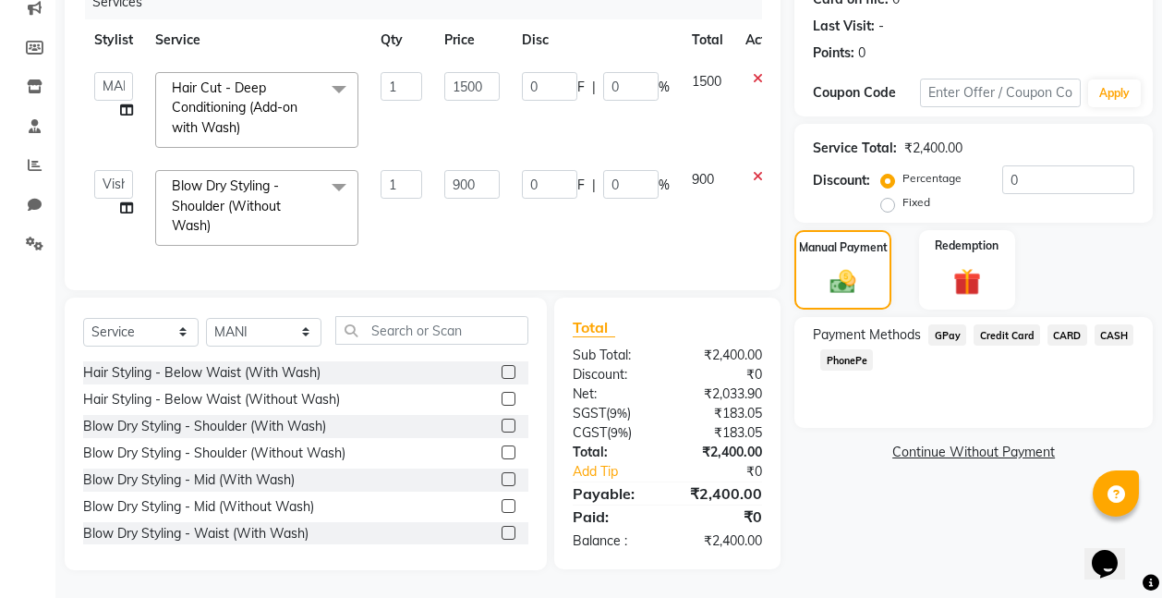
click at [1109, 324] on span "CASH" at bounding box center [1114, 334] width 40 height 21
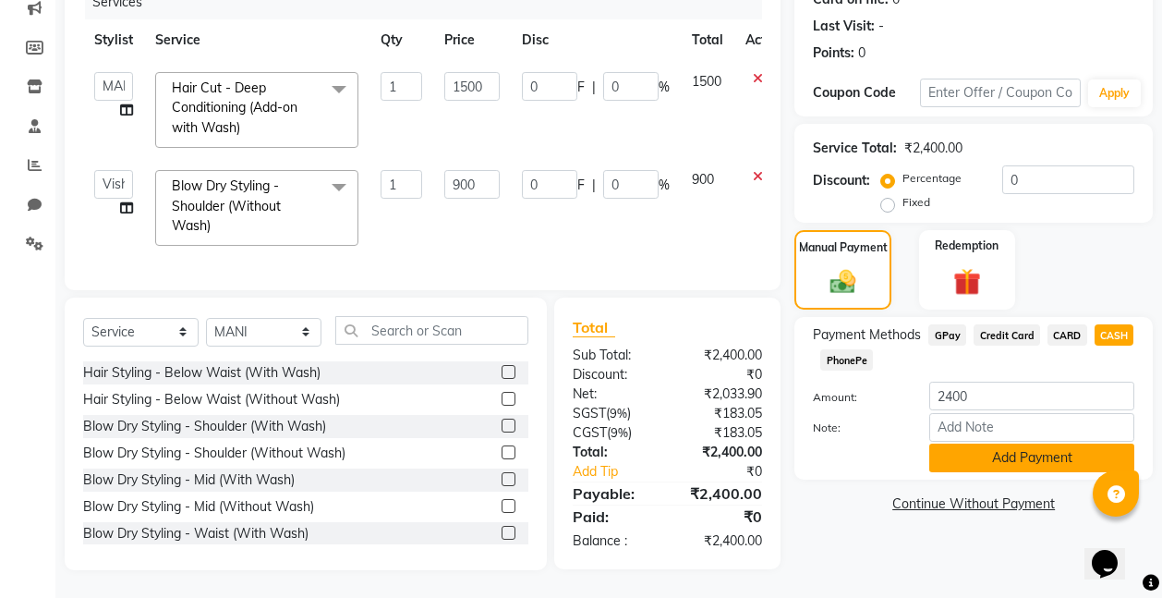
click at [1021, 443] on button "Add Payment" at bounding box center [1031, 457] width 205 height 29
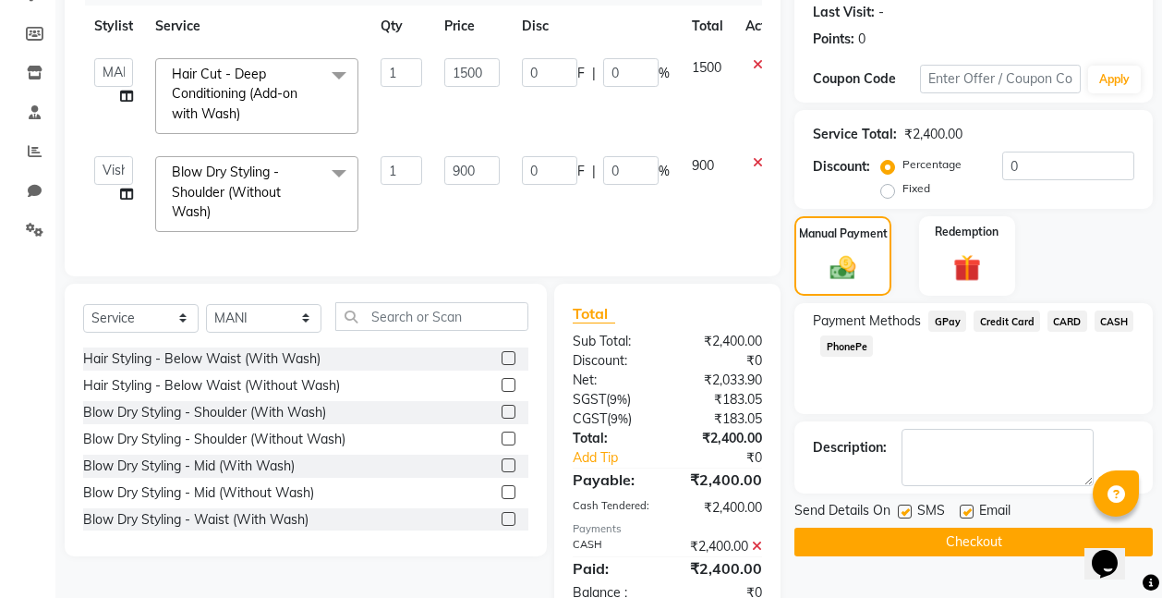
click at [964, 550] on button "Checkout" at bounding box center [973, 541] width 358 height 29
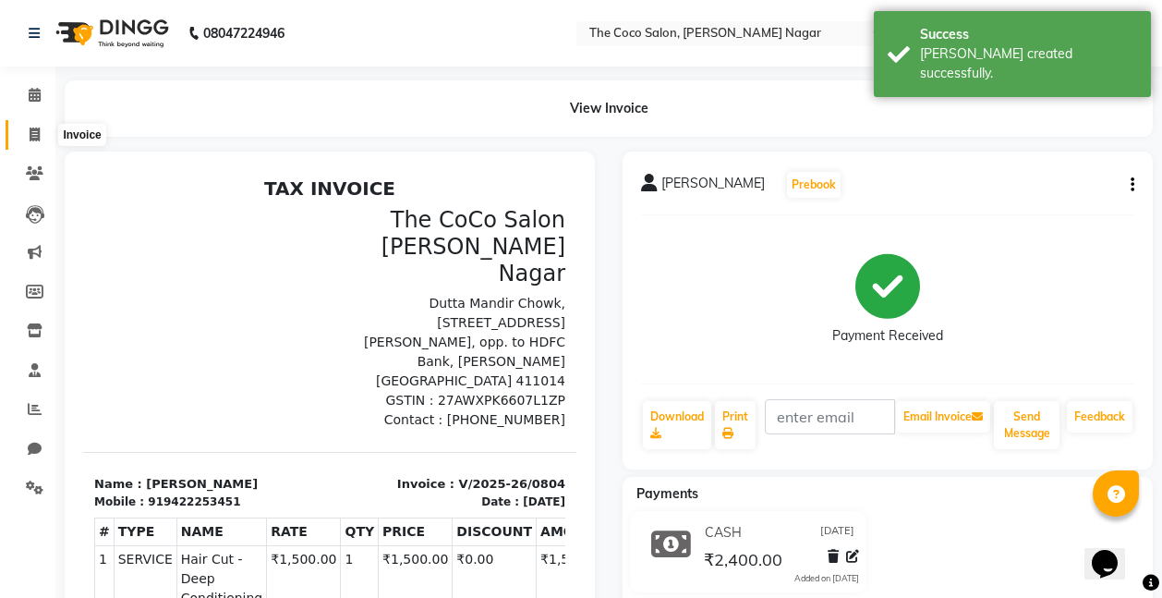
click at [37, 134] on icon at bounding box center [35, 134] width 10 height 14
select select "service"
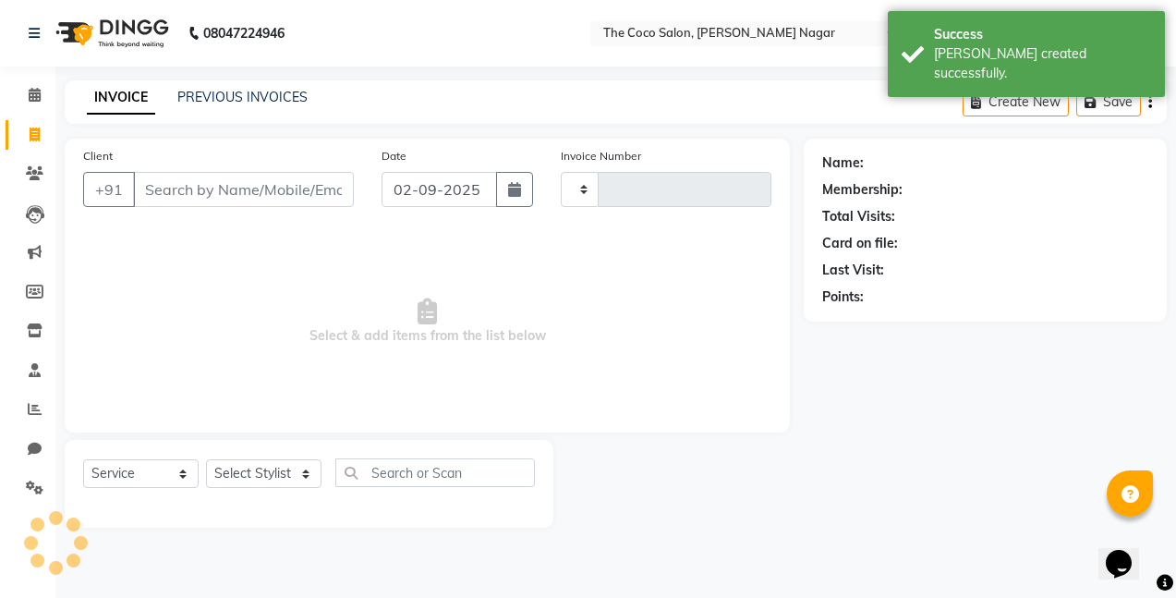
type input "0805"
select select "5542"
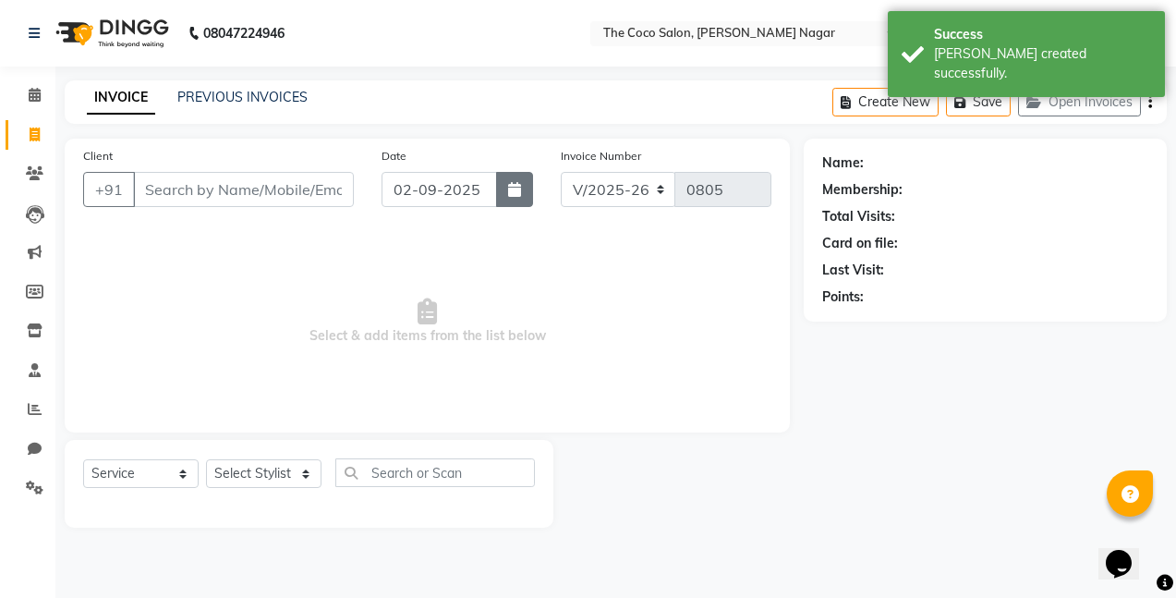
click at [511, 190] on icon "button" at bounding box center [514, 189] width 13 height 15
select select "9"
select select "2025"
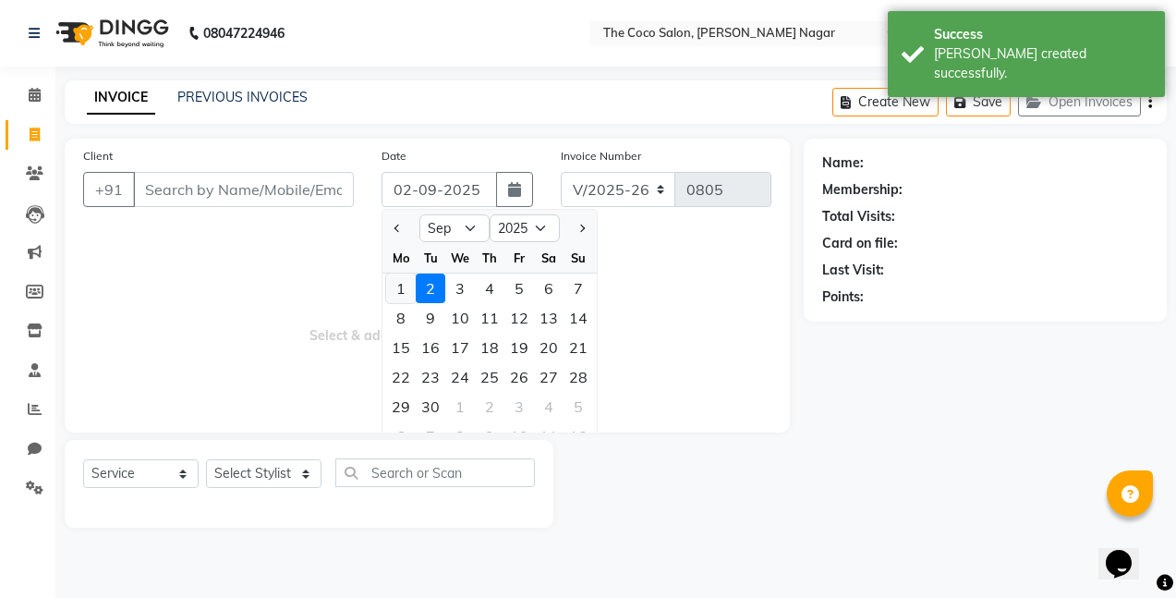
click at [401, 283] on div "1" at bounding box center [401, 288] width 30 height 30
type input "[DATE]"
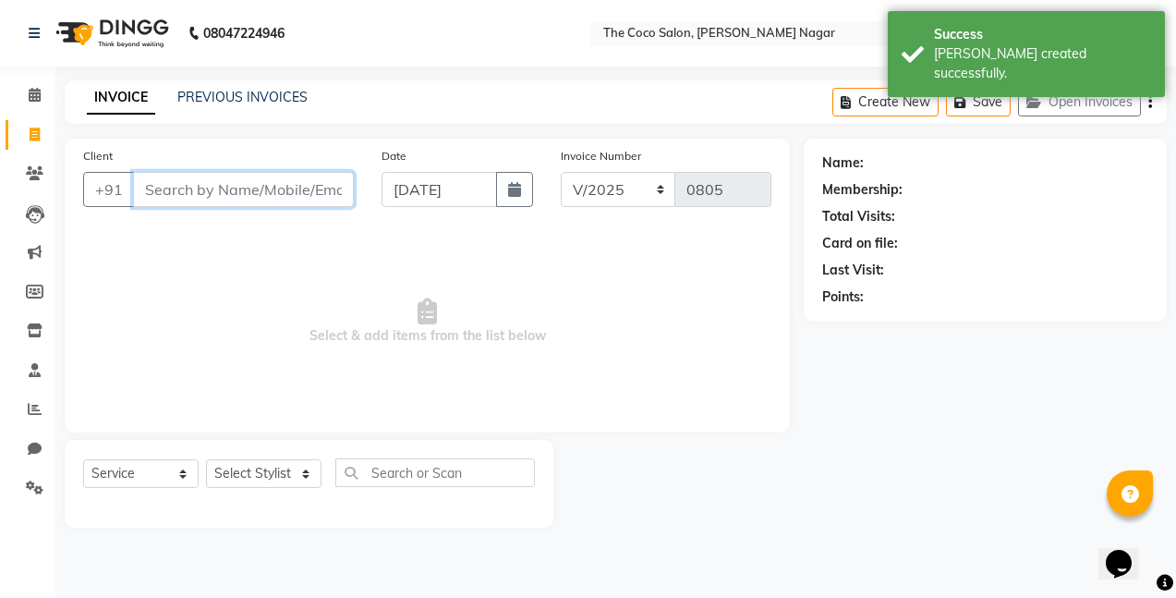
click at [299, 187] on input "Client" at bounding box center [243, 189] width 221 height 35
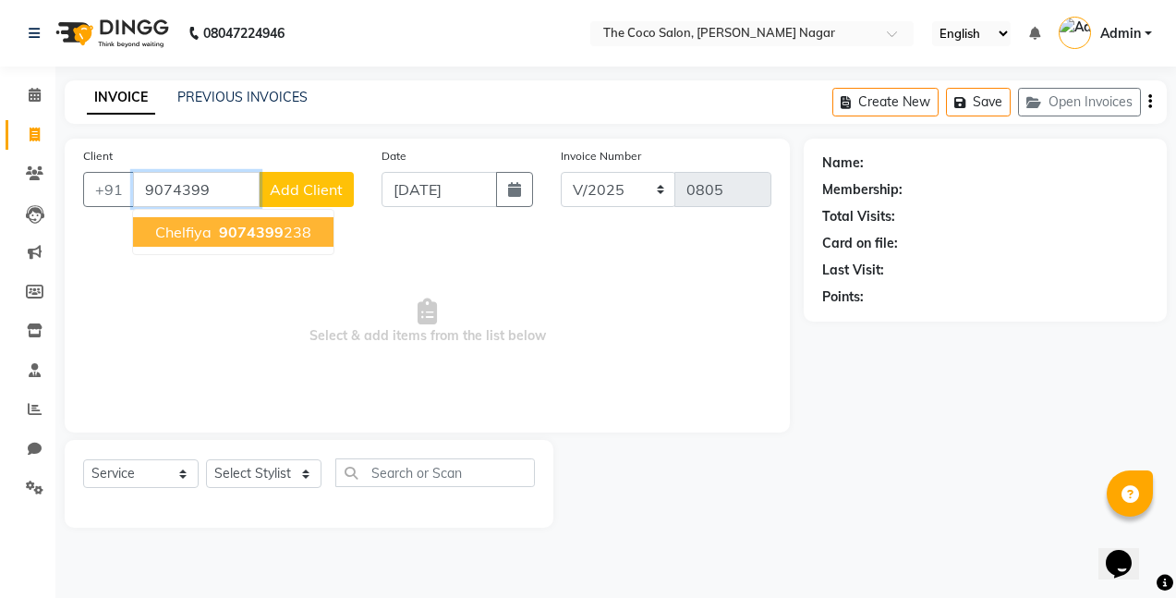
click at [258, 227] on span "9074399" at bounding box center [251, 232] width 65 height 18
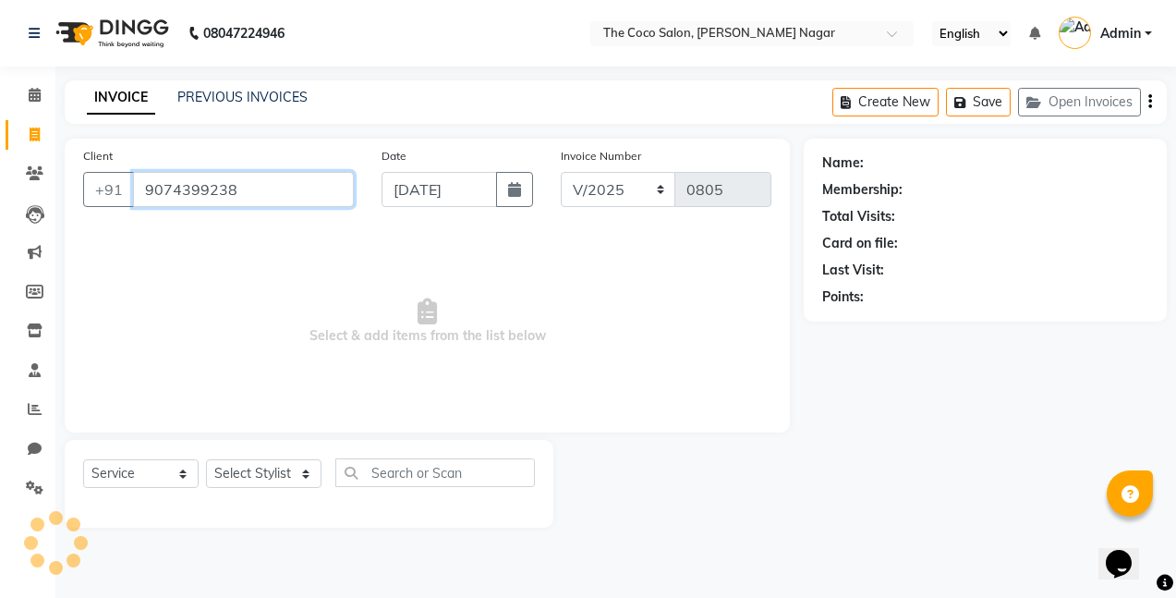
type input "9074399238"
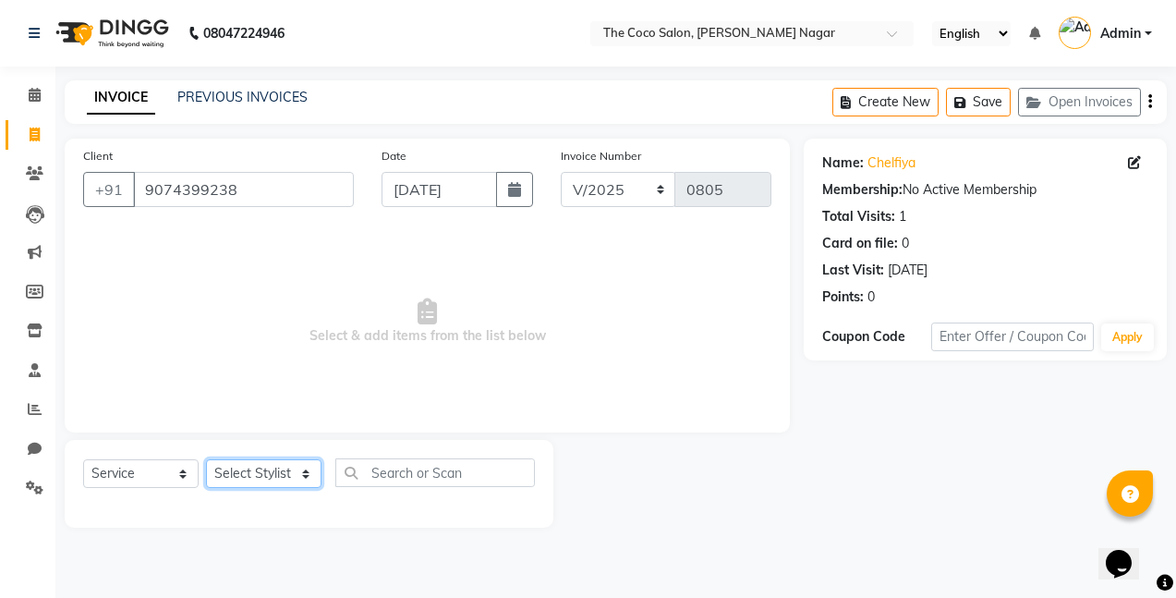
click at [287, 473] on select "Select Stylist Bhakti s MANI Pooja Pooja G SHWETA Vishal Parve" at bounding box center [263, 473] width 115 height 29
select select "37996"
click at [206, 459] on select "Select Stylist Bhakti s MANI Pooja Pooja G SHWETA Vishal Parve" at bounding box center [263, 473] width 115 height 29
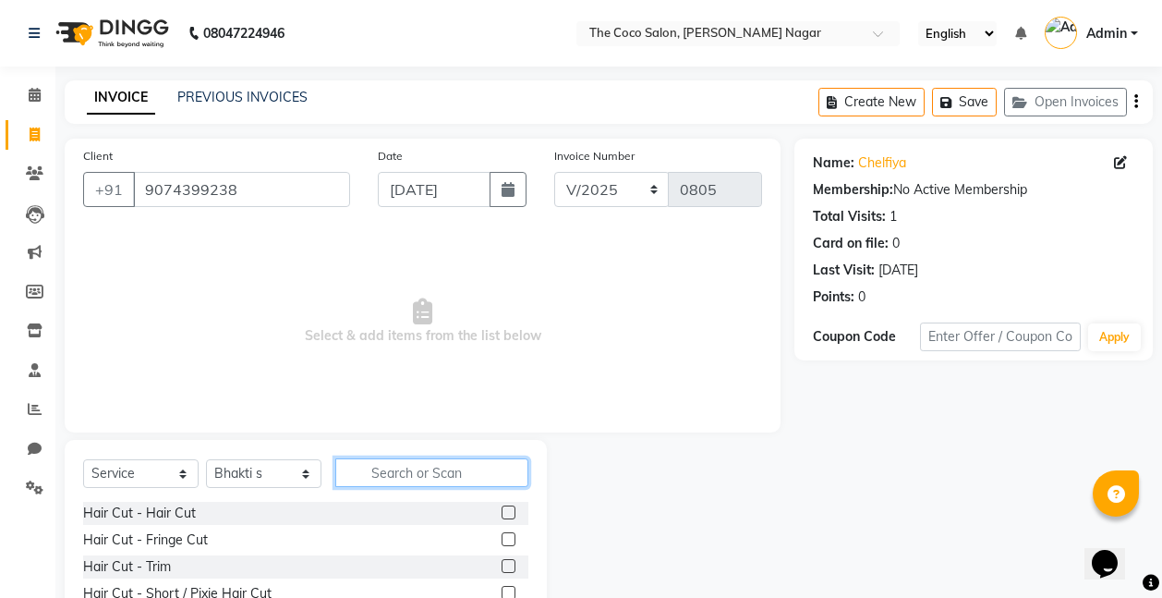
click at [497, 470] on input "text" at bounding box center [431, 472] width 193 height 29
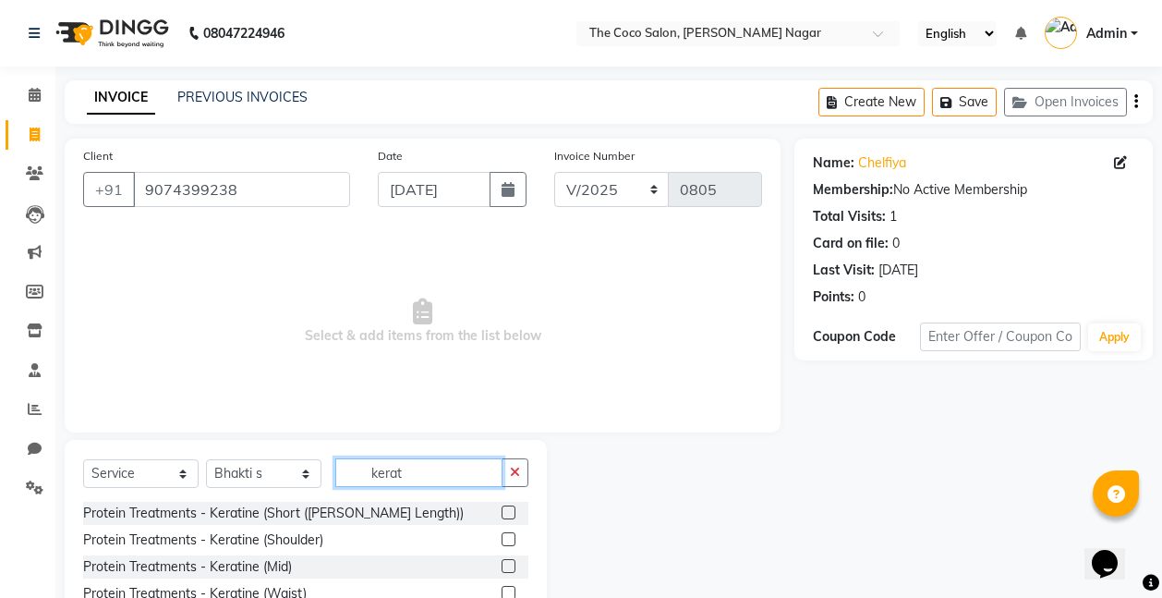
type input "kerat"
click at [506, 537] on label at bounding box center [509, 539] width 14 height 14
click at [506, 537] on input "checkbox" at bounding box center [508, 540] width 12 height 12
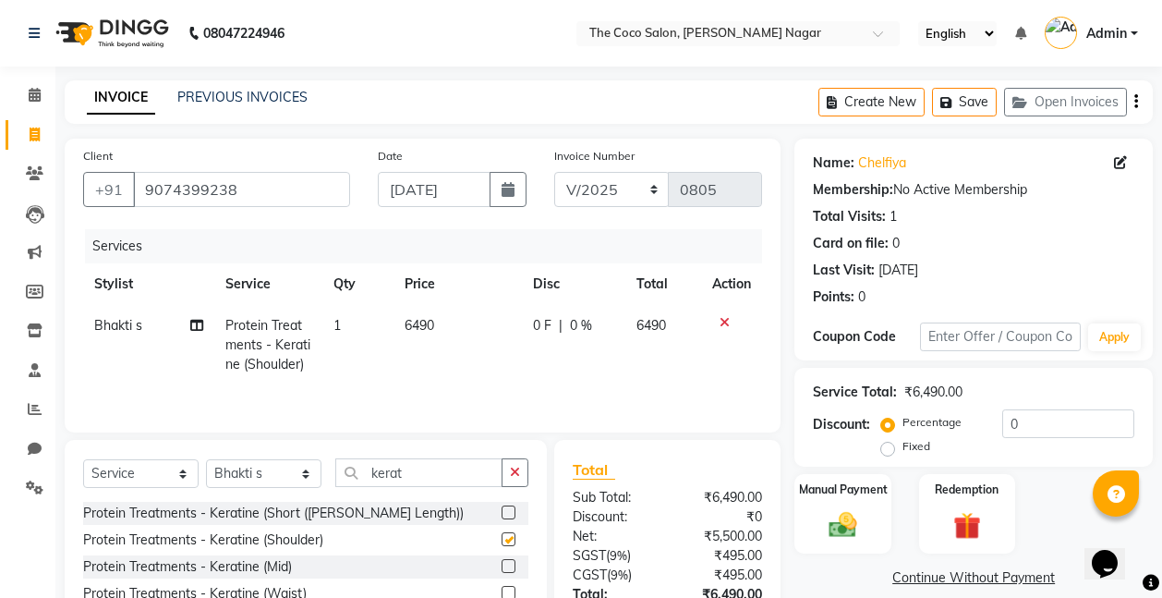
checkbox input "false"
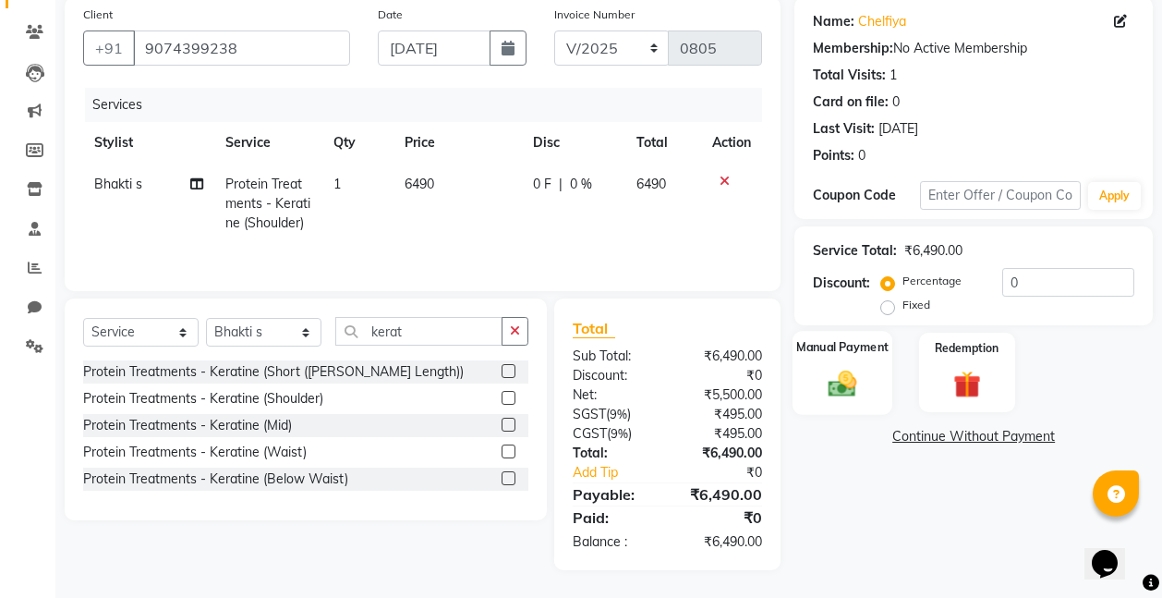
click at [828, 373] on img at bounding box center [842, 383] width 46 height 33
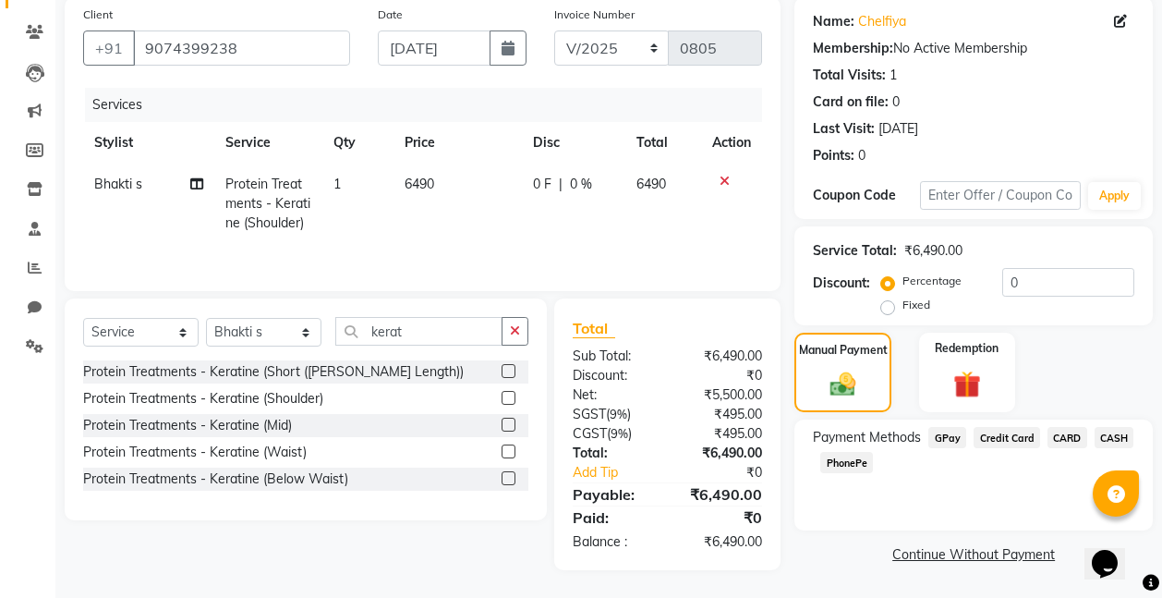
click at [943, 437] on span "GPay" at bounding box center [947, 437] width 38 height 21
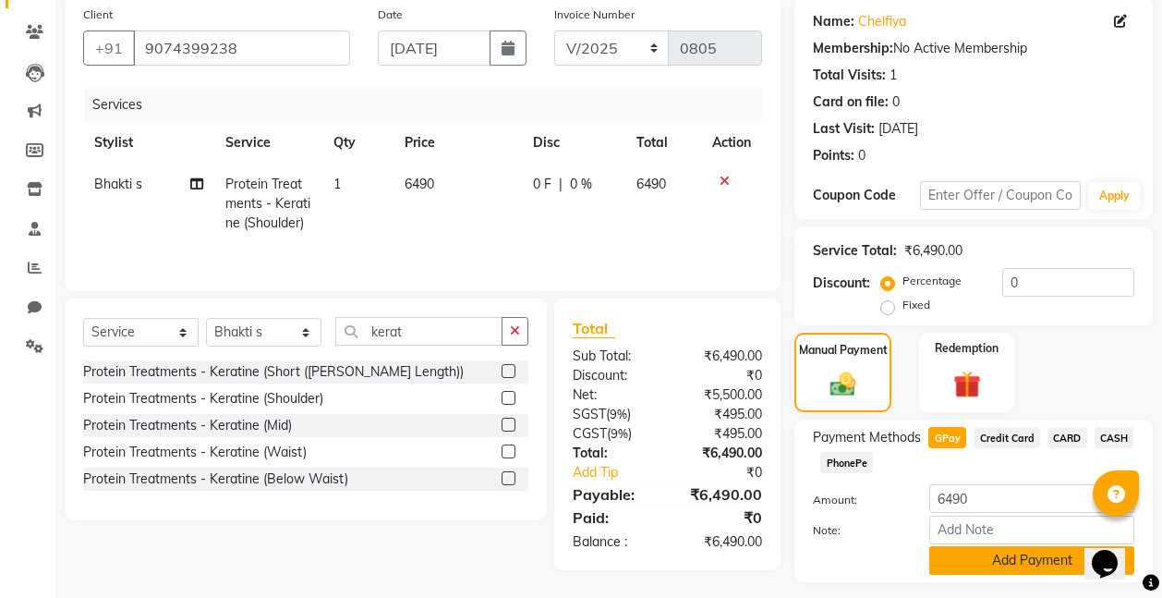
click at [995, 558] on button "Add Payment" at bounding box center [1031, 560] width 205 height 29
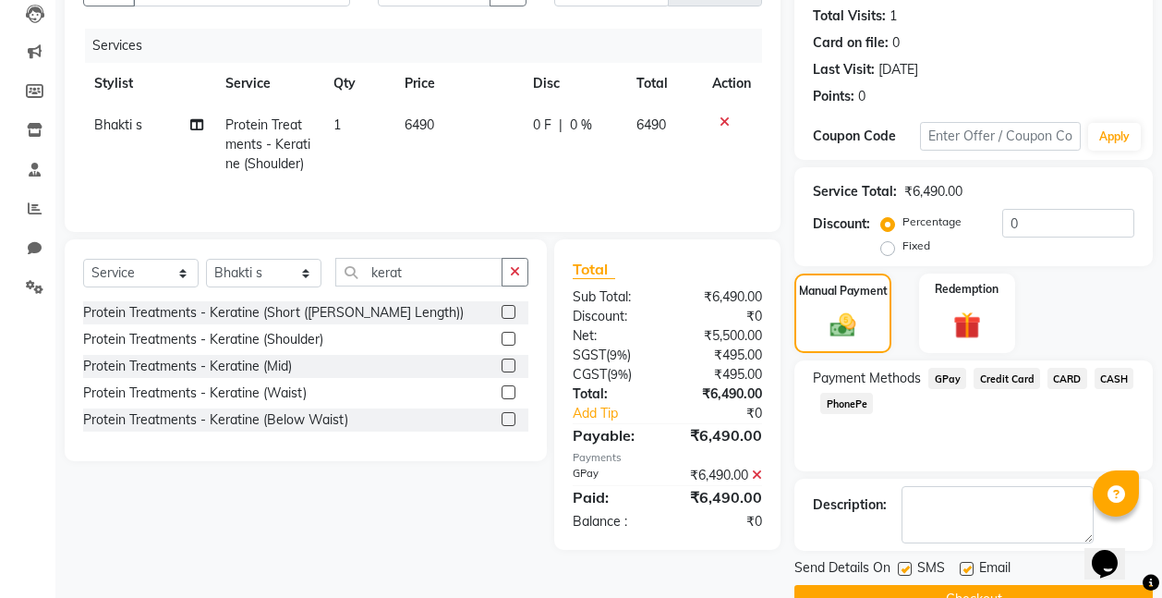
scroll to position [244, 0]
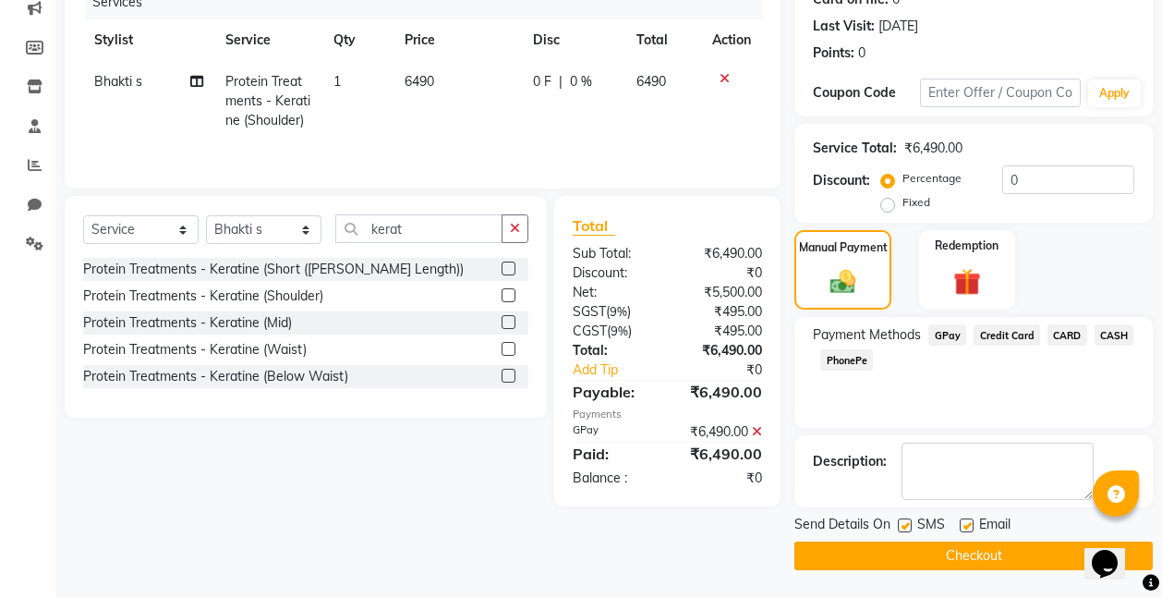
click at [980, 550] on button "Checkout" at bounding box center [973, 555] width 358 height 29
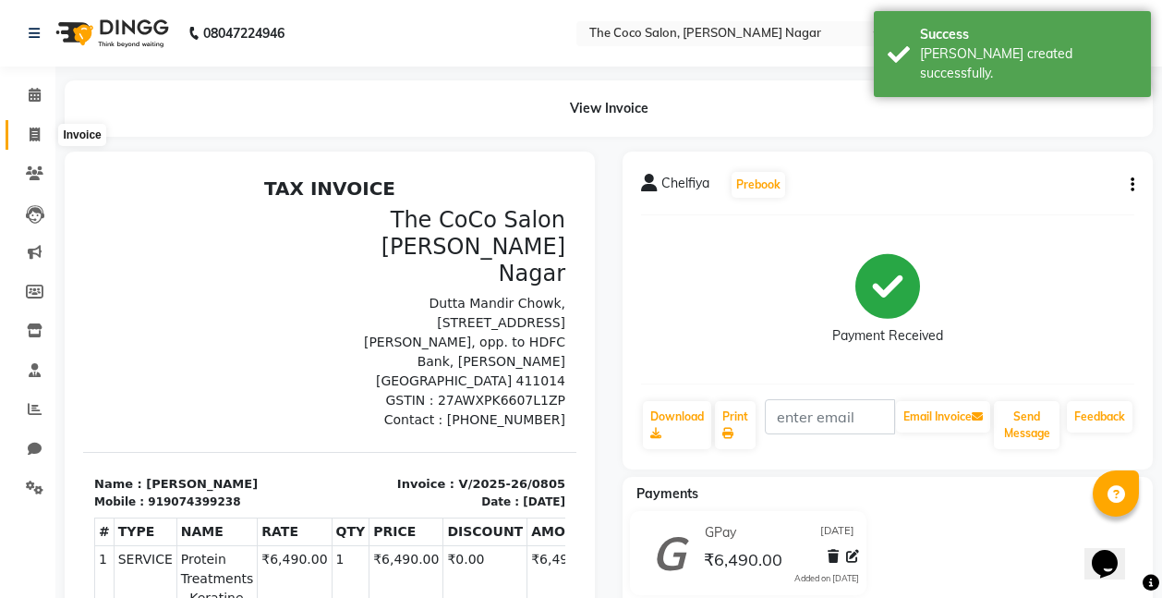
click at [34, 136] on icon at bounding box center [35, 134] width 10 height 14
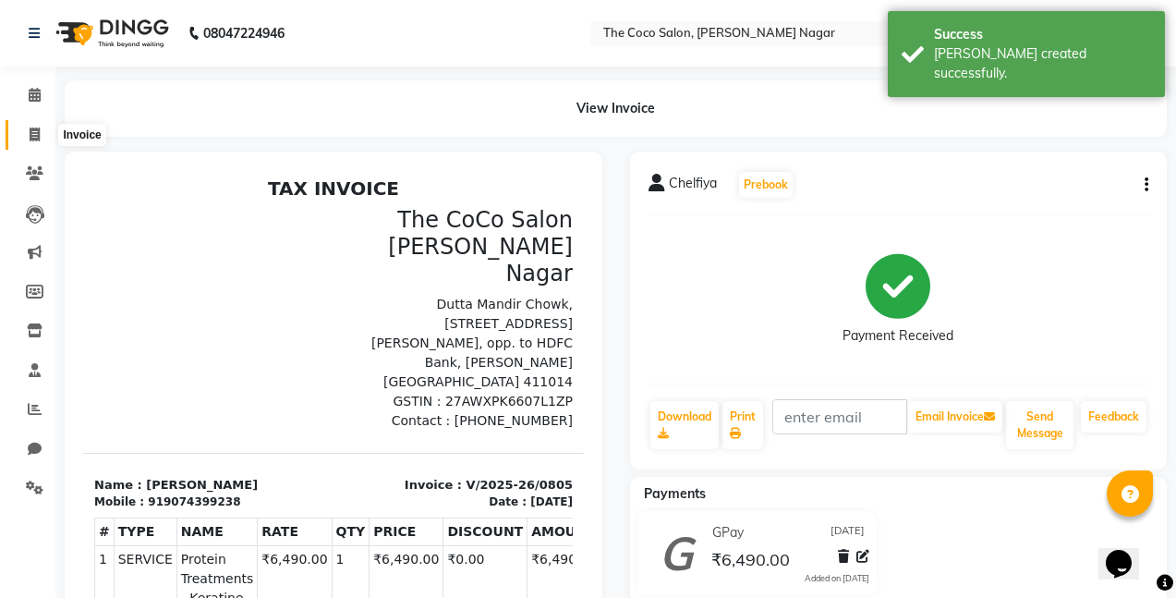
select select "5542"
select select "service"
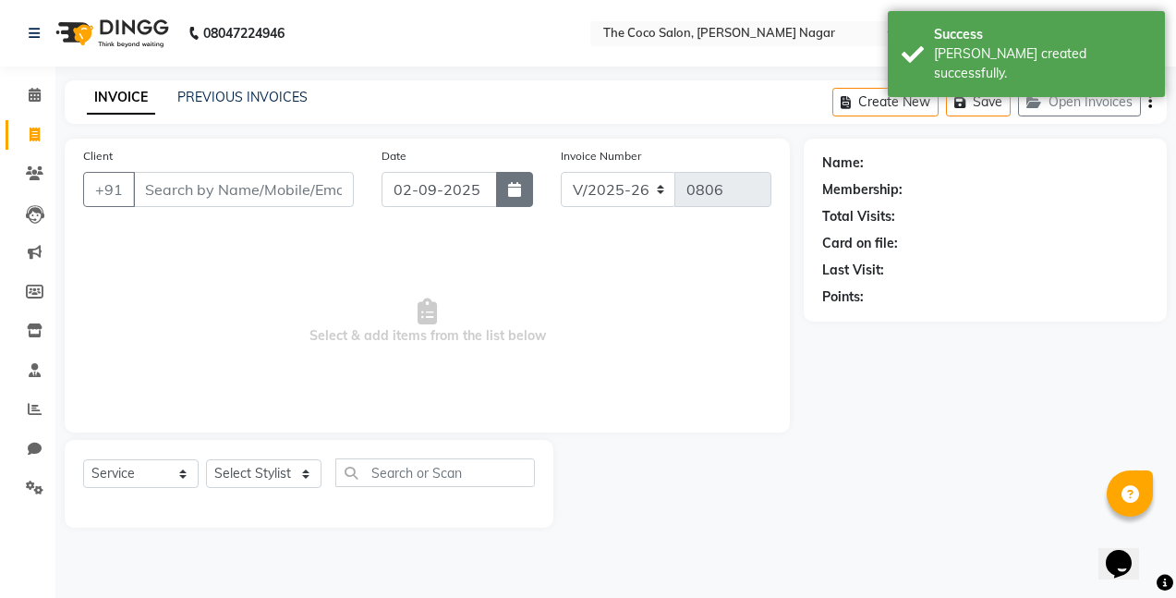
click at [512, 186] on icon "button" at bounding box center [514, 189] width 13 height 15
select select "9"
select select "2025"
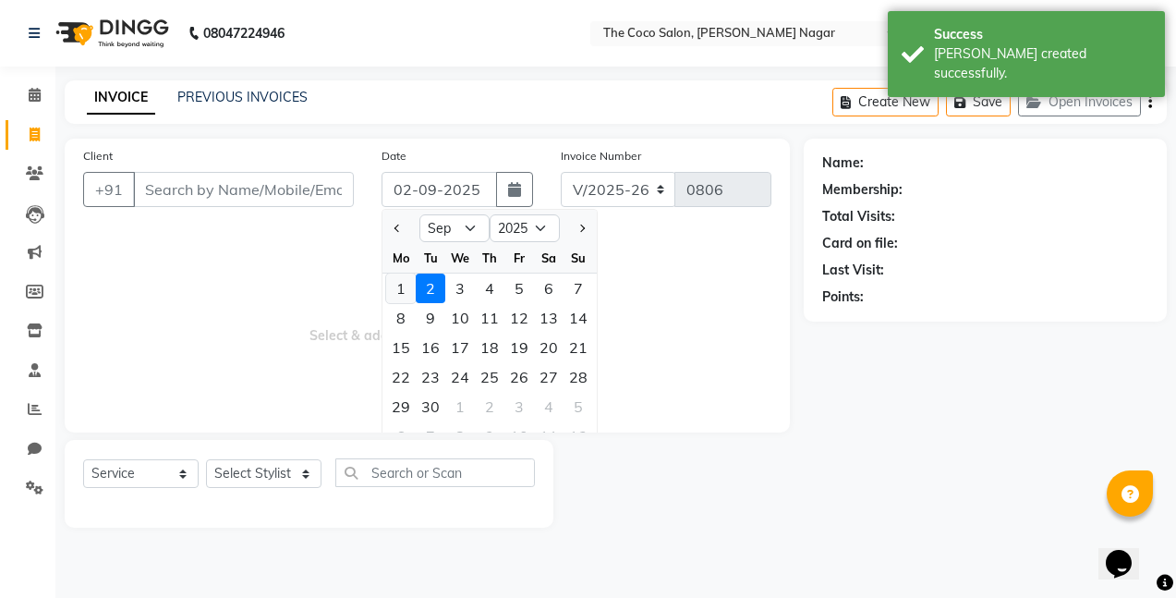
click at [396, 292] on div "1" at bounding box center [401, 288] width 30 height 30
type input "[DATE]"
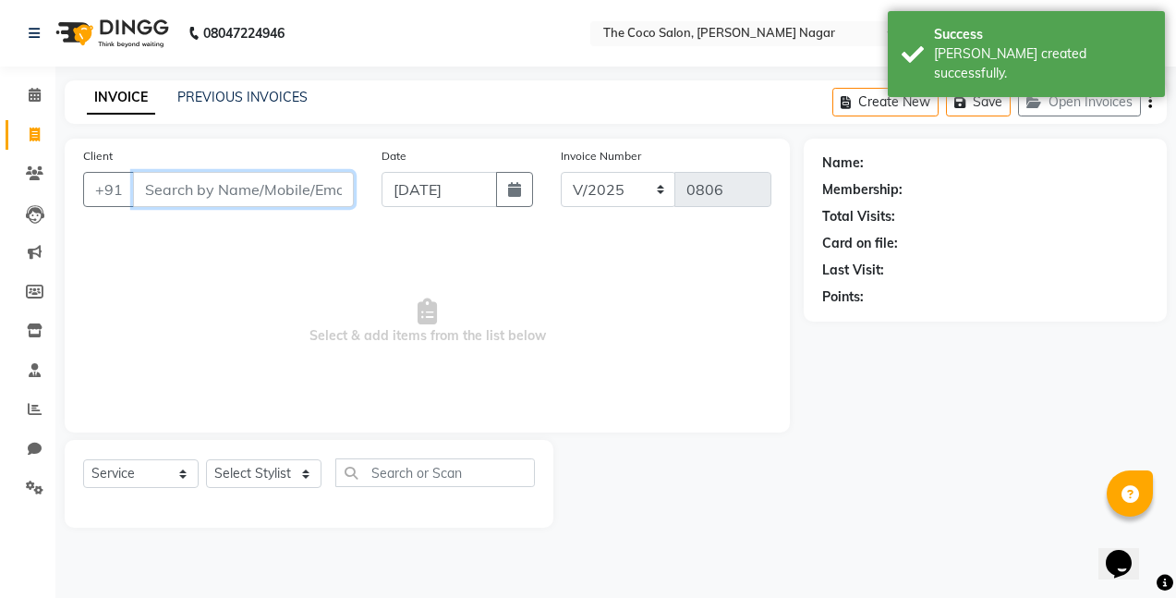
click at [300, 191] on input "Client" at bounding box center [243, 189] width 221 height 35
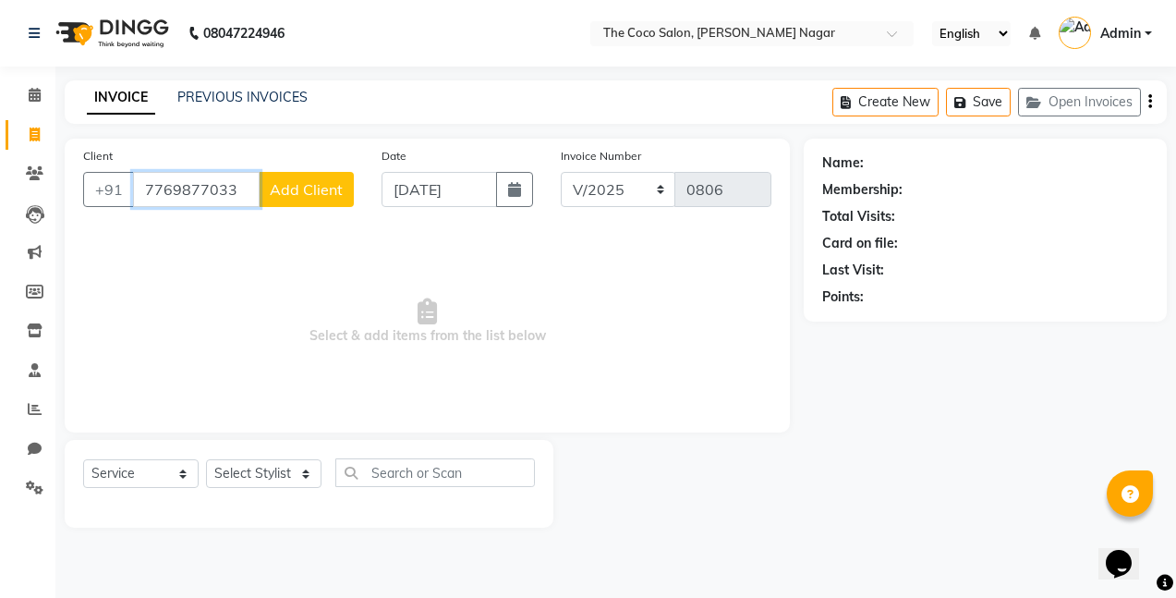
type input "7769877033"
click at [300, 191] on span "Add Client" at bounding box center [306, 189] width 73 height 18
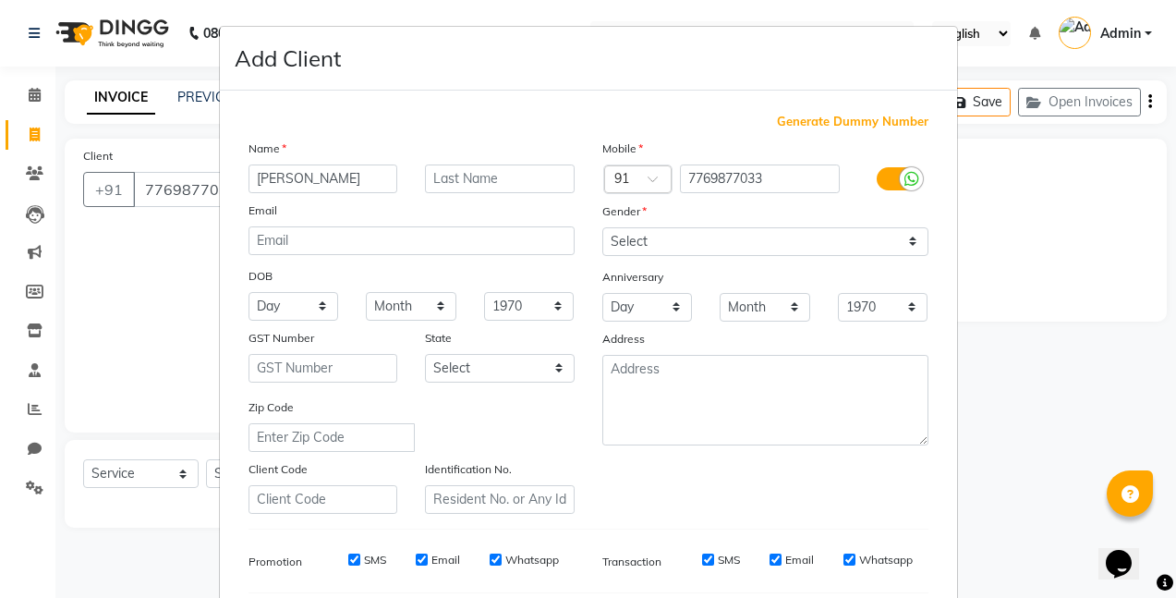
type input "[PERSON_NAME]"
click at [495, 183] on input "text" at bounding box center [500, 178] width 150 height 29
type input "Jadhav"
click at [723, 237] on select "Select [DEMOGRAPHIC_DATA] [DEMOGRAPHIC_DATA] Other Prefer Not To Say" at bounding box center [765, 241] width 326 height 29
select select "[DEMOGRAPHIC_DATA]"
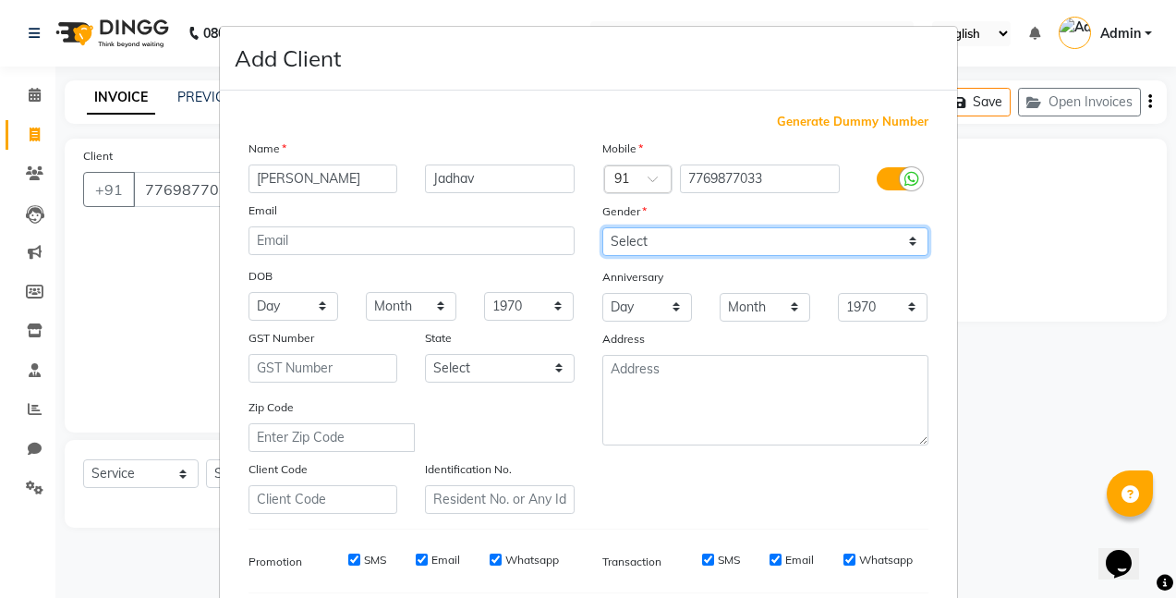
click at [602, 227] on select "Select [DEMOGRAPHIC_DATA] [DEMOGRAPHIC_DATA] Other Prefer Not To Say" at bounding box center [765, 241] width 326 height 29
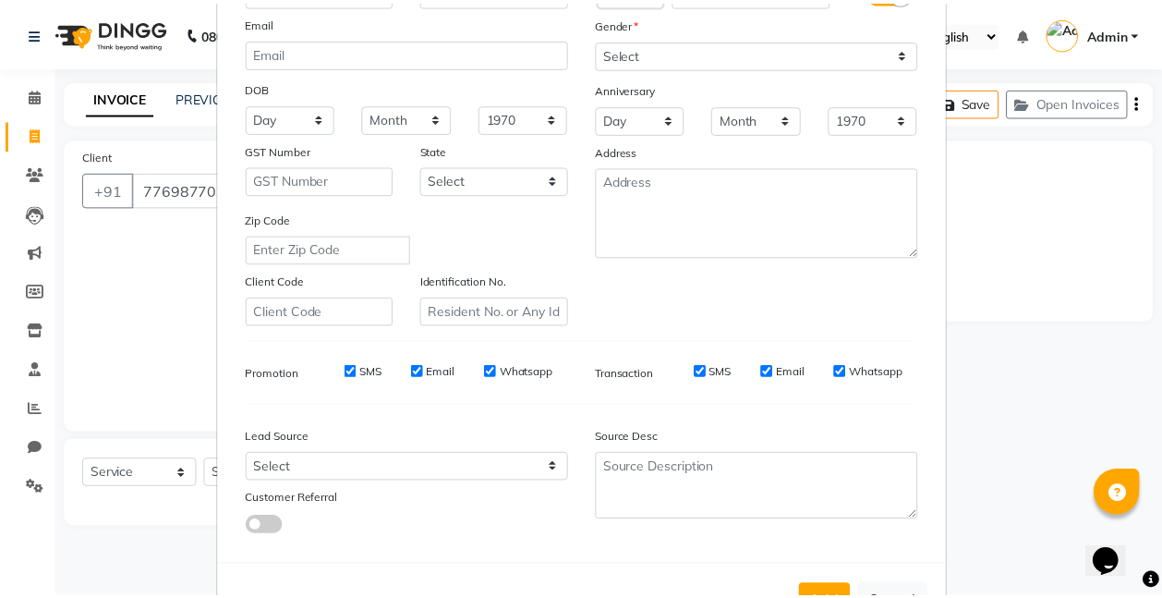
scroll to position [255, 0]
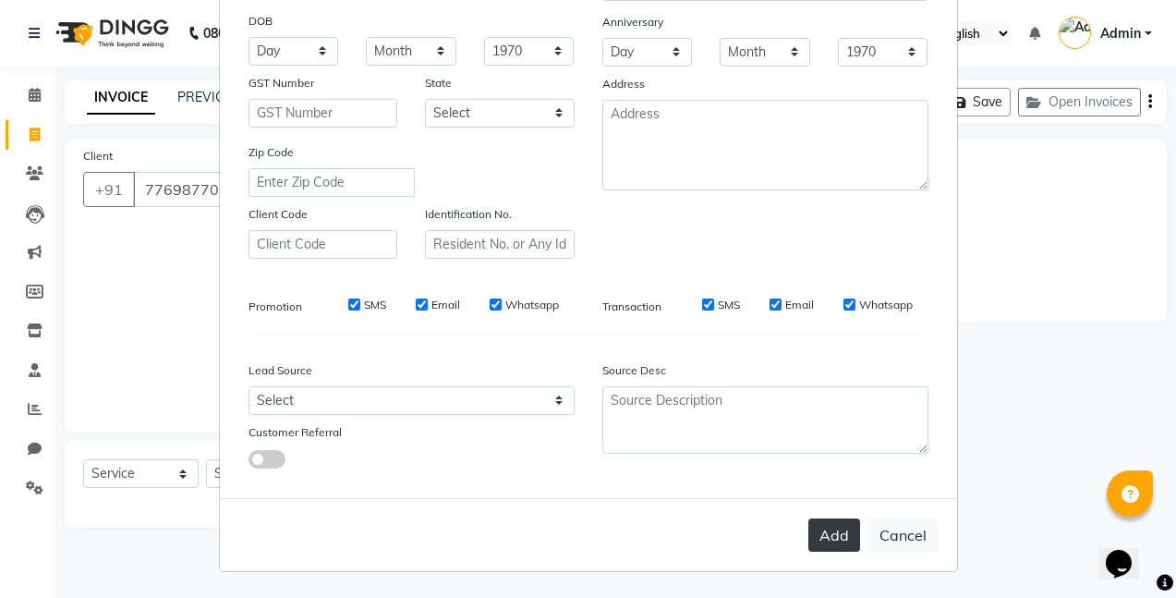
click at [832, 536] on button "Add" at bounding box center [834, 534] width 52 height 33
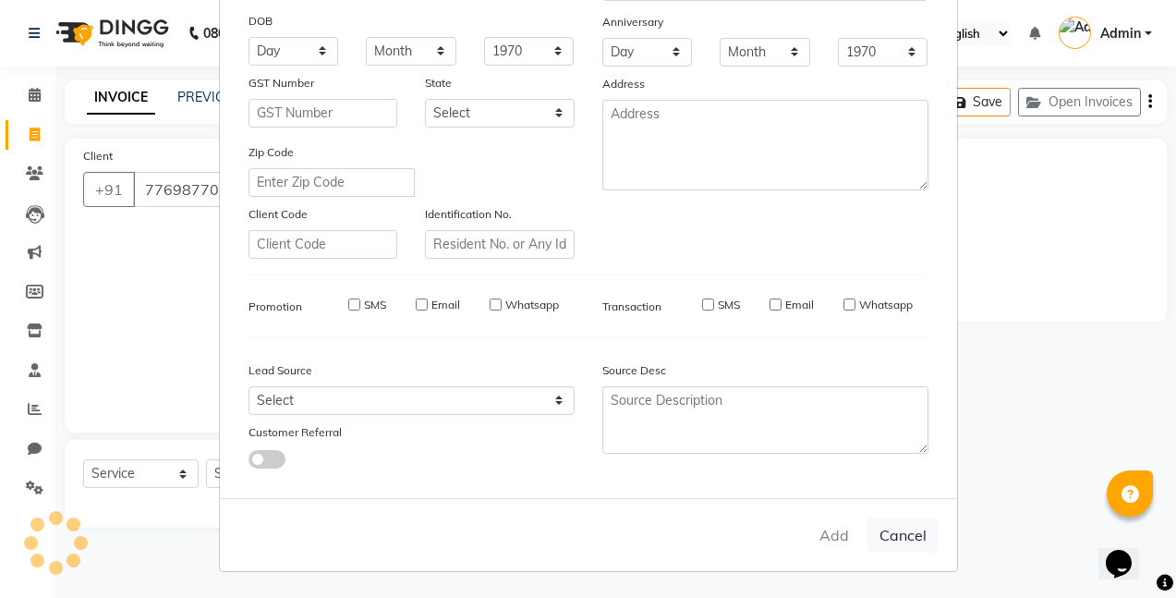
select select
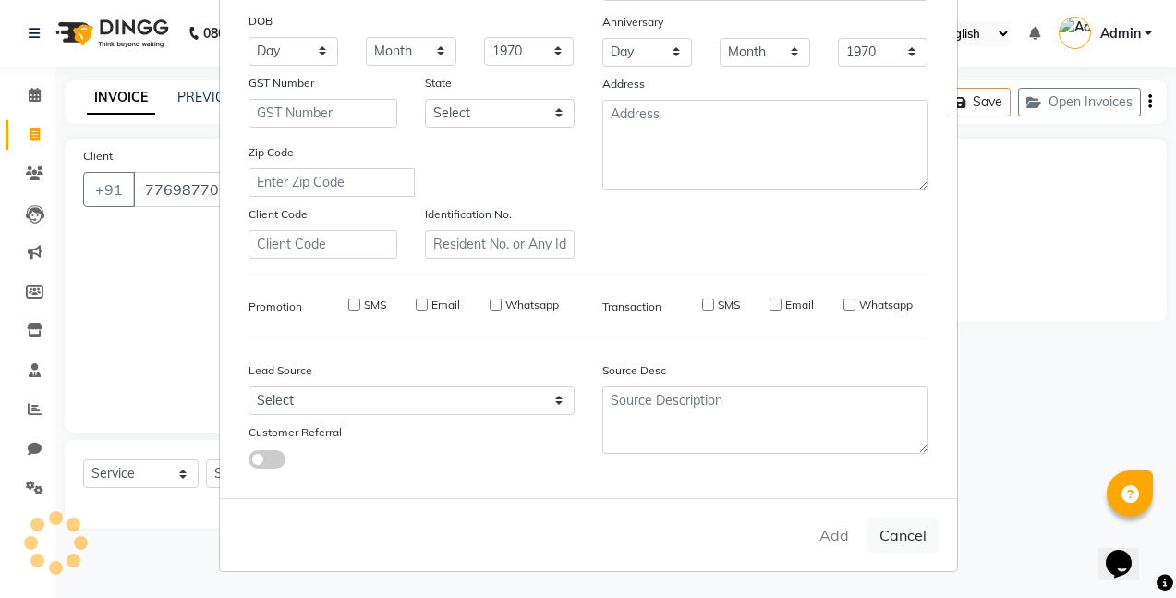
select select
checkbox input "false"
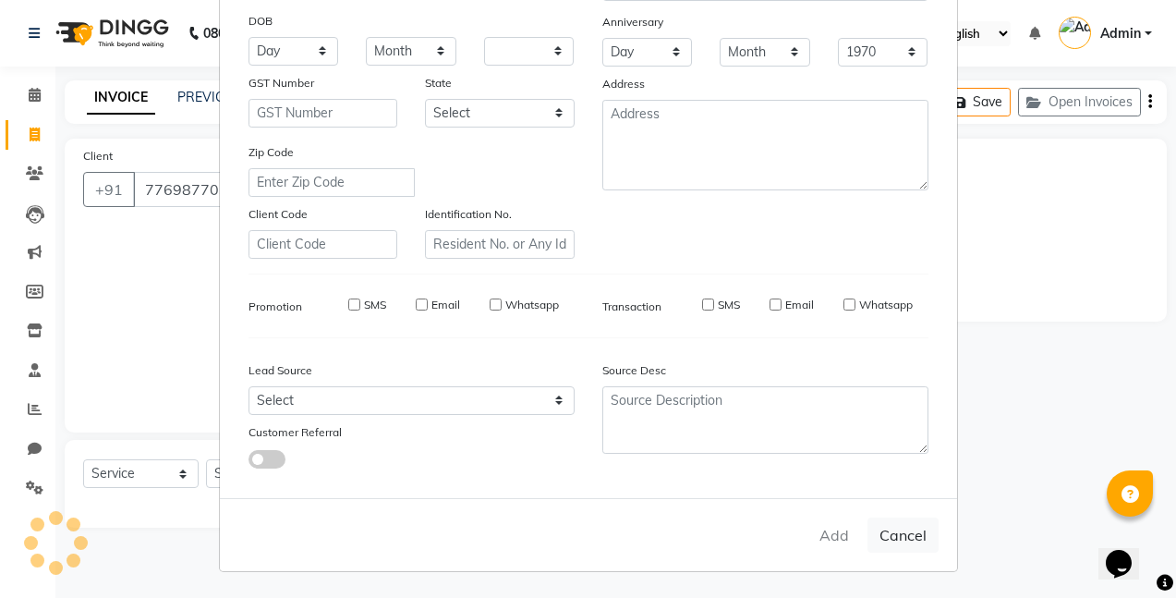
checkbox input "false"
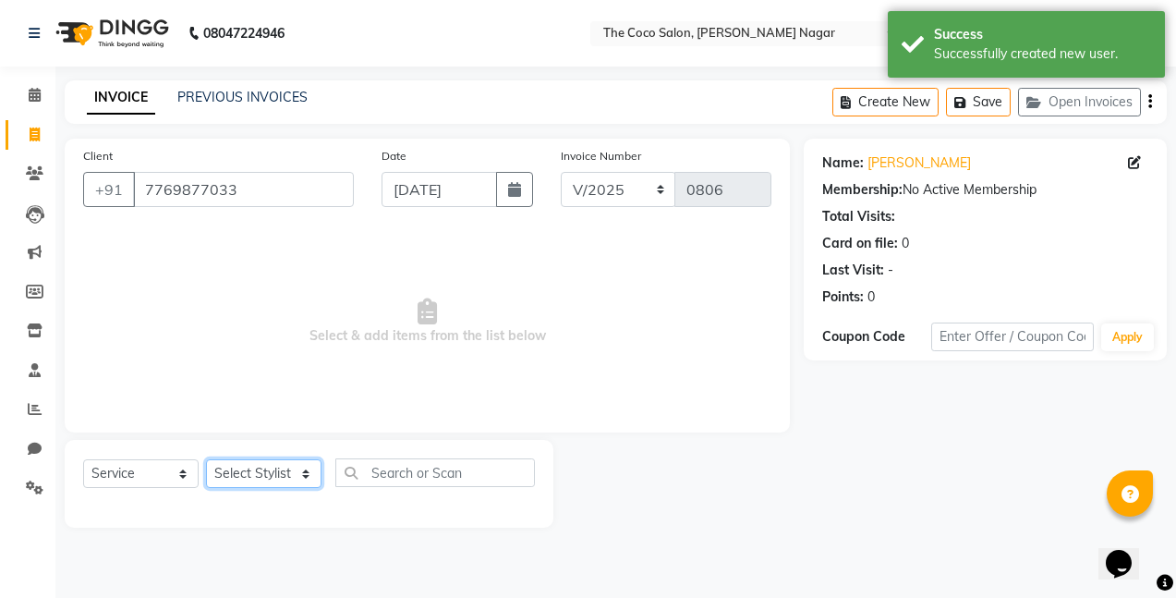
click at [261, 477] on select "Select Stylist Bhakti s MANI Pooja Pooja G SHWETA Vishal Parve" at bounding box center [263, 473] width 115 height 29
select select "77269"
click at [206, 459] on select "Select Stylist Bhakti s MANI Pooja Pooja G SHWETA Vishal Parve" at bounding box center [263, 473] width 115 height 29
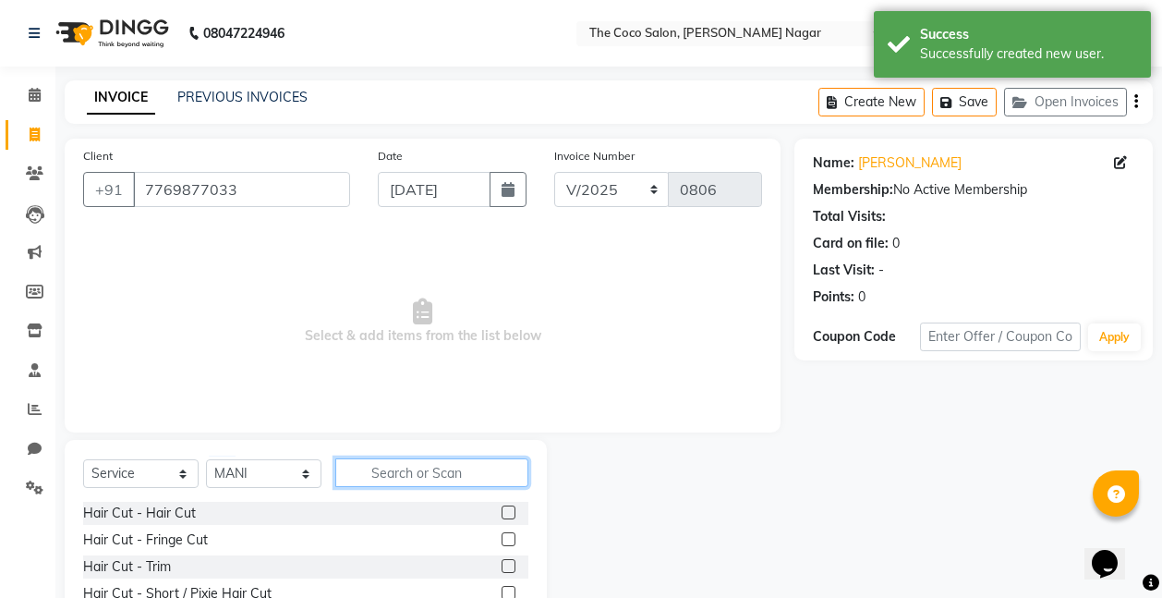
click at [443, 470] on input "text" at bounding box center [431, 472] width 193 height 29
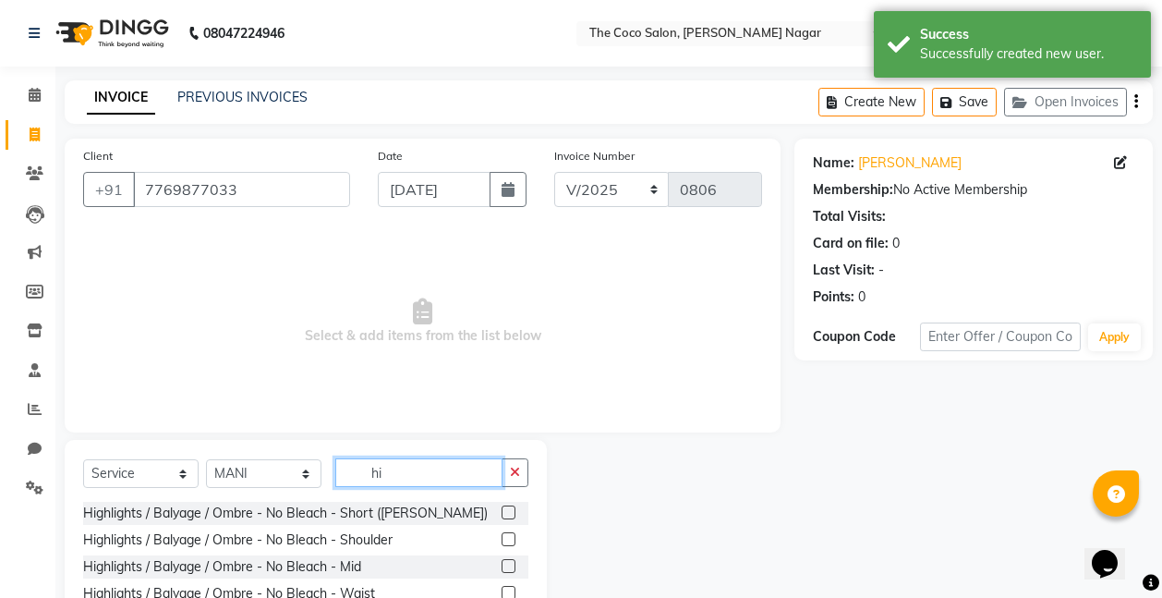
scroll to position [142, 0]
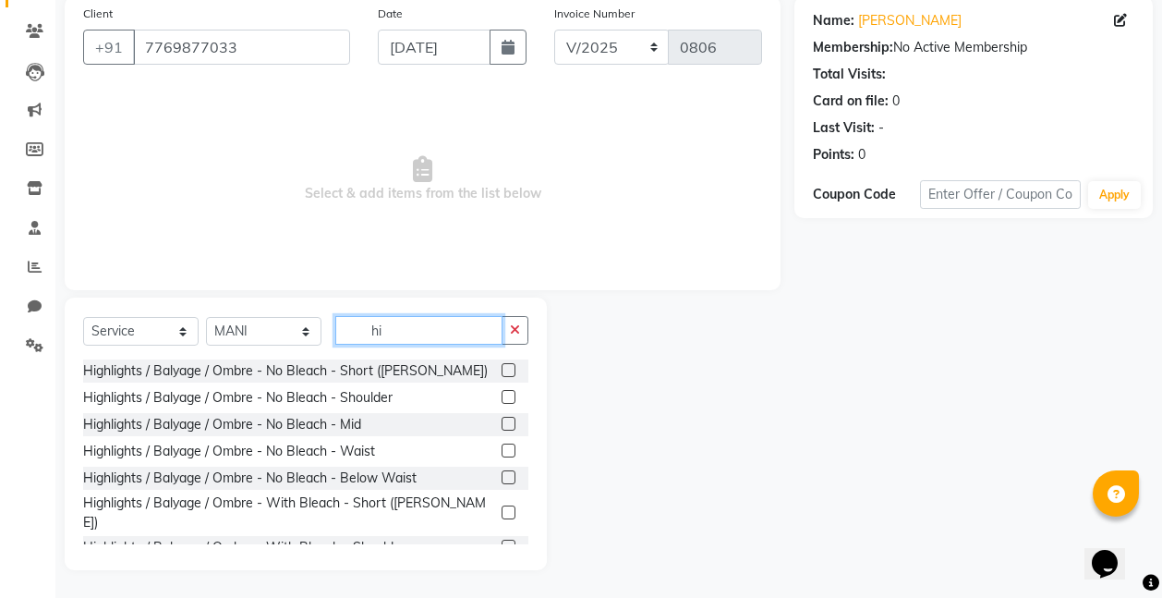
type input "hi"
click at [502, 442] on div at bounding box center [515, 451] width 27 height 23
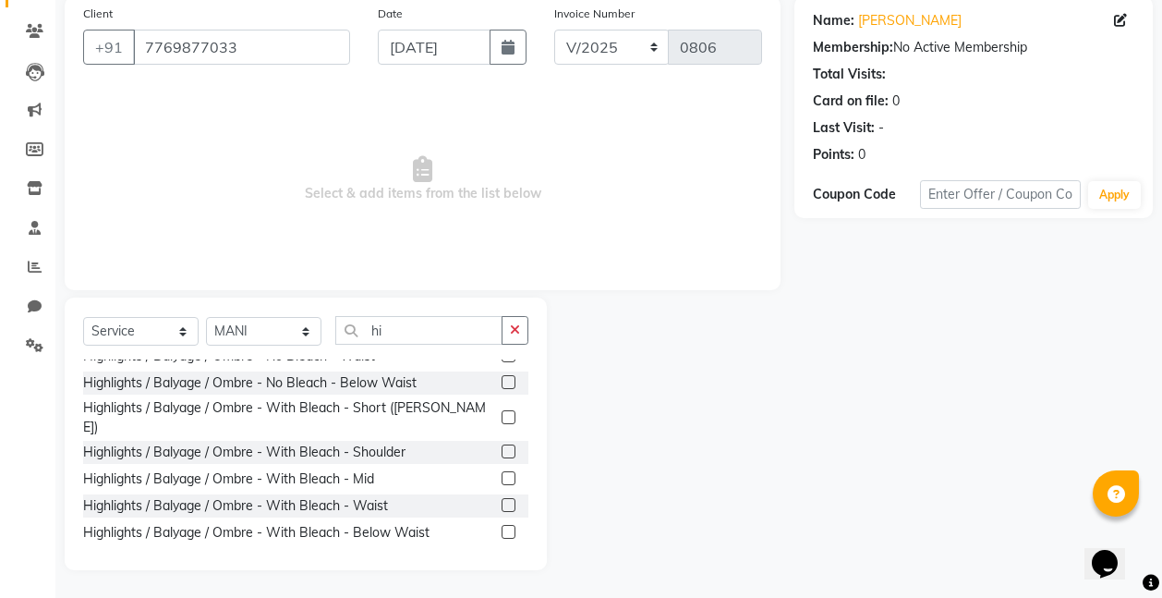
scroll to position [111, 0]
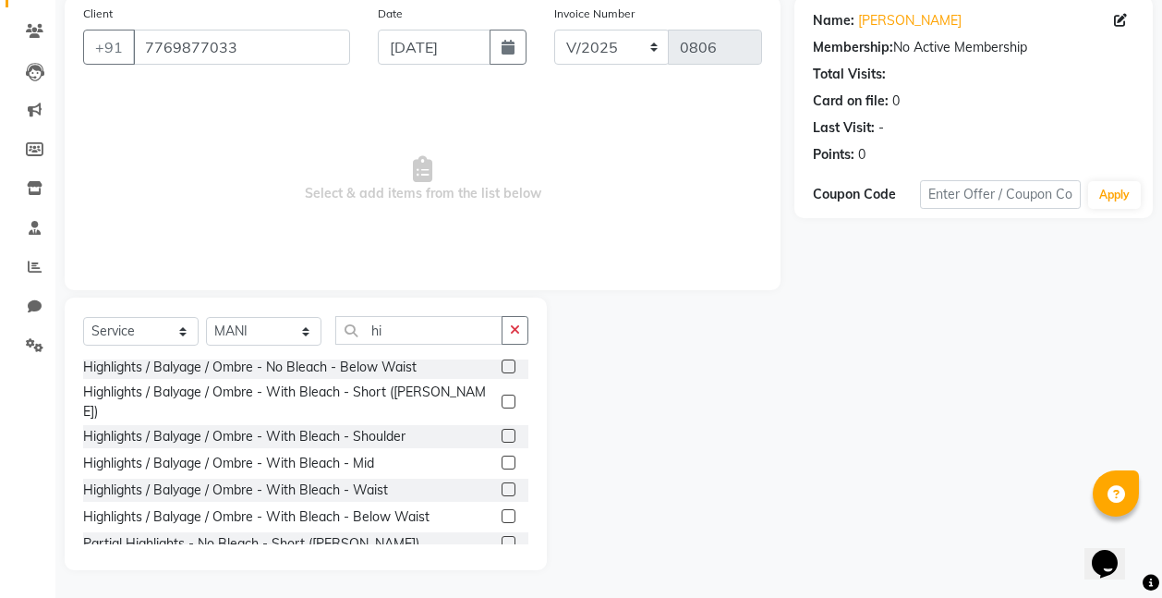
click at [502, 482] on label at bounding box center [509, 489] width 14 height 14
click at [502, 484] on input "checkbox" at bounding box center [508, 490] width 12 height 12
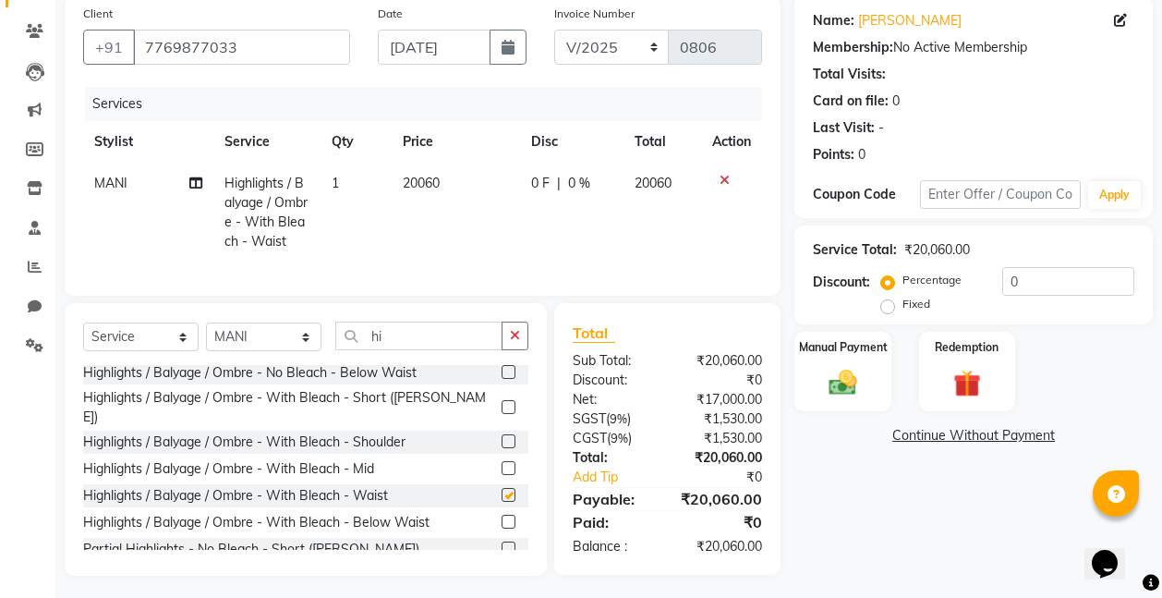
checkbox input "false"
click at [502, 465] on label at bounding box center [509, 468] width 14 height 14
click at [502, 465] on input "checkbox" at bounding box center [508, 469] width 12 height 12
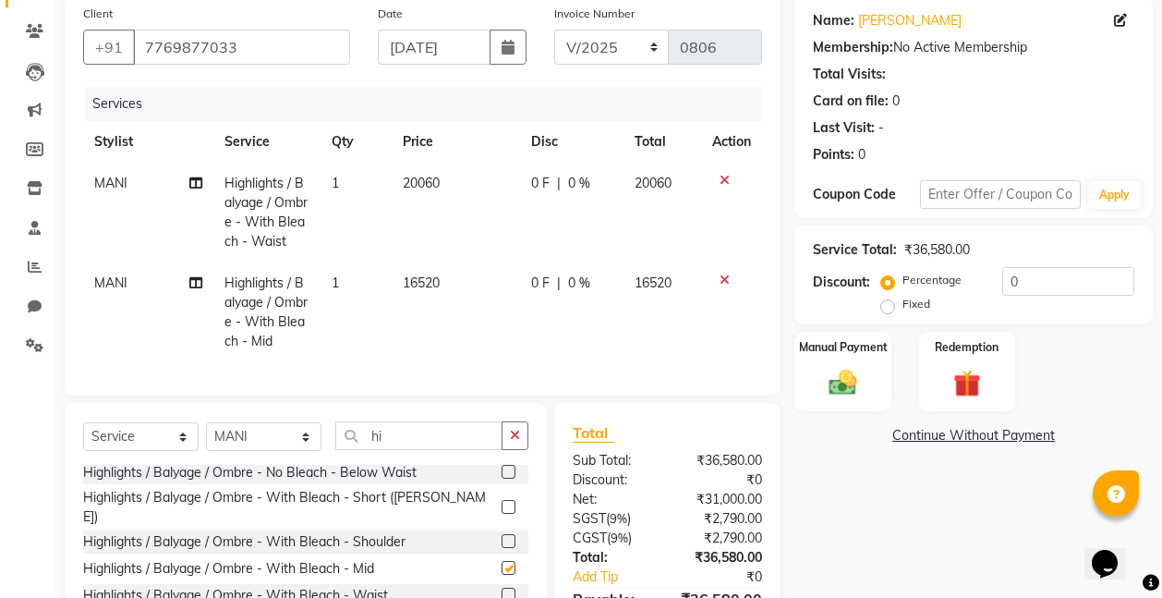
checkbox input "false"
click at [724, 178] on icon at bounding box center [724, 180] width 10 height 13
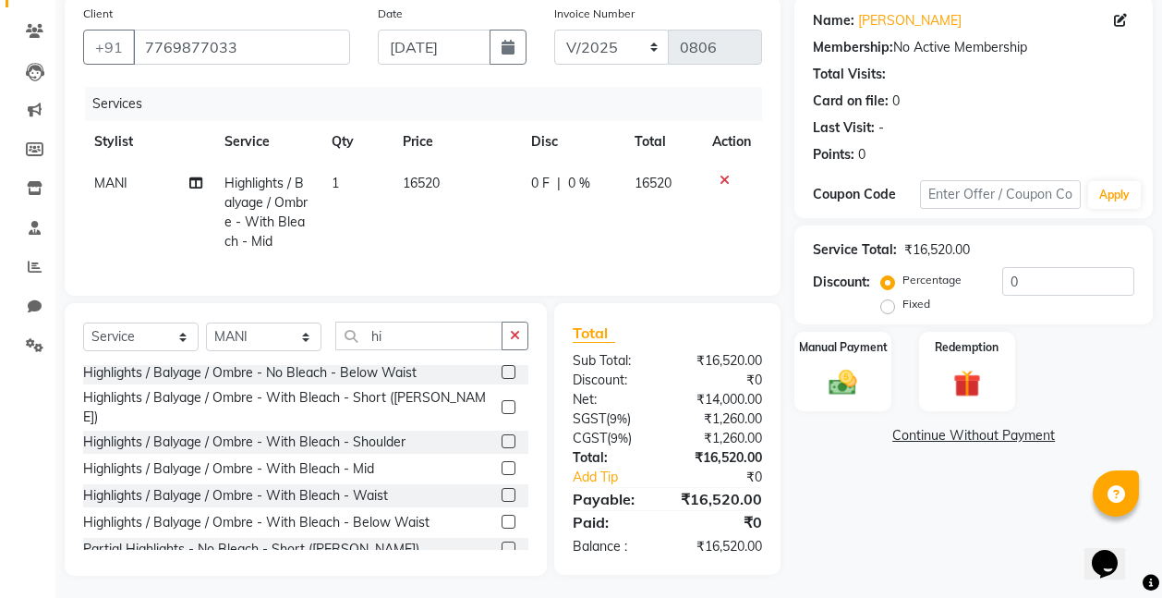
click at [424, 179] on span "16520" at bounding box center [421, 183] width 37 height 17
select select "77269"
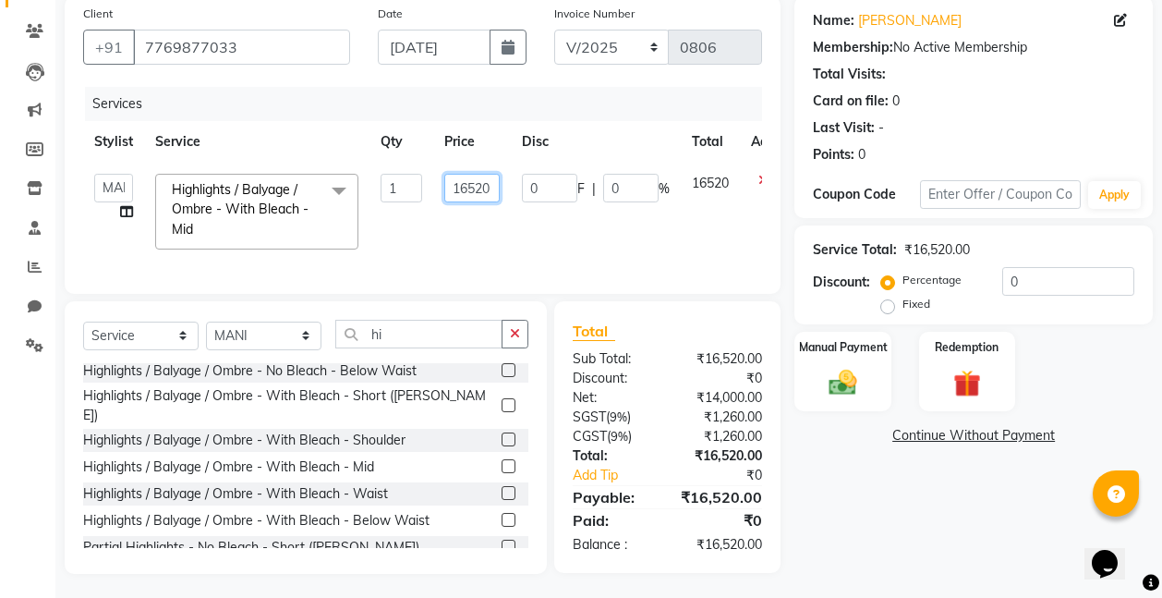
click at [493, 183] on input "16520" at bounding box center [471, 188] width 55 height 29
type input "16000"
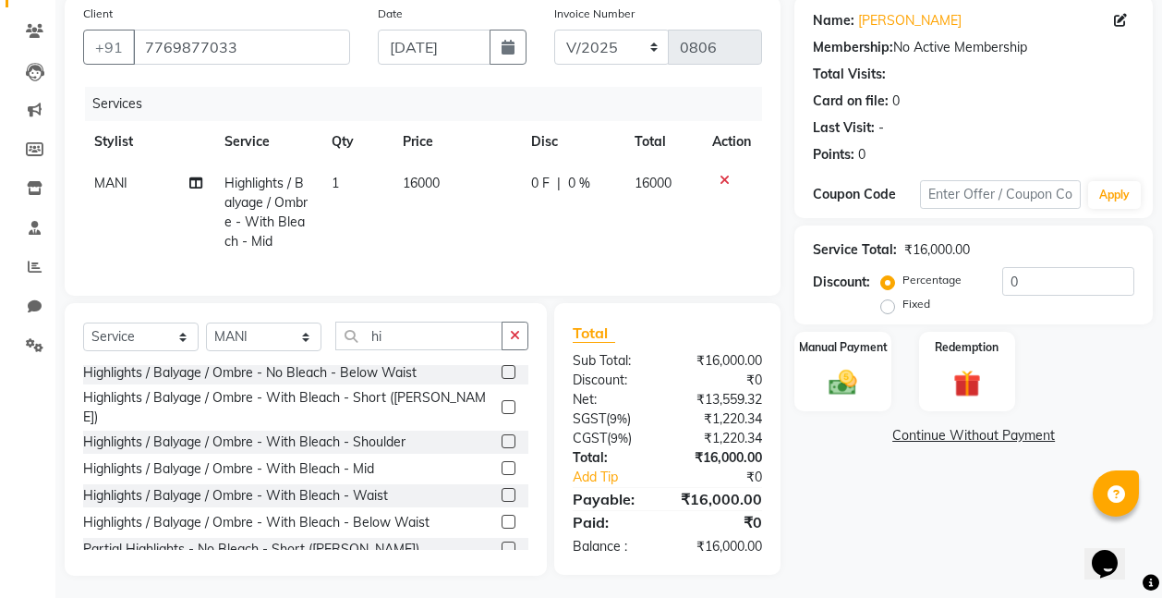
click at [472, 242] on td "16000" at bounding box center [456, 213] width 129 height 100
select select "77269"
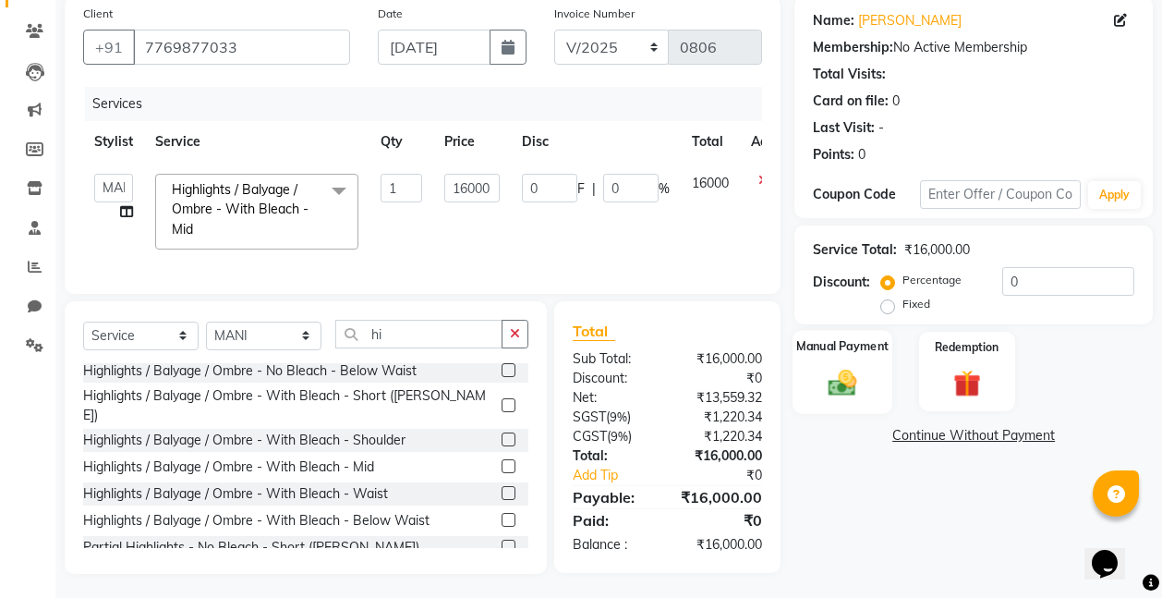
click at [828, 374] on img at bounding box center [842, 382] width 46 height 33
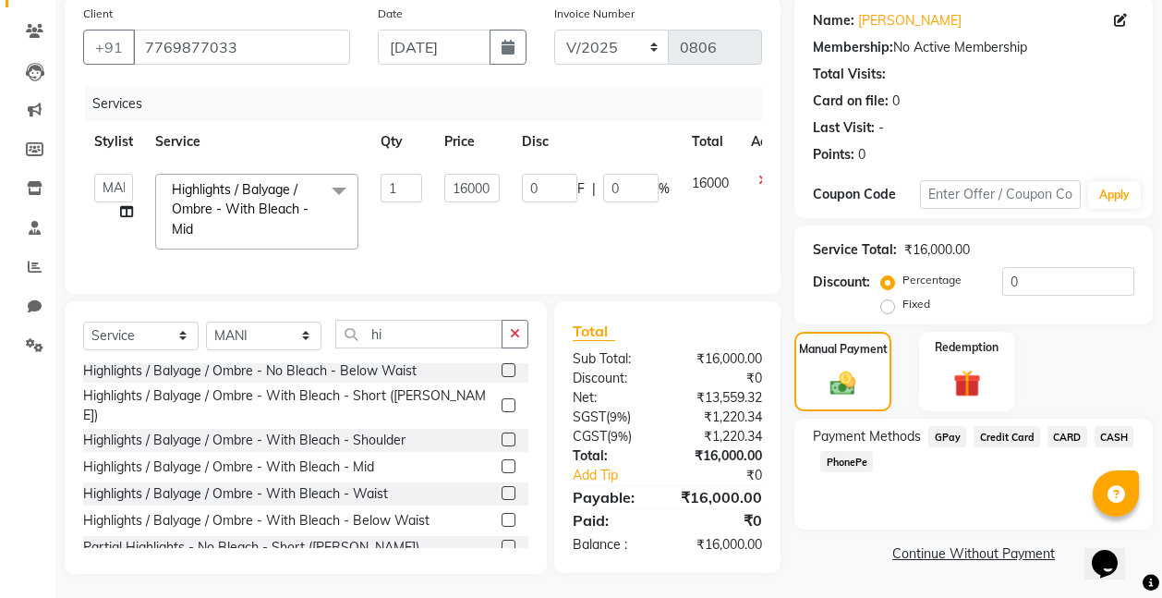
click at [949, 432] on span "GPay" at bounding box center [947, 436] width 38 height 21
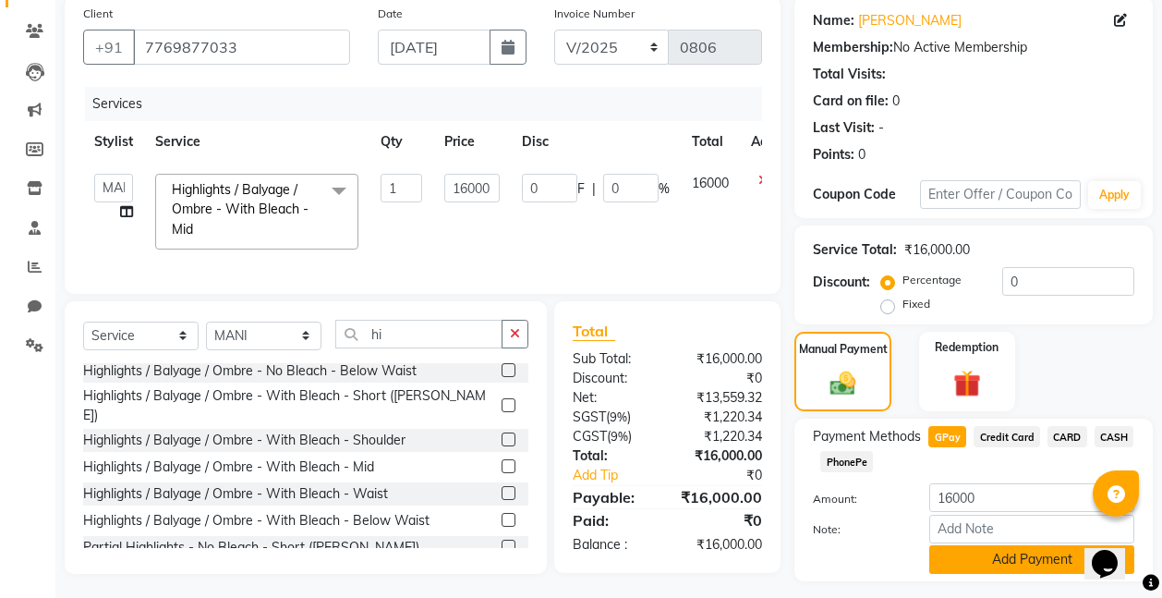
click at [1025, 556] on button "Add Payment" at bounding box center [1031, 559] width 205 height 29
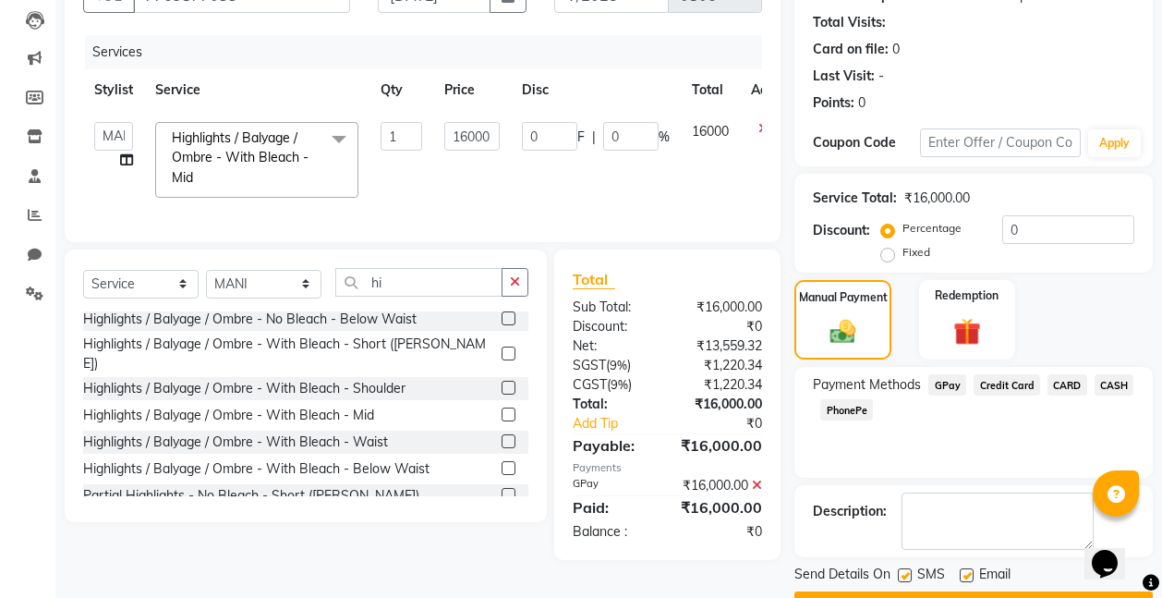
scroll to position [244, 0]
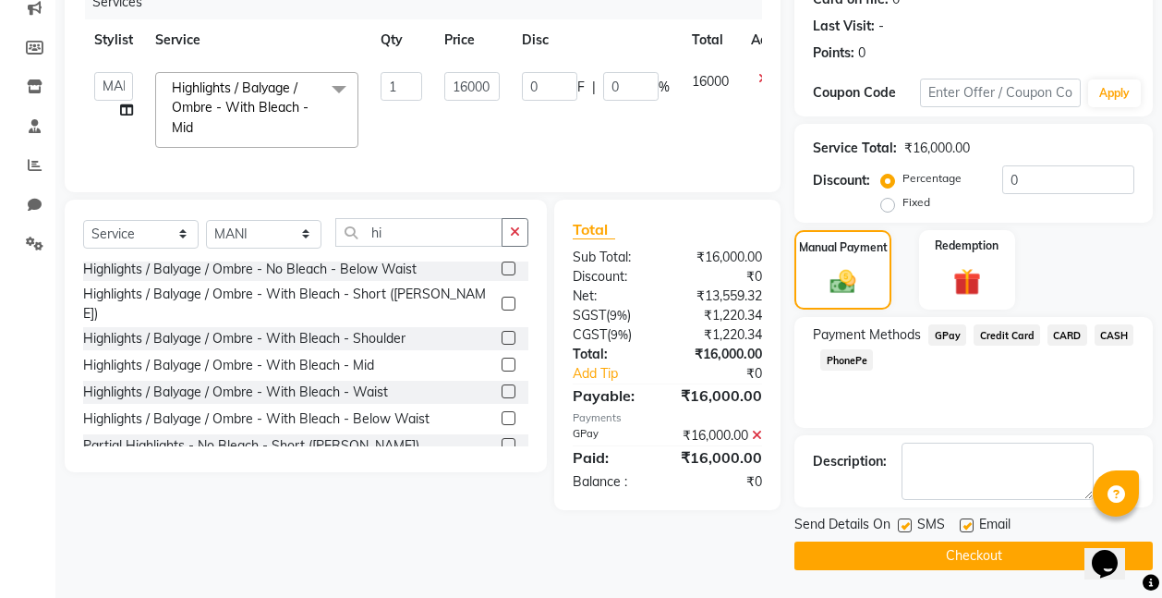
click at [988, 551] on button "Checkout" at bounding box center [973, 555] width 358 height 29
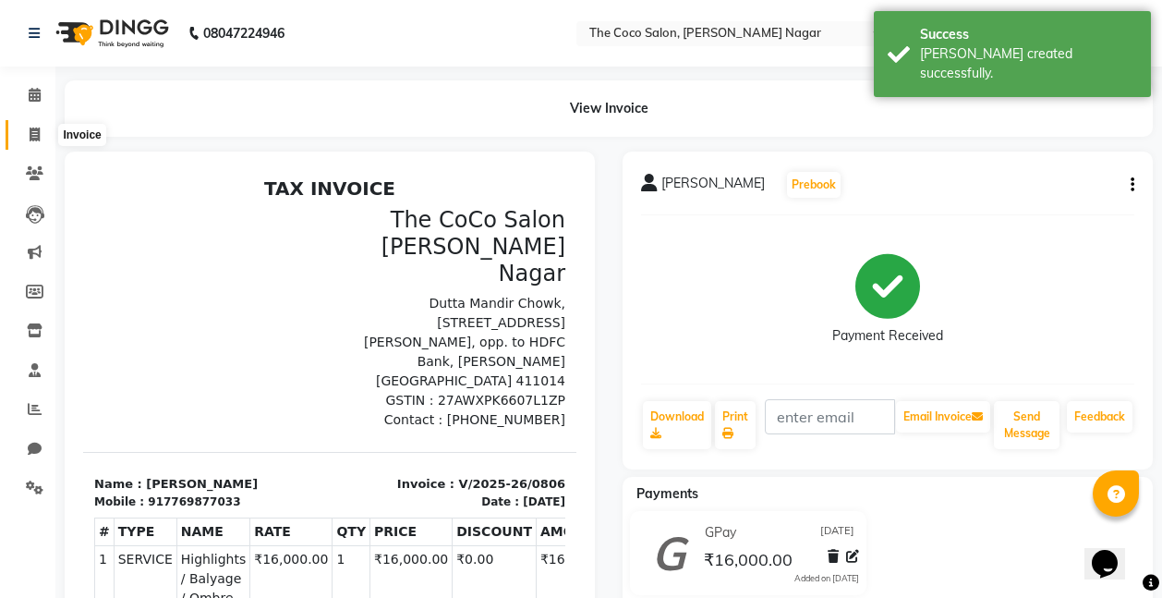
click at [32, 133] on icon at bounding box center [35, 134] width 10 height 14
select select "service"
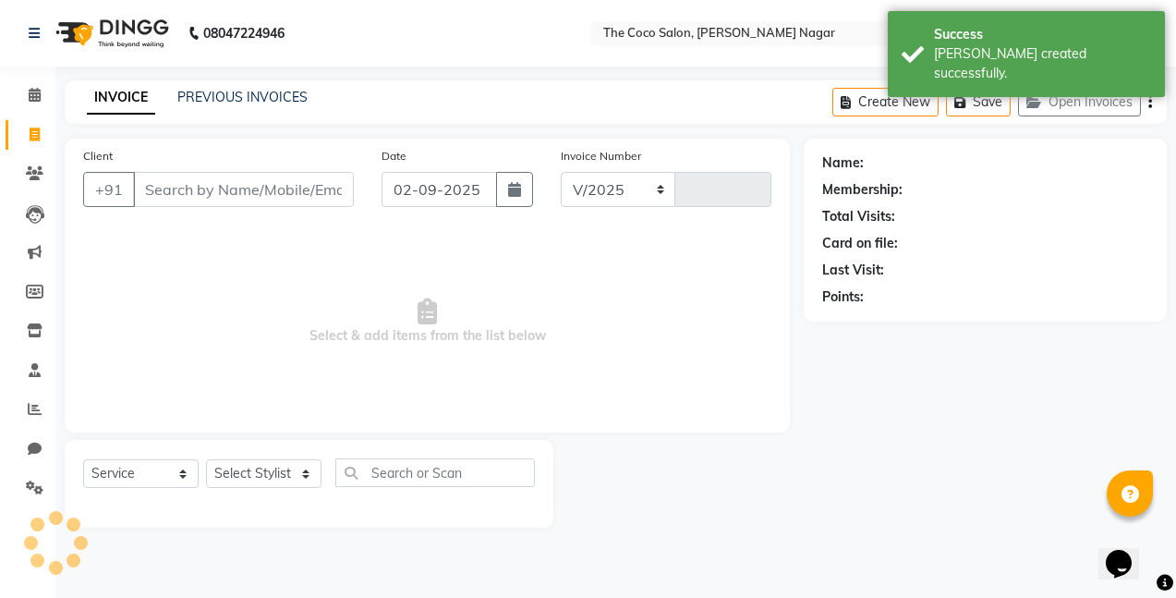
select select "5542"
type input "0807"
click at [33, 88] on icon at bounding box center [35, 95] width 12 height 14
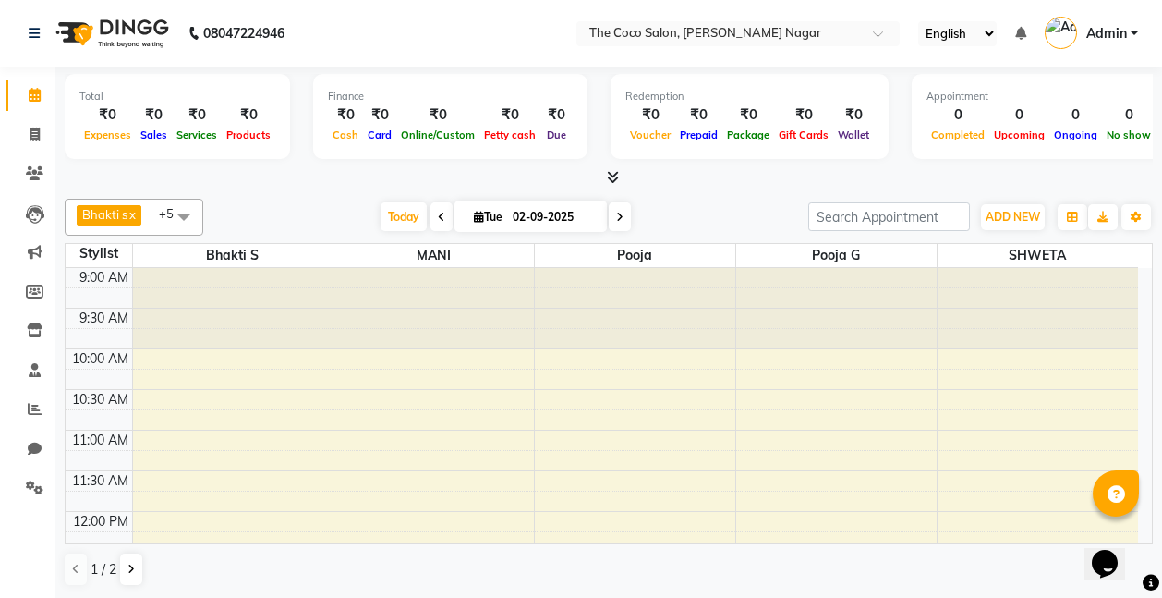
click at [614, 173] on icon at bounding box center [613, 177] width 12 height 14
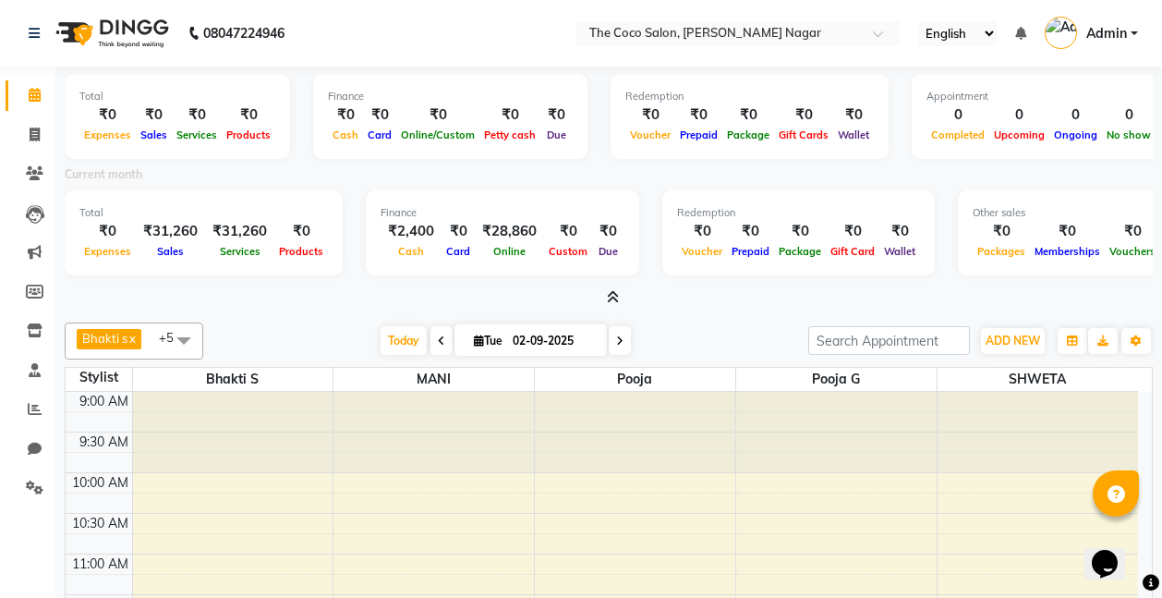
click at [607, 291] on icon at bounding box center [613, 297] width 12 height 14
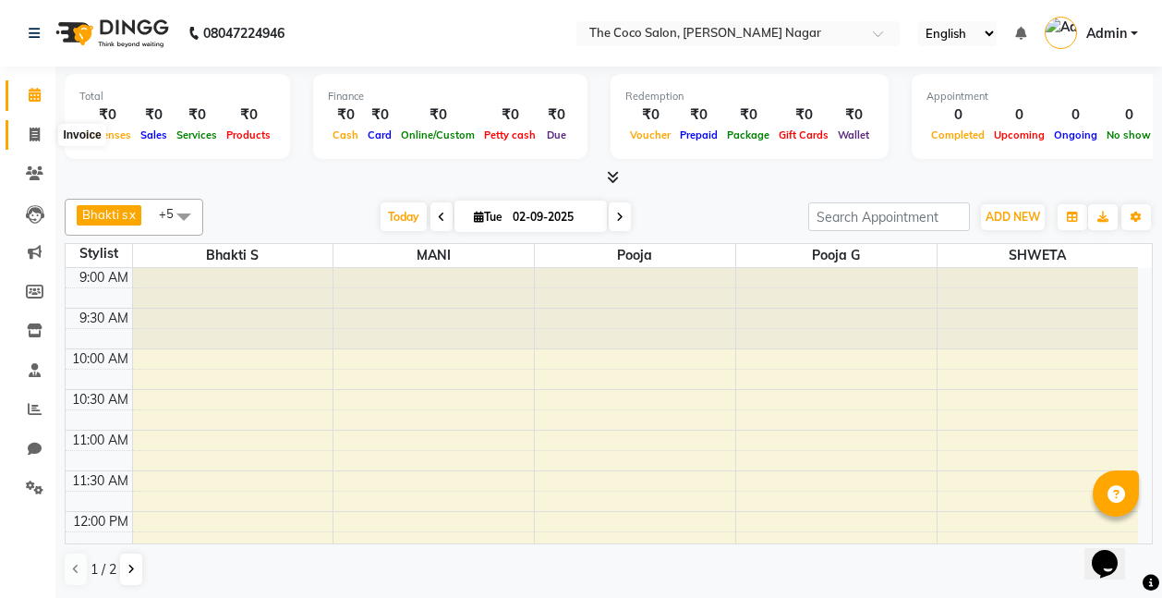
click at [35, 132] on icon at bounding box center [35, 134] width 10 height 14
select select "service"
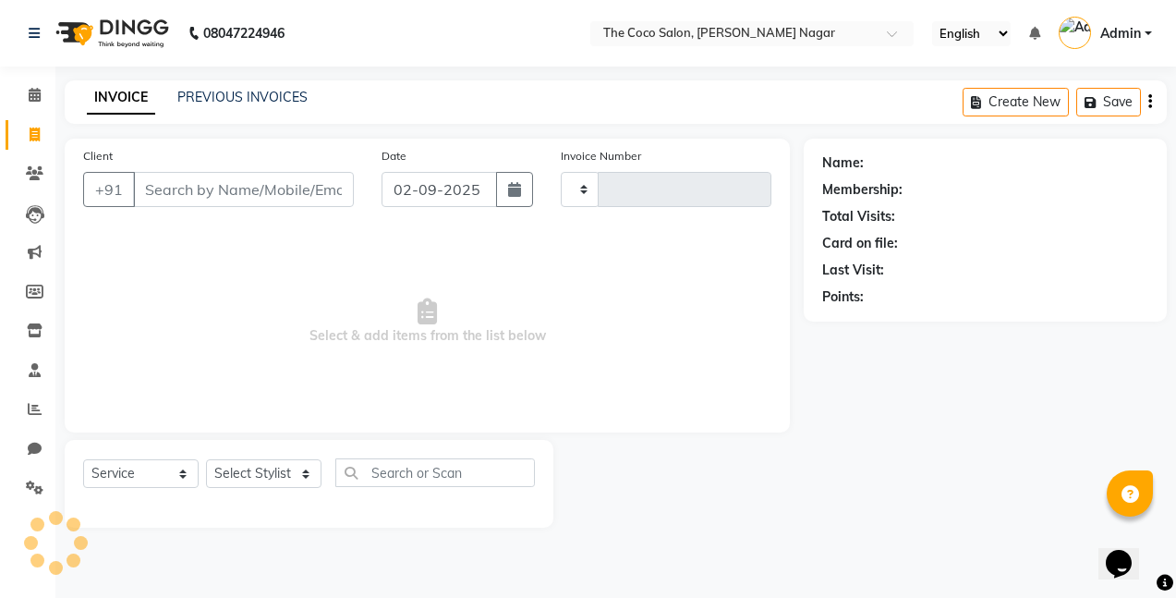
type input "0807"
select select "5542"
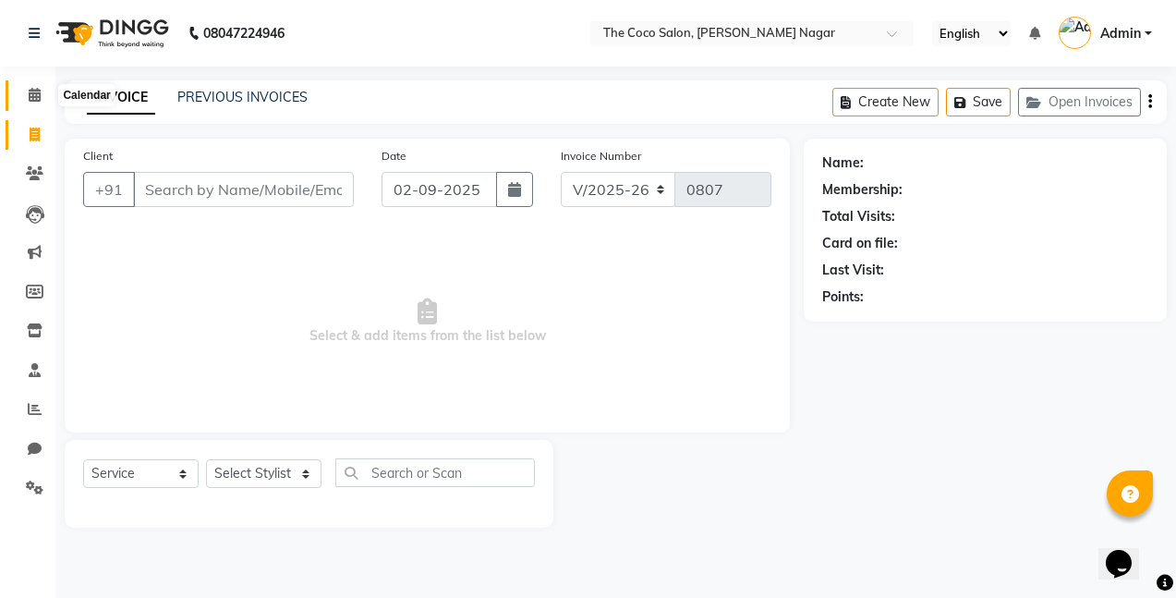
click at [32, 89] on icon at bounding box center [35, 95] width 12 height 14
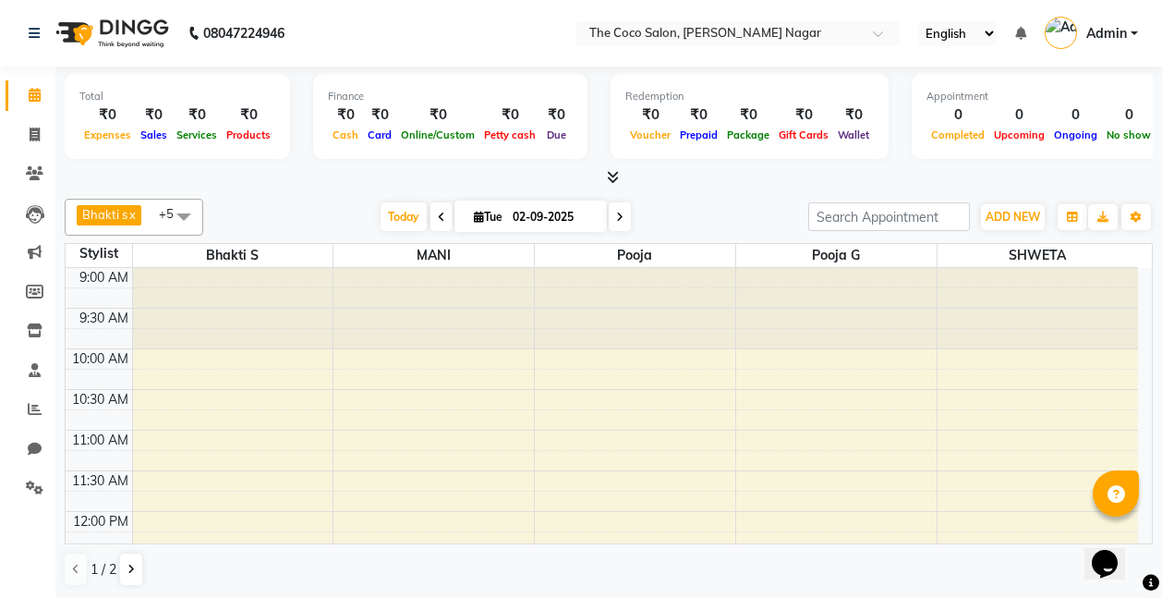
click at [617, 175] on icon at bounding box center [613, 177] width 12 height 14
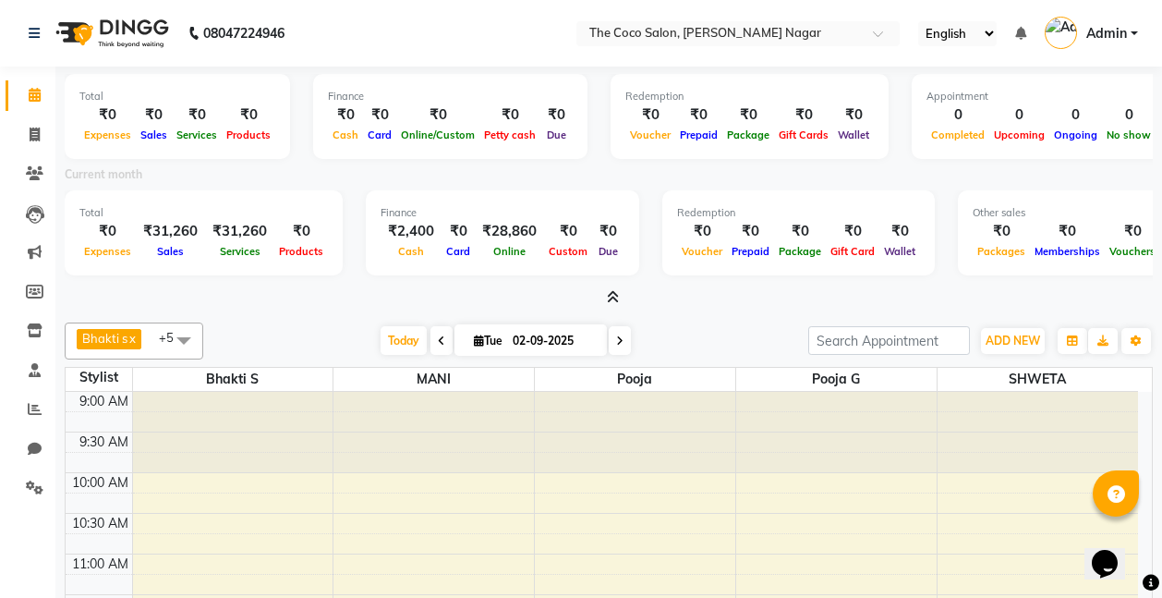
click at [169, 226] on div "₹31,260" at bounding box center [170, 231] width 69 height 21
click at [168, 263] on div "Total ₹0 Expenses ₹31,260 Sales ₹31,260 Services ₹0 Products" at bounding box center [204, 232] width 278 height 85
click at [613, 296] on icon at bounding box center [613, 297] width 12 height 14
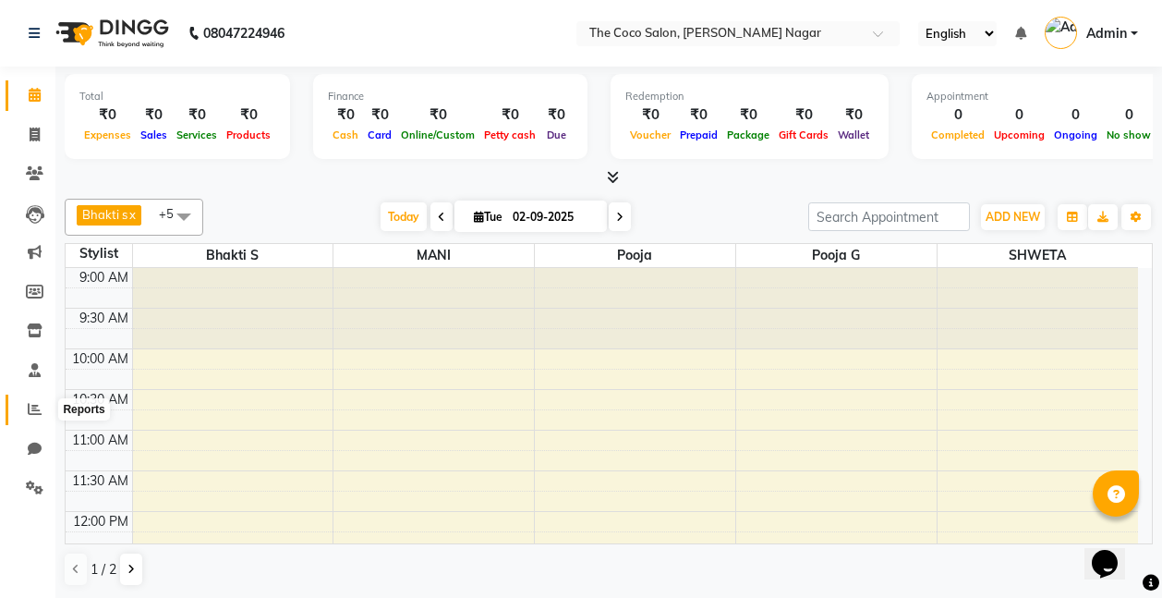
click at [33, 402] on icon at bounding box center [35, 409] width 14 height 14
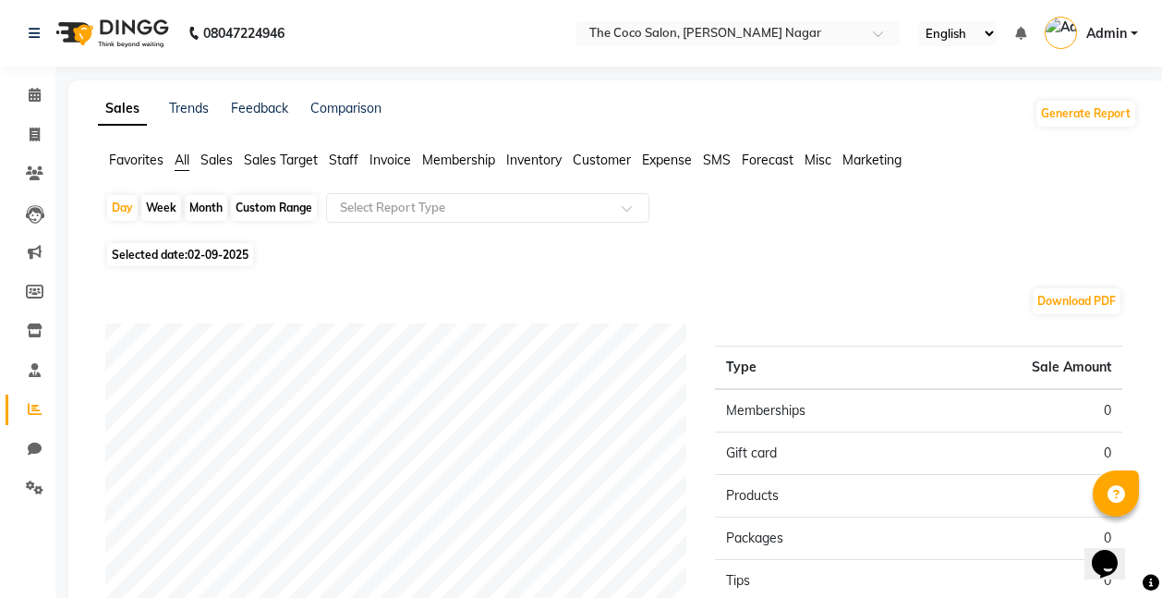
click at [208, 209] on div "Month" at bounding box center [206, 208] width 42 height 26
select select "9"
select select "2025"
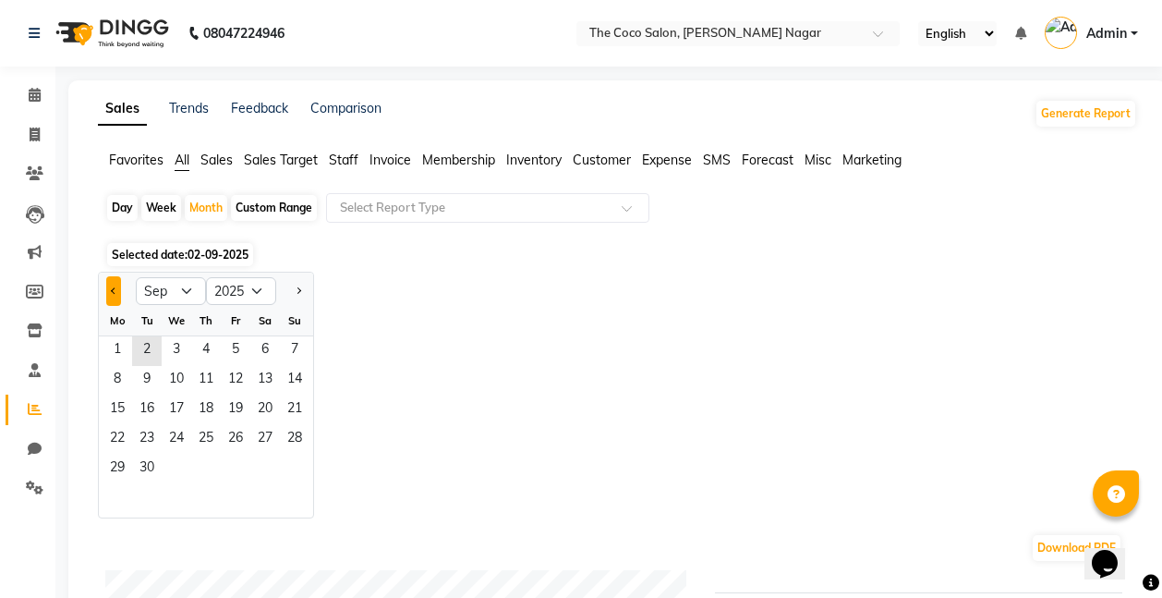
click at [114, 284] on button "Previous month" at bounding box center [113, 291] width 15 height 30
select select "8"
click at [240, 352] on span "1" at bounding box center [236, 351] width 30 height 30
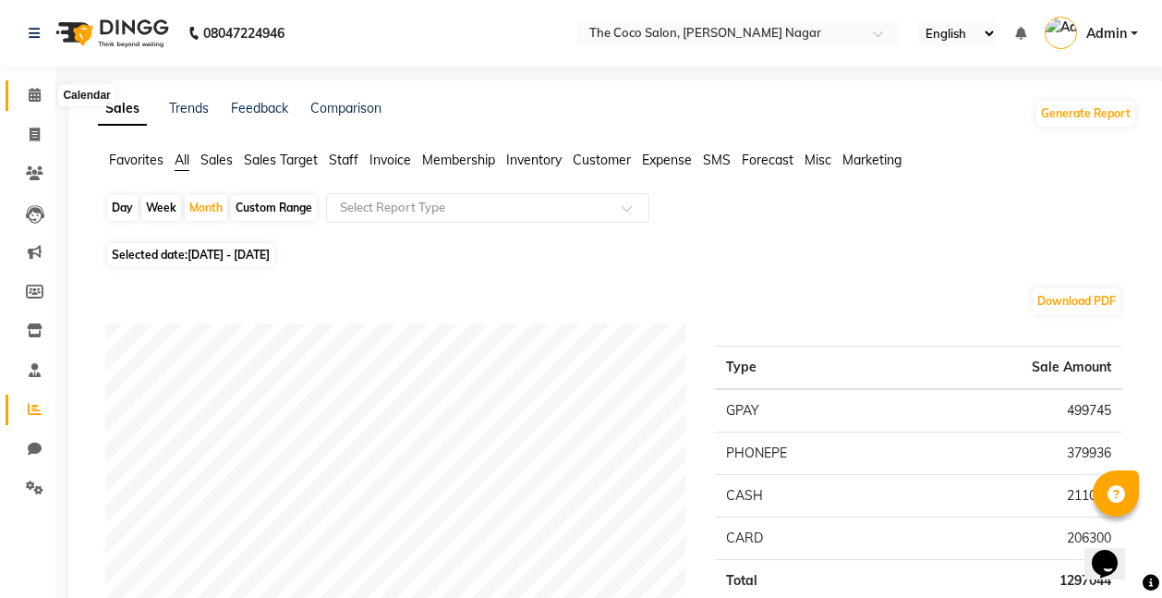
click at [32, 96] on icon at bounding box center [35, 95] width 12 height 14
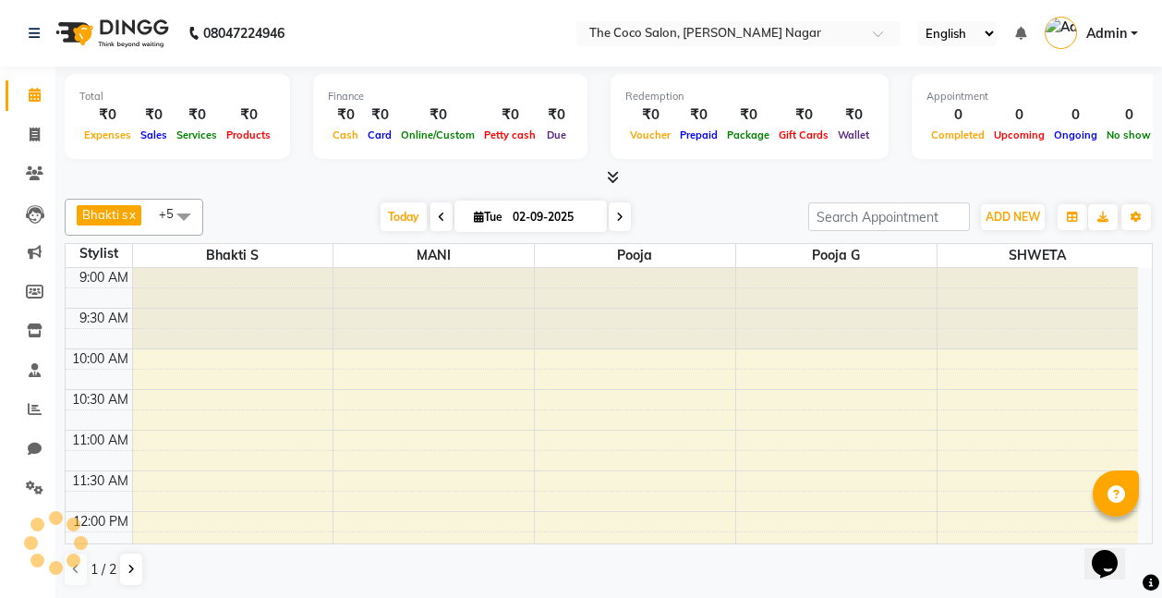
scroll to position [489, 0]
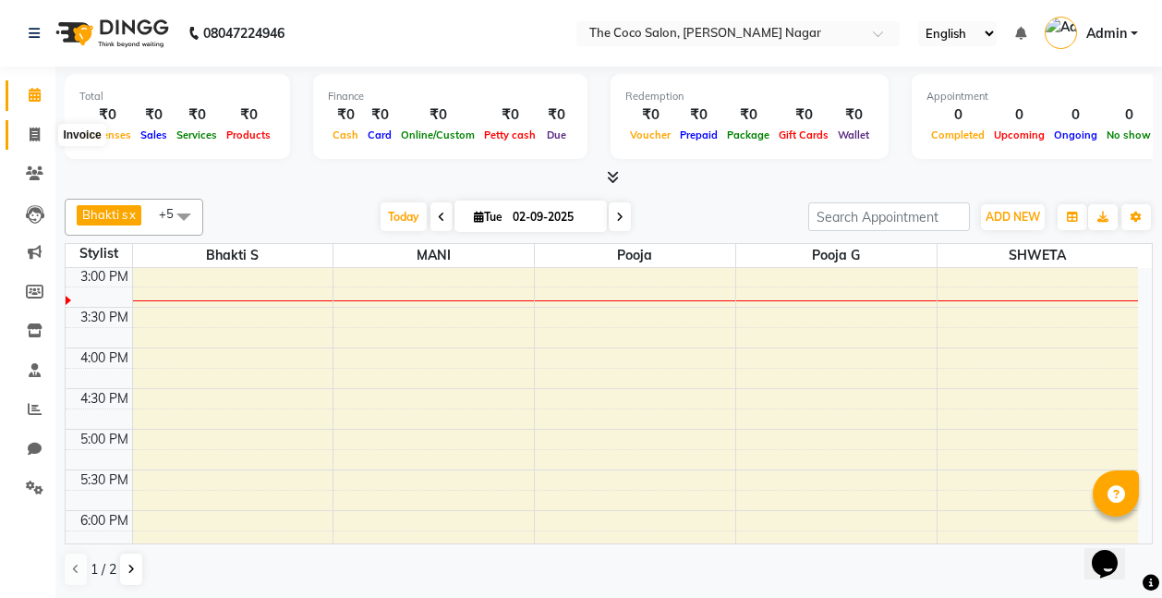
click at [34, 130] on icon at bounding box center [35, 134] width 10 height 14
select select "5542"
select select "service"
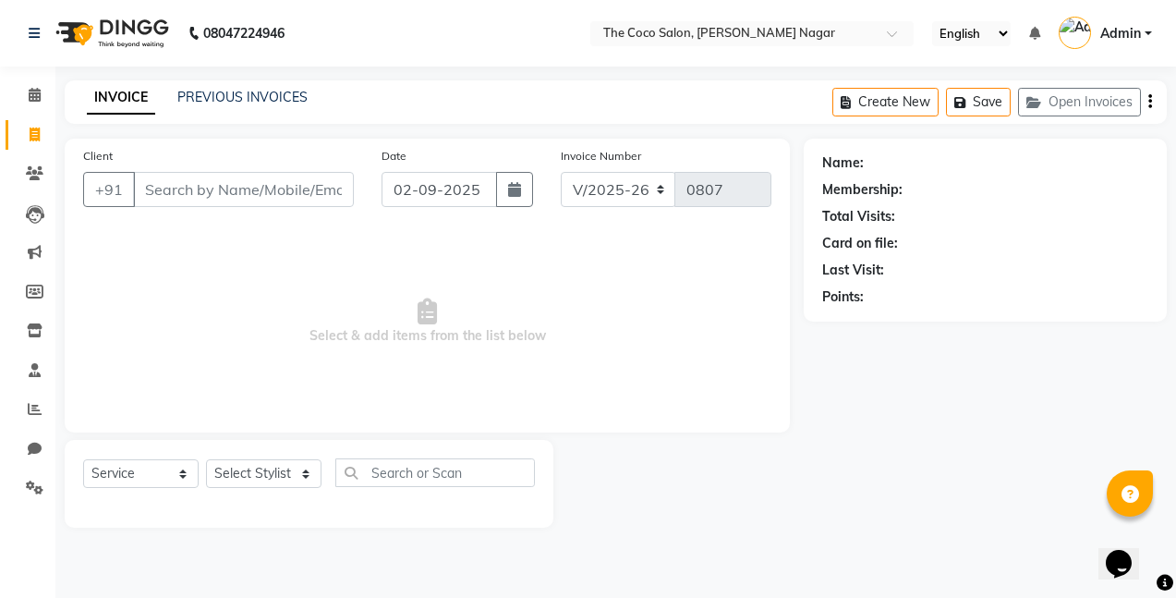
click at [496, 290] on span "Select & add items from the list below" at bounding box center [427, 321] width 688 height 185
click at [35, 92] on icon at bounding box center [35, 95] width 12 height 14
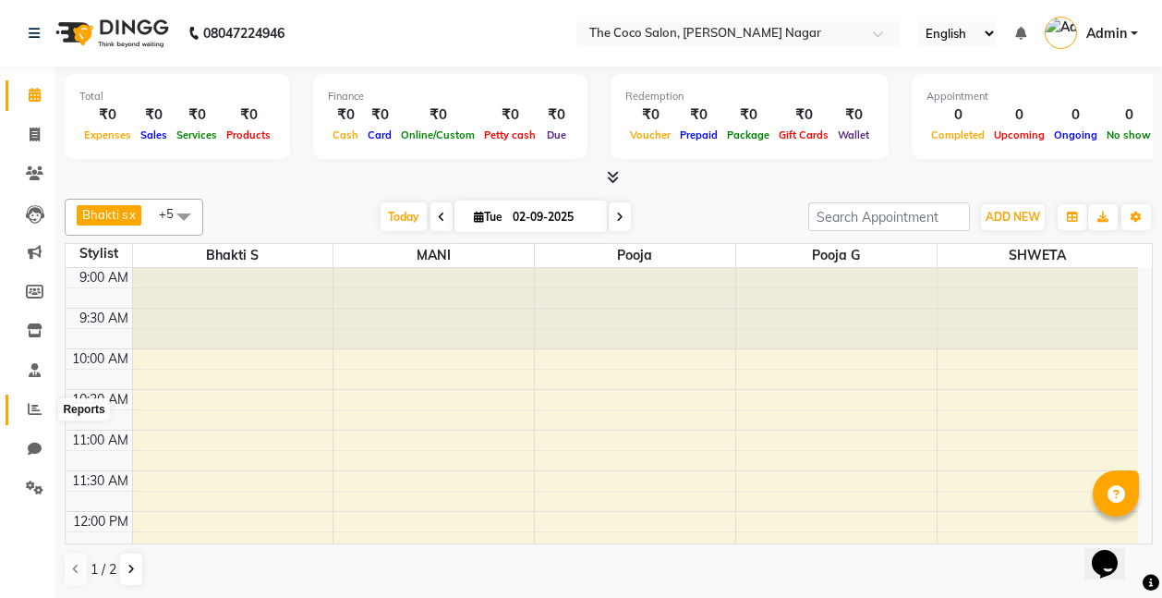
click at [30, 408] on icon at bounding box center [35, 409] width 14 height 14
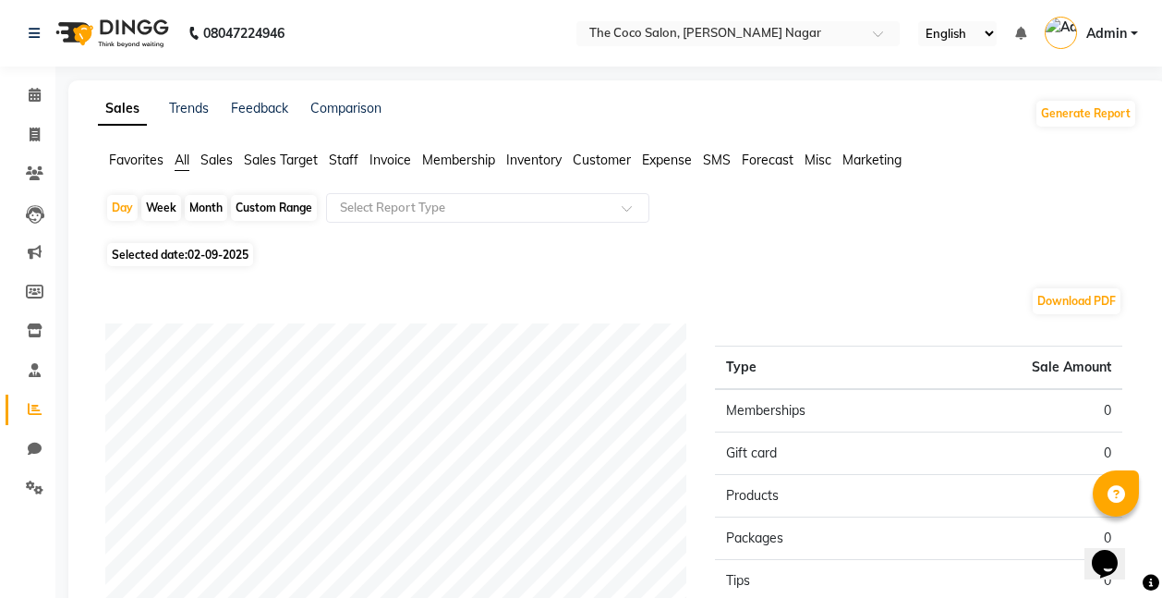
click at [212, 211] on div "Month" at bounding box center [206, 208] width 42 height 26
select select "9"
select select "2025"
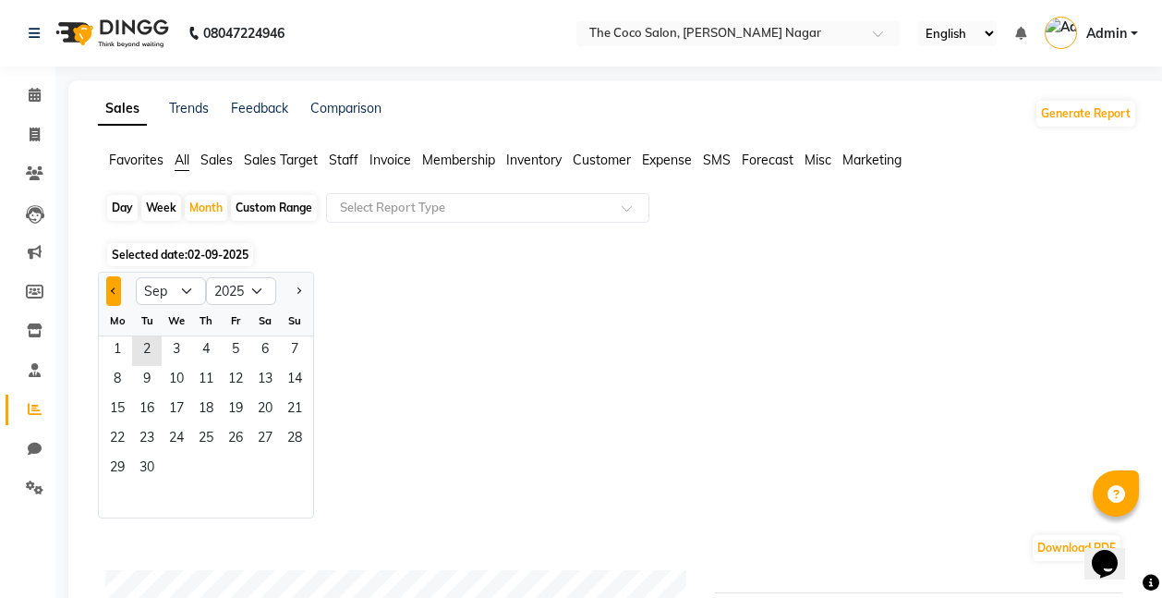
click at [110, 284] on button "Previous month" at bounding box center [113, 291] width 15 height 30
select select "8"
click at [242, 344] on span "1" at bounding box center [236, 351] width 30 height 30
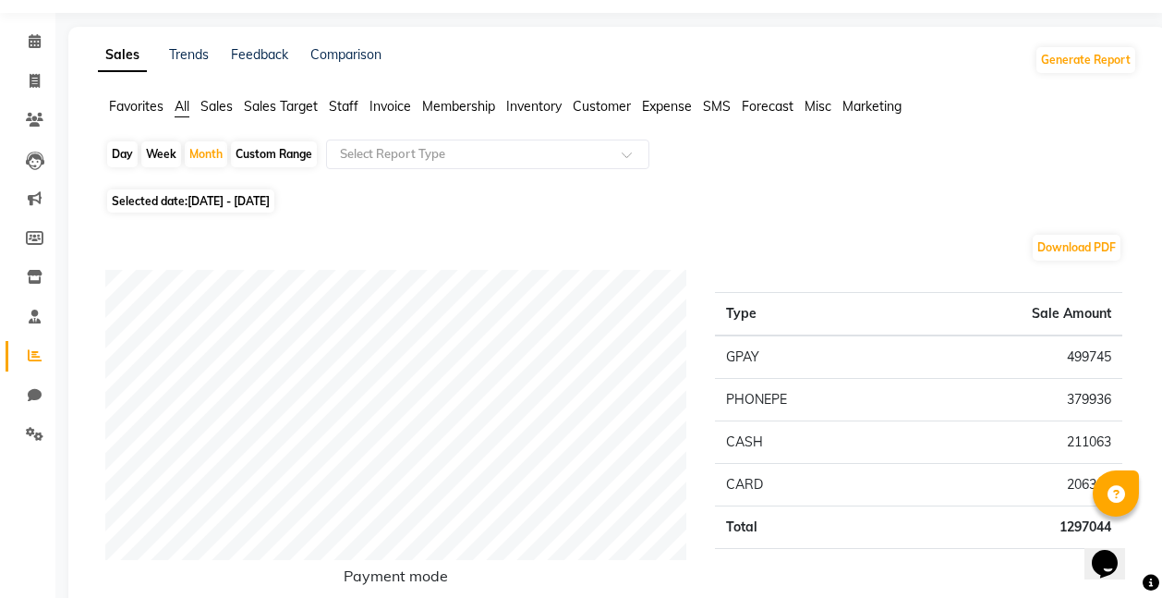
scroll to position [47, 0]
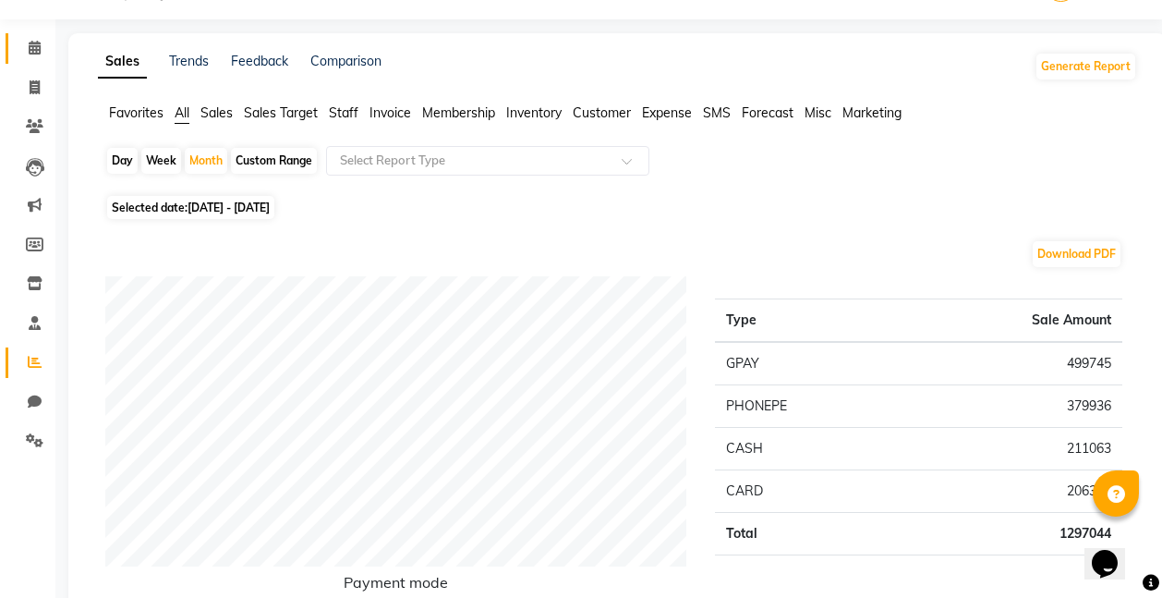
click at [32, 44] on icon at bounding box center [35, 48] width 12 height 14
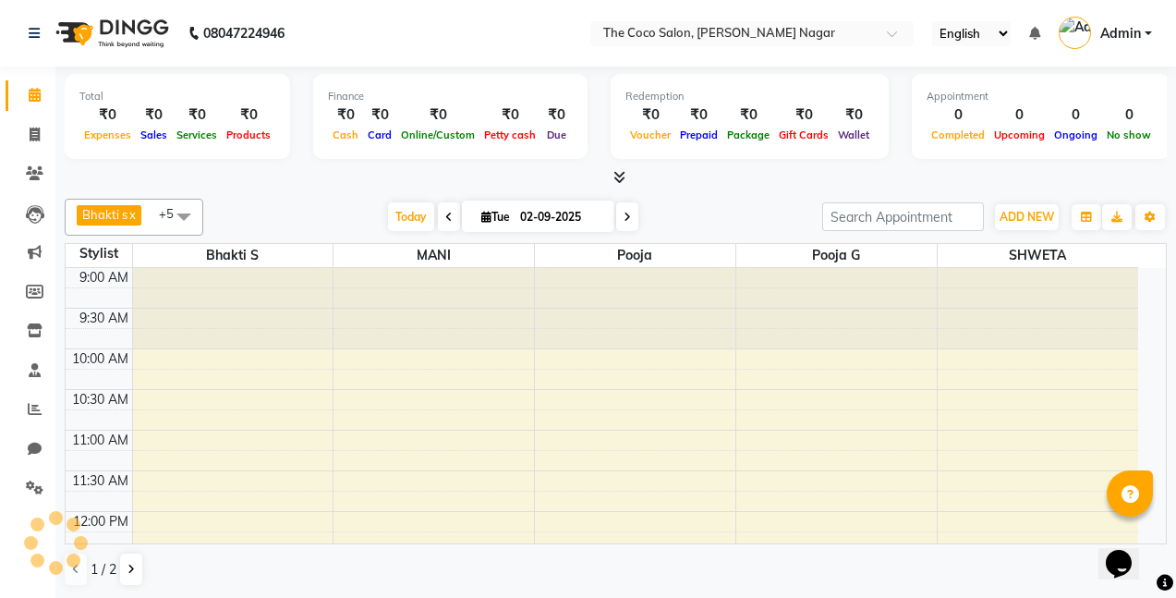
scroll to position [570, 0]
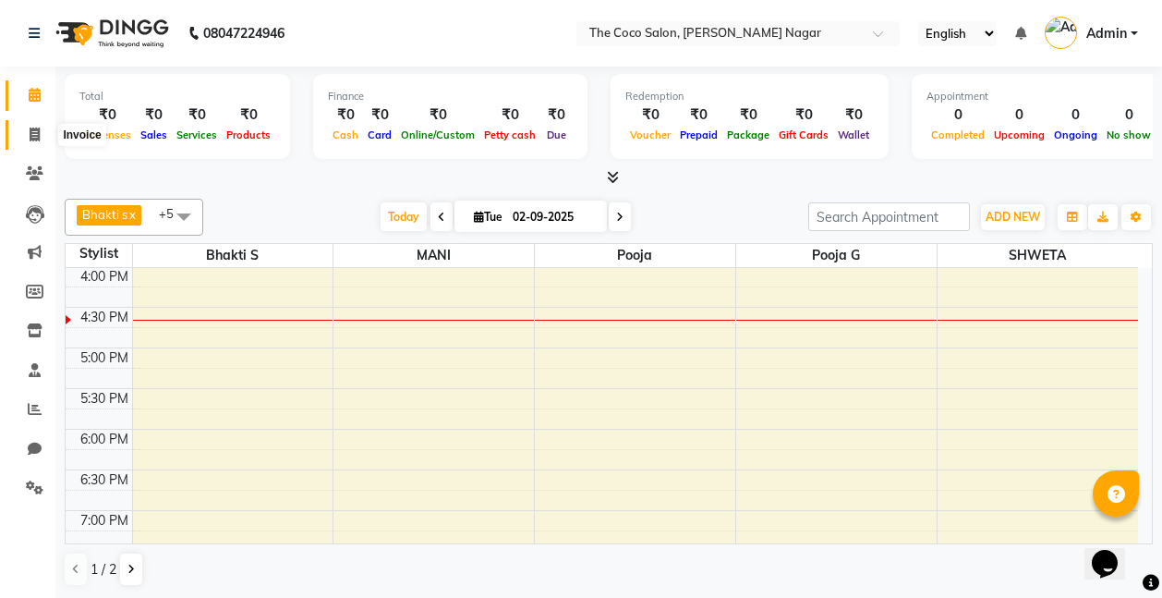
click at [34, 136] on icon at bounding box center [35, 134] width 10 height 14
select select "service"
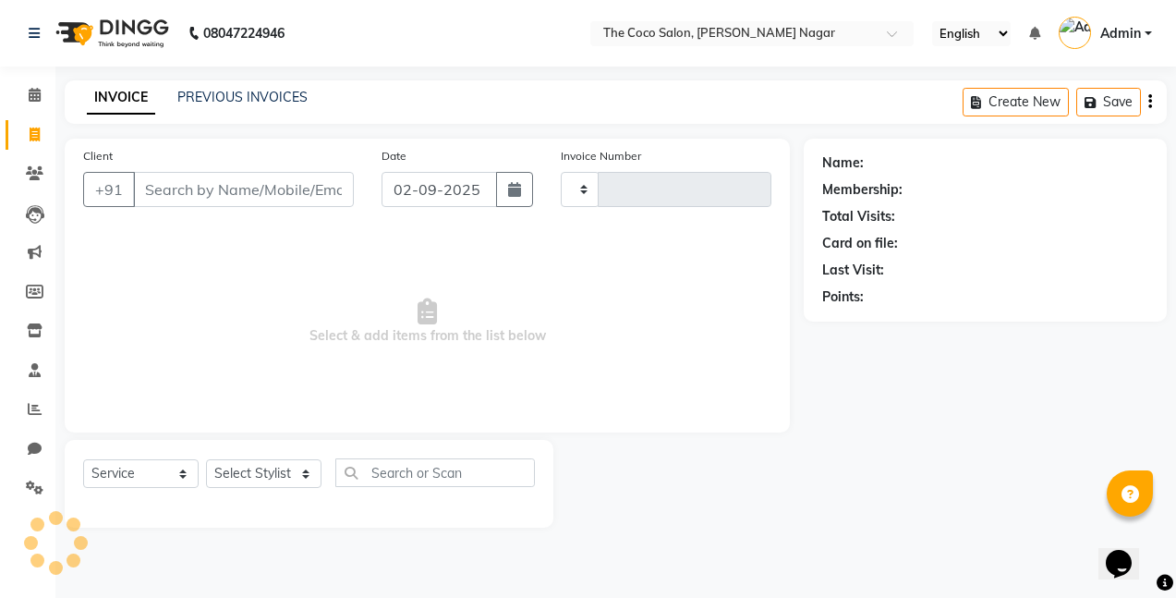
type input "0807"
select select "5542"
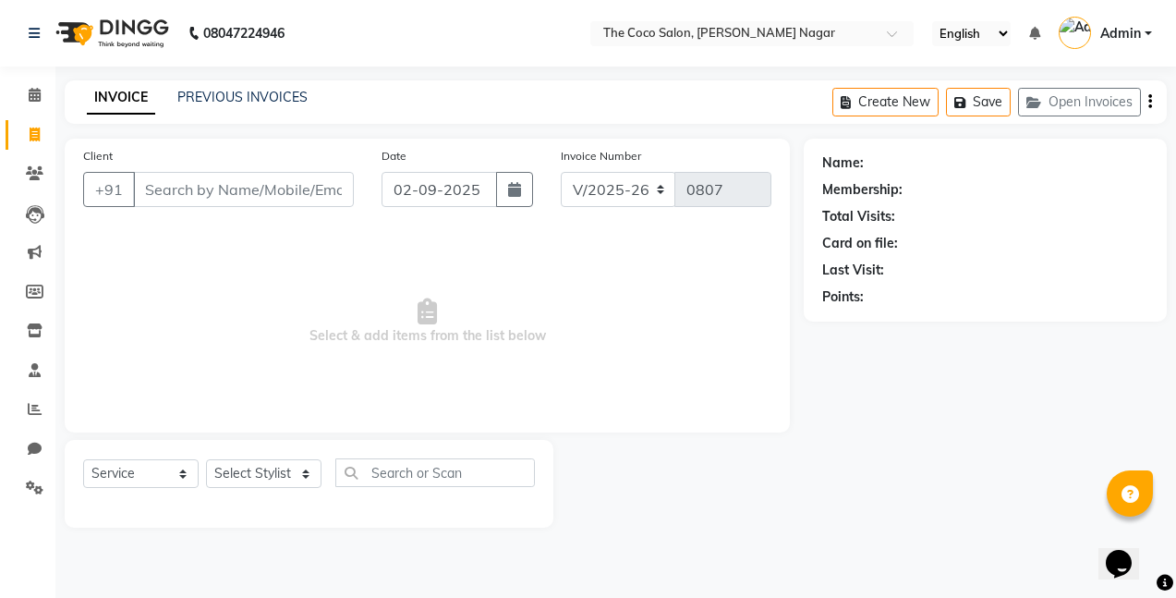
click at [34, 136] on icon at bounding box center [35, 134] width 10 height 14
select select "service"
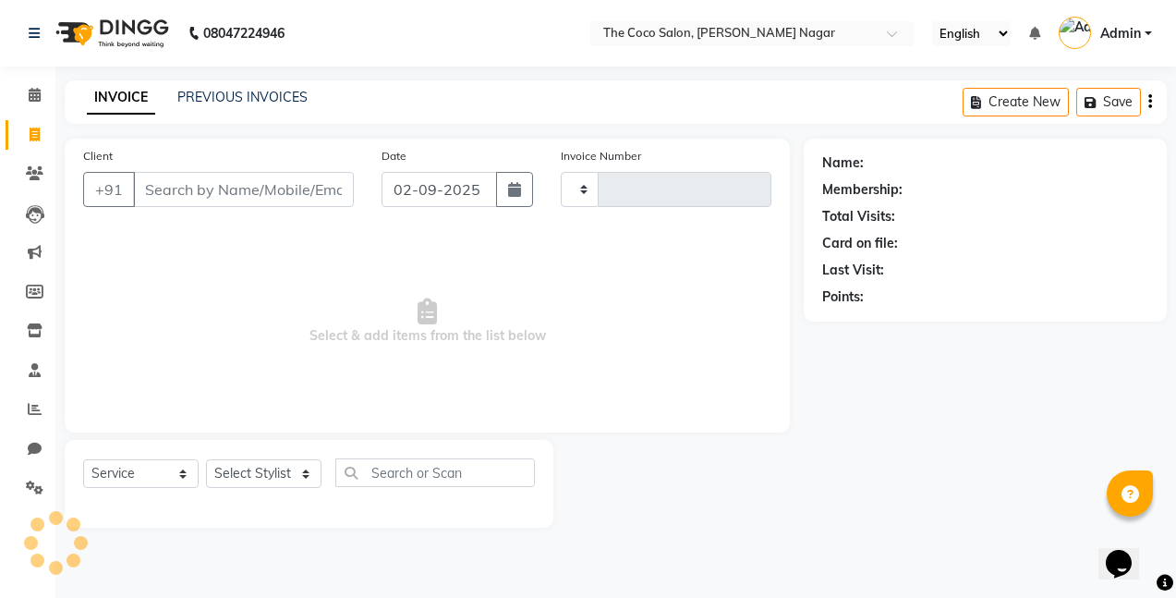
type input "0807"
select select "5542"
